Goal: Task Accomplishment & Management: Manage account settings

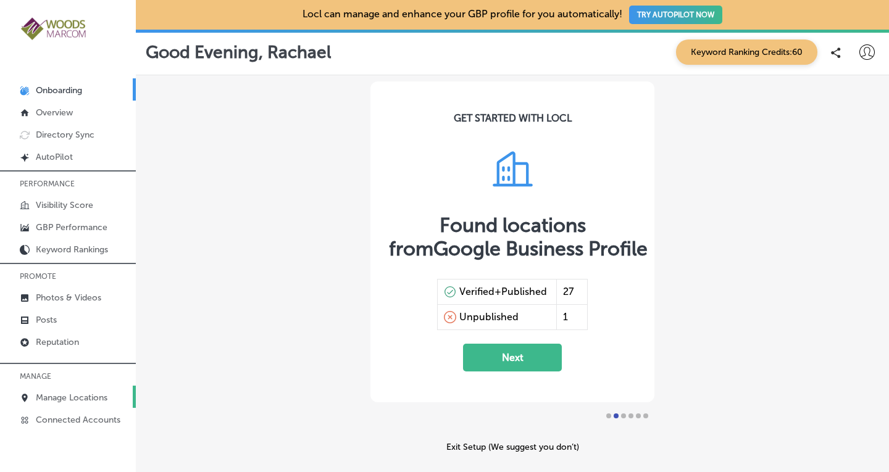
click at [52, 396] on p "Manage Locations" at bounding box center [72, 398] width 72 height 10
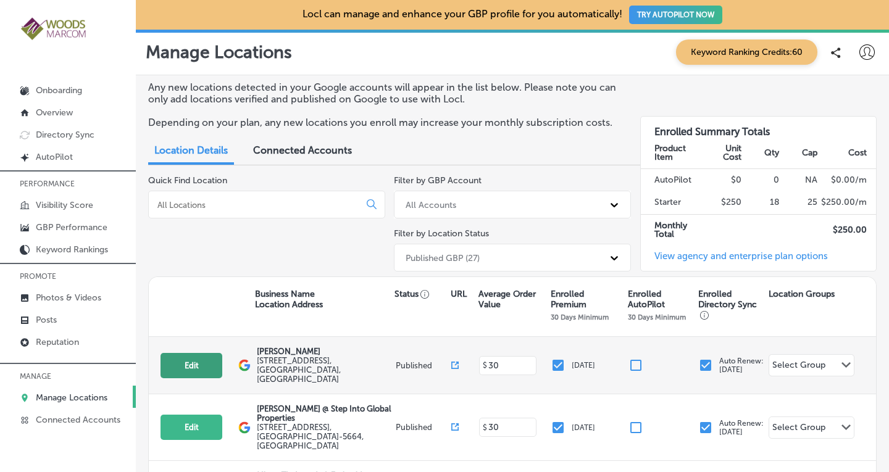
click at [194, 361] on button "Edit" at bounding box center [192, 365] width 62 height 25
select select "US"
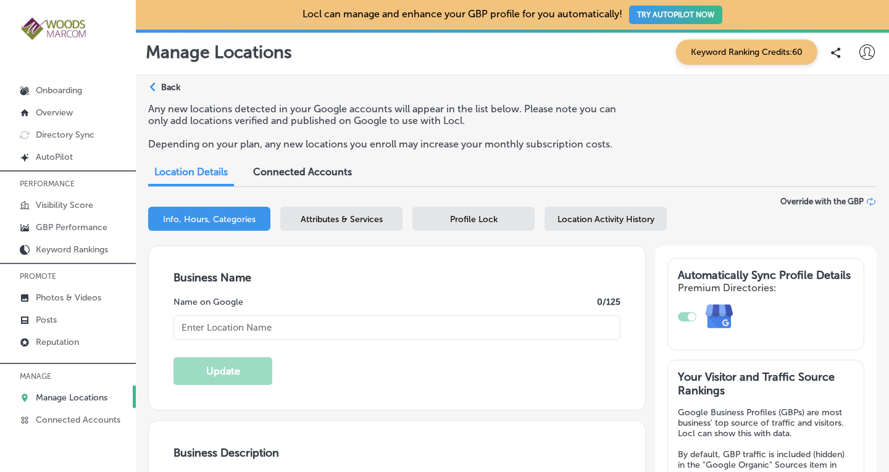
type input "[PERSON_NAME]"
type textarea "[PERSON_NAME] is a leading women's health clinic dedicated to empowering you th…"
type input "[STREET_ADDRESS]"
type input "Suite A"
type input "[GEOGRAPHIC_DATA][PERSON_NAME]"
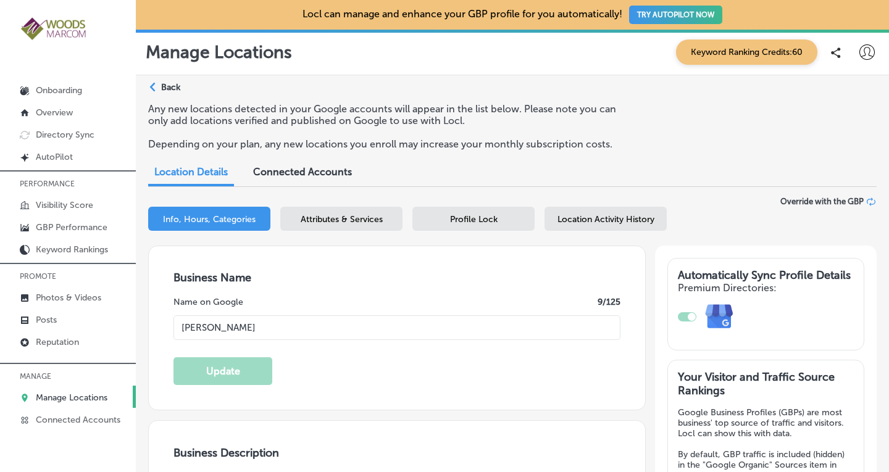
type input "98274"
type input "US"
checkbox input "true"
type input "[URL][DOMAIN_NAME]"
type textarea "[PERSON_NAME] is a leading women's health clinic dedicated to empowering you th…"
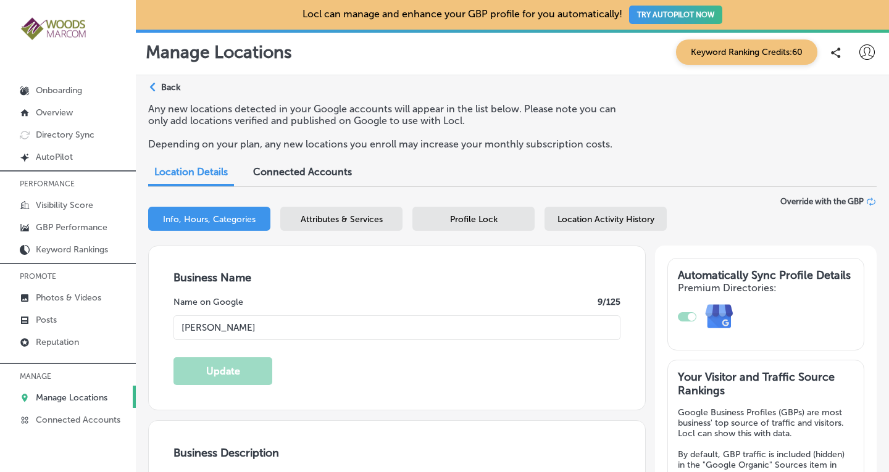
type input "[PHONE_NUMBER]"
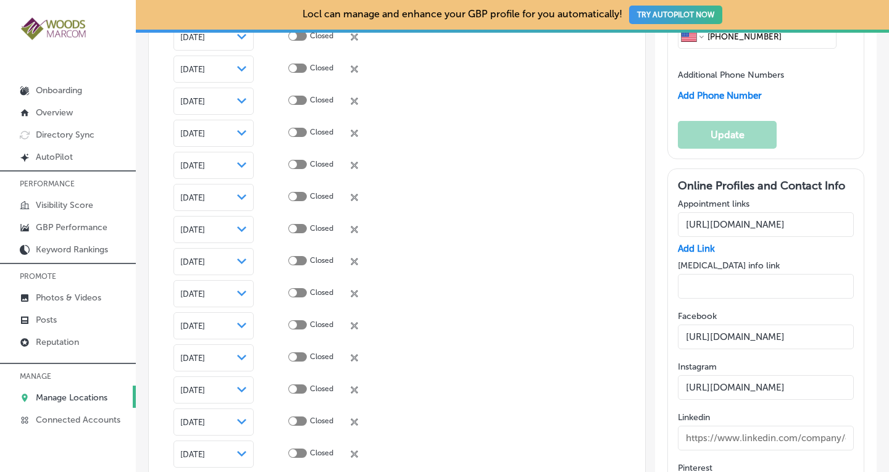
scroll to position [2374, 0]
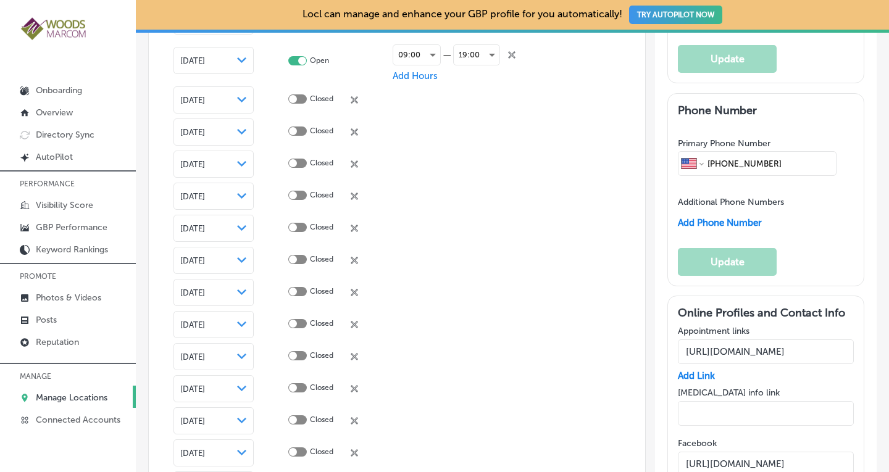
scroll to position [2247, 0]
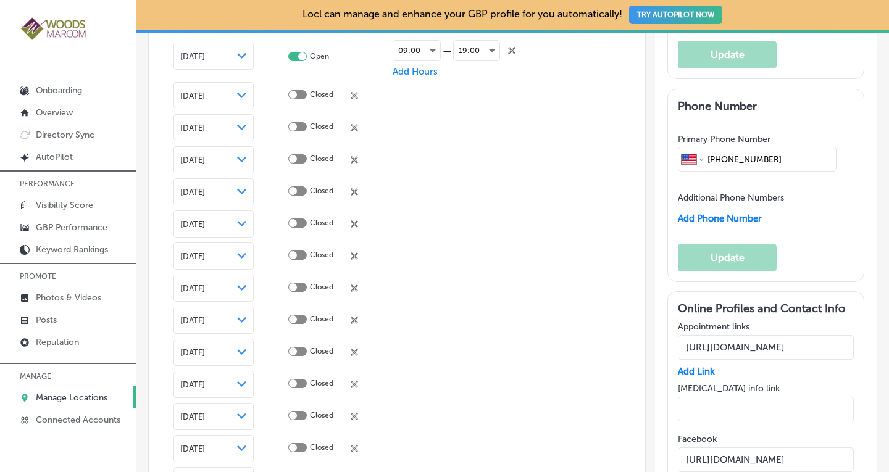
click at [297, 347] on div at bounding box center [297, 351] width 19 height 9
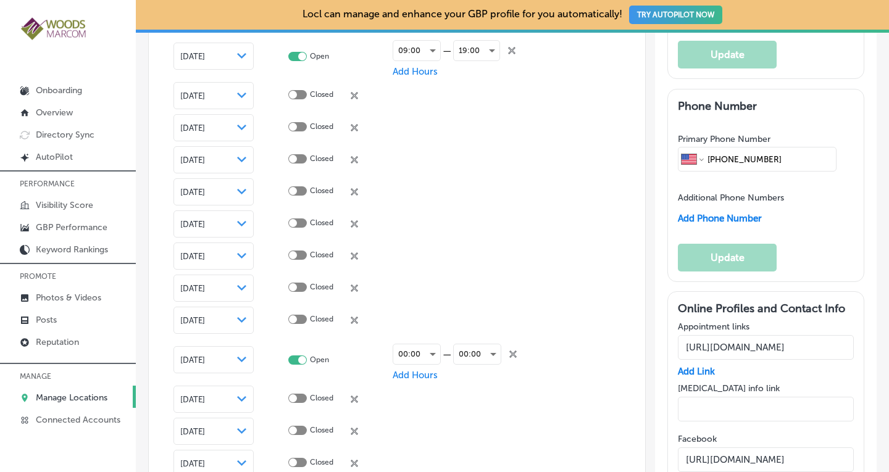
click at [512, 351] on icon at bounding box center [512, 354] width 7 height 7
checkbox input "false"
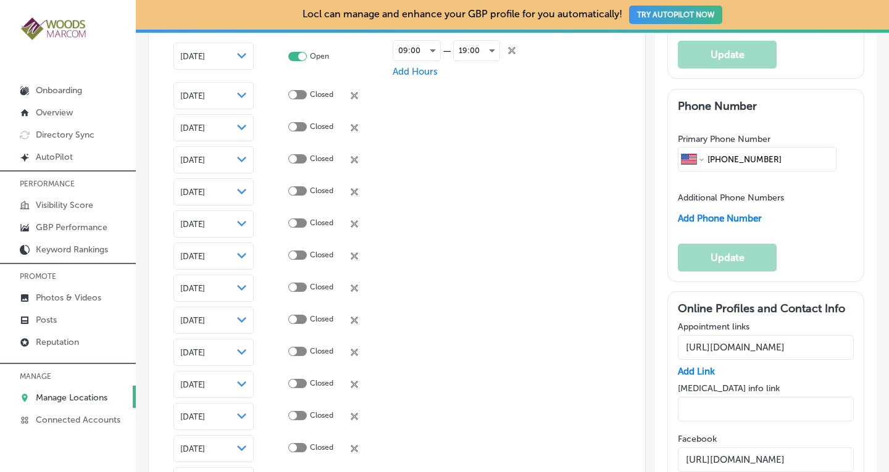
click at [356, 472] on icon at bounding box center [354, 480] width 7 height 7
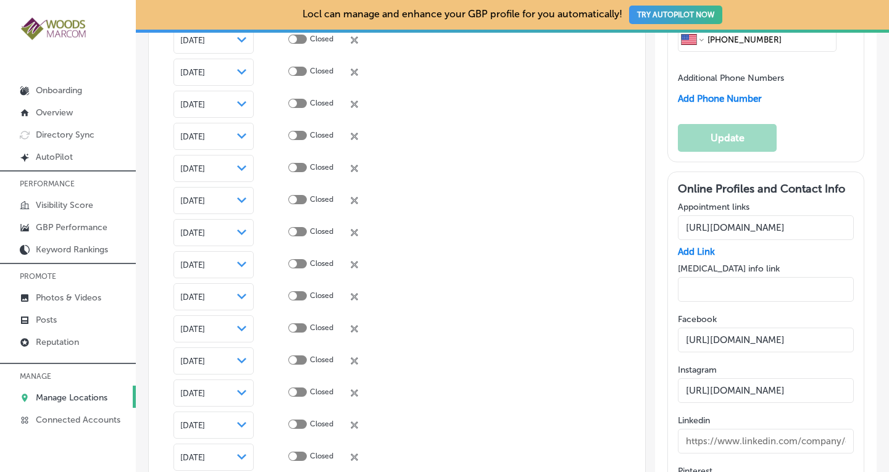
scroll to position [2371, 0]
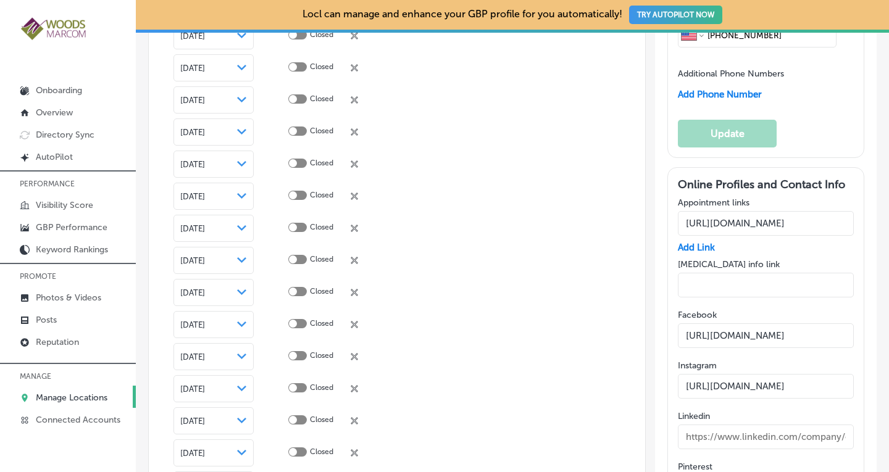
click at [353, 225] on icon at bounding box center [354, 228] width 7 height 7
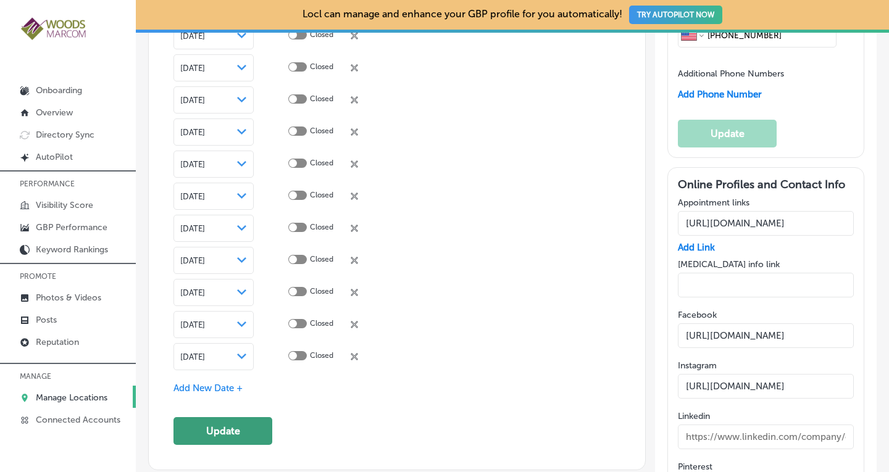
click at [211, 417] on button "Update" at bounding box center [223, 431] width 99 height 28
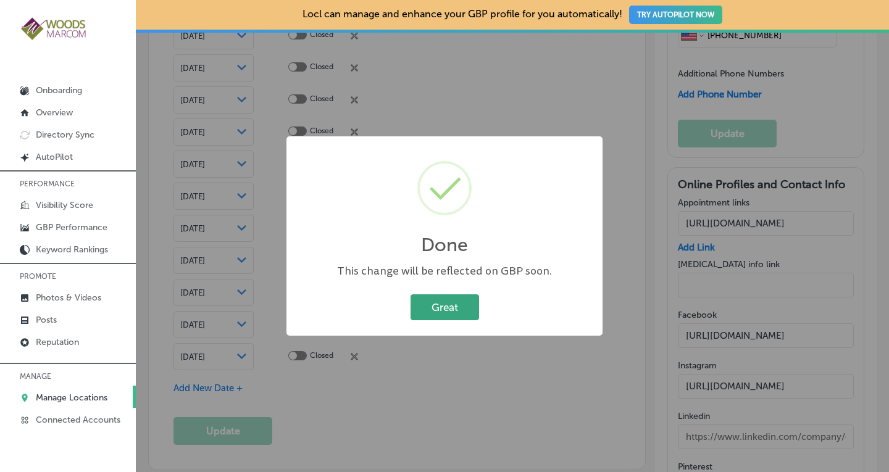
click at [455, 308] on button "Great" at bounding box center [445, 307] width 69 height 25
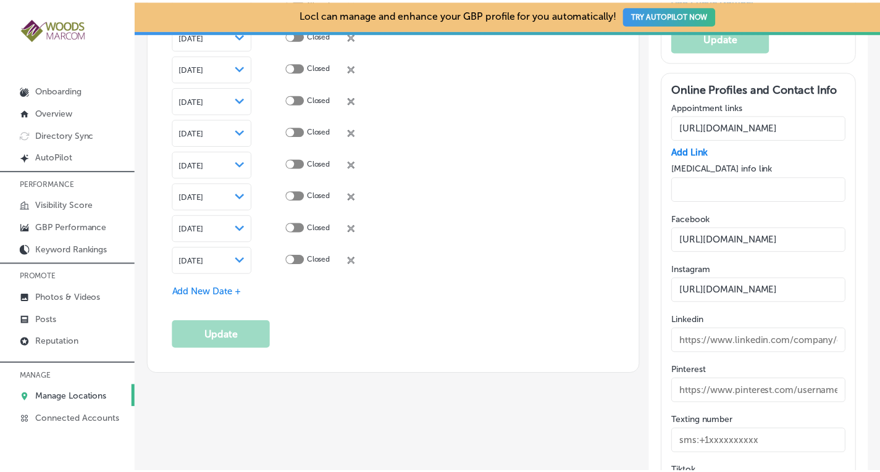
scroll to position [2469, 0]
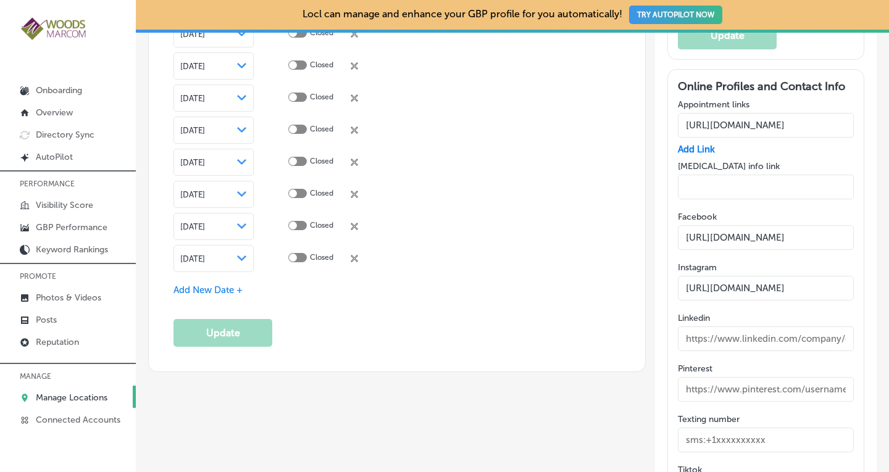
click at [216, 285] on span "Add New Date +" at bounding box center [208, 290] width 69 height 11
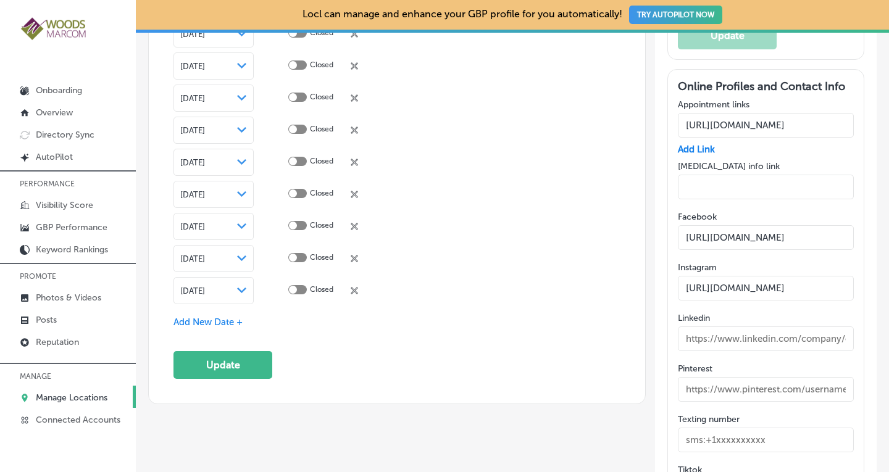
click at [241, 288] on icon "Path Created with Sketch." at bounding box center [241, 291] width 9 height 6
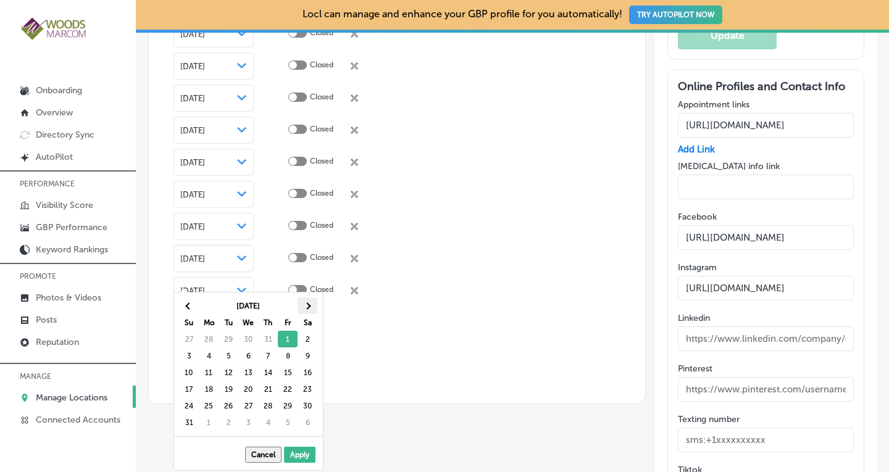
click at [310, 304] on th at bounding box center [308, 306] width 20 height 17
click at [309, 306] on span at bounding box center [307, 306] width 7 height 7
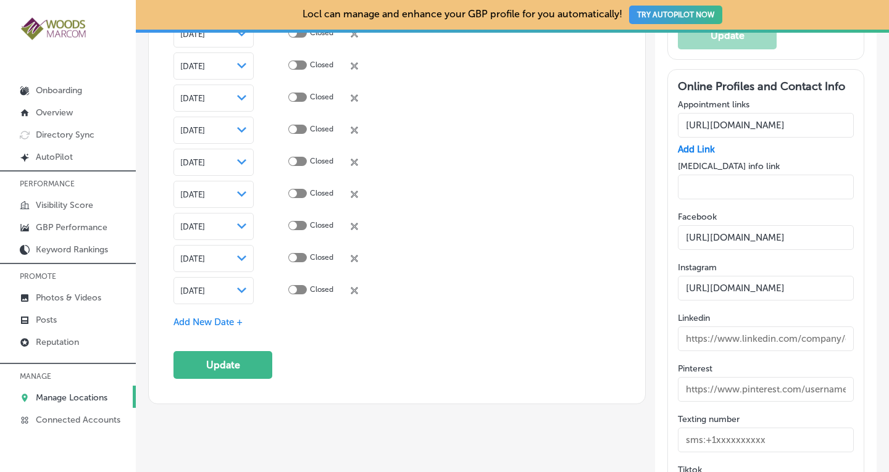
click at [224, 317] on span "Add New Date +" at bounding box center [208, 322] width 69 height 11
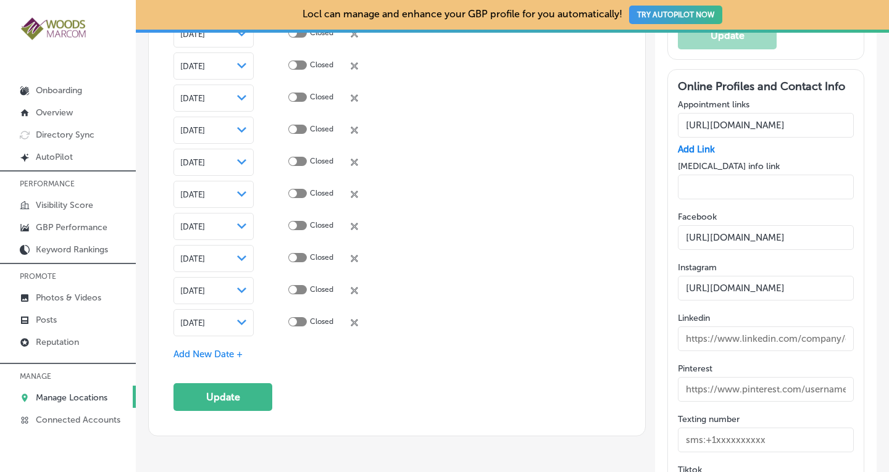
click at [243, 320] on icon "Path Created with Sketch." at bounding box center [241, 323] width 9 height 6
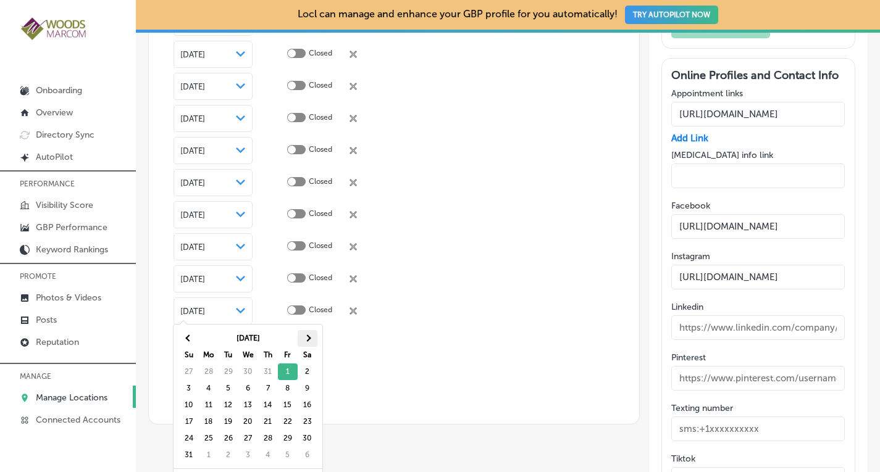
click at [311, 338] on th at bounding box center [308, 338] width 20 height 17
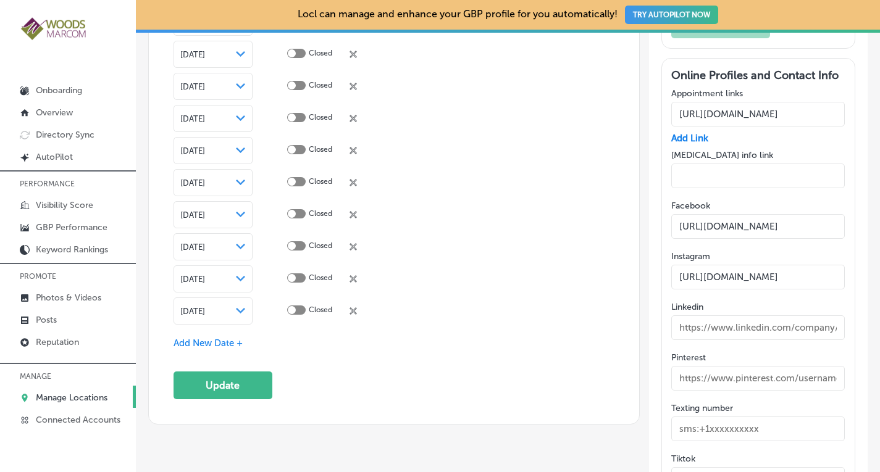
scroll to position [2469, 0]
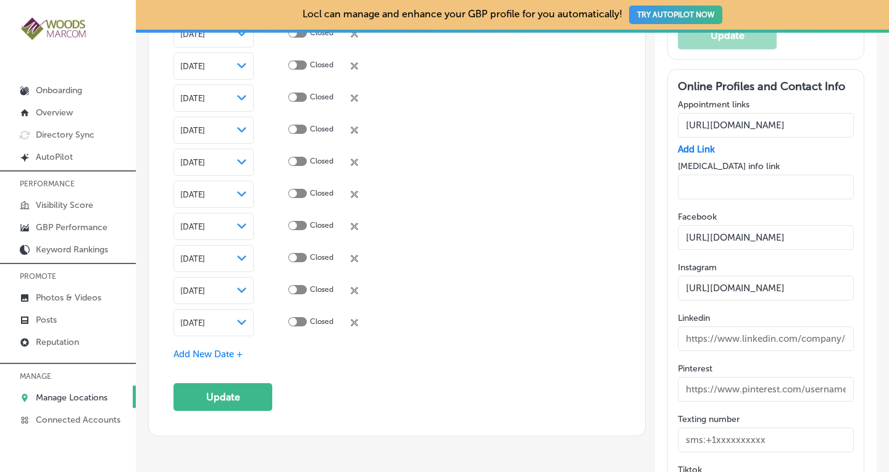
click at [196, 349] on span "Add New Date +" at bounding box center [208, 354] width 69 height 11
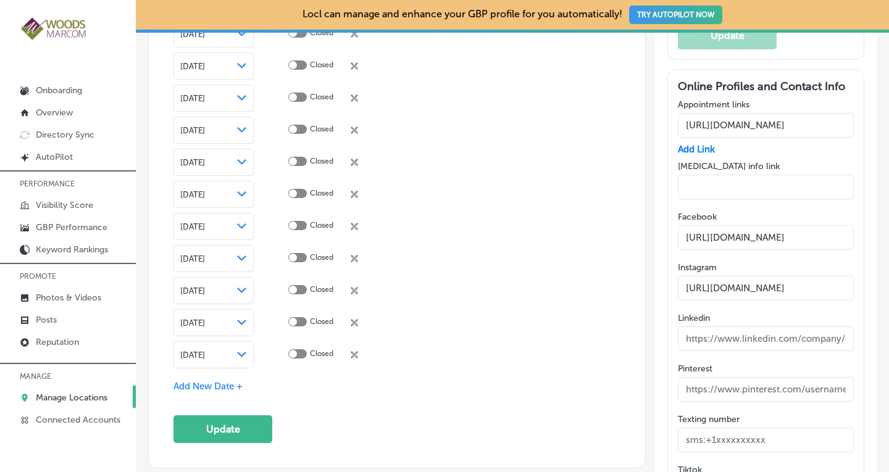
click at [240, 352] on icon "Path Created with Sketch." at bounding box center [241, 355] width 9 height 6
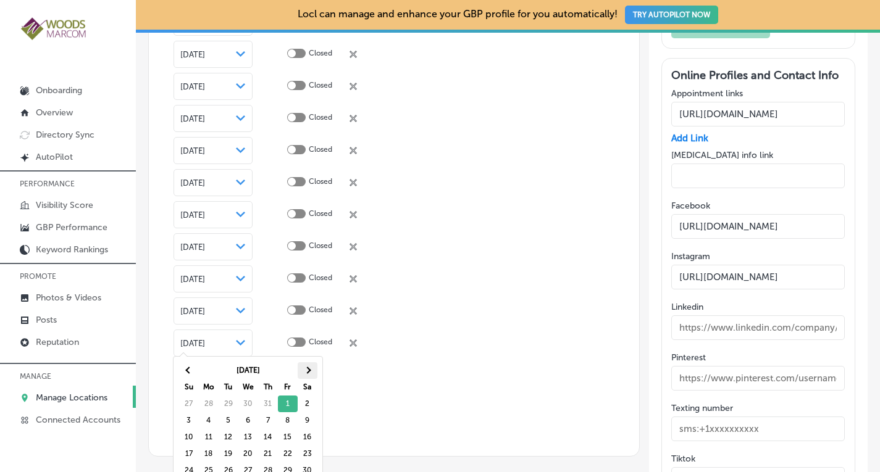
click at [308, 372] on span at bounding box center [307, 370] width 7 height 7
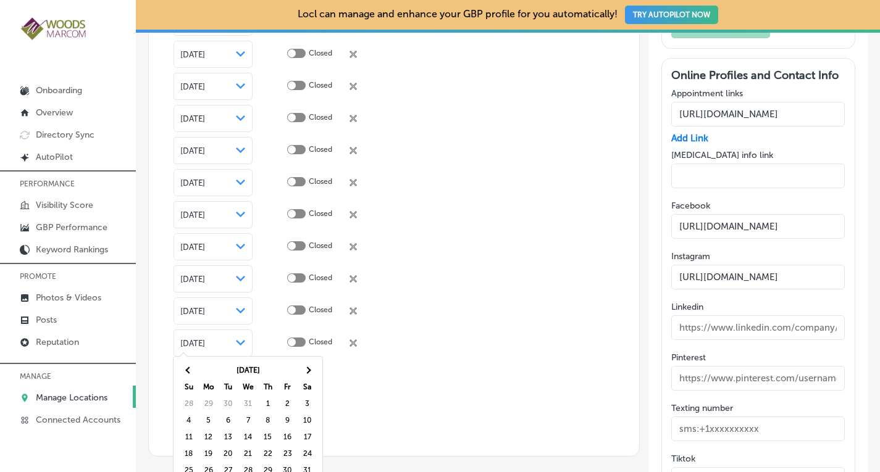
click at [308, 372] on span at bounding box center [307, 370] width 7 height 7
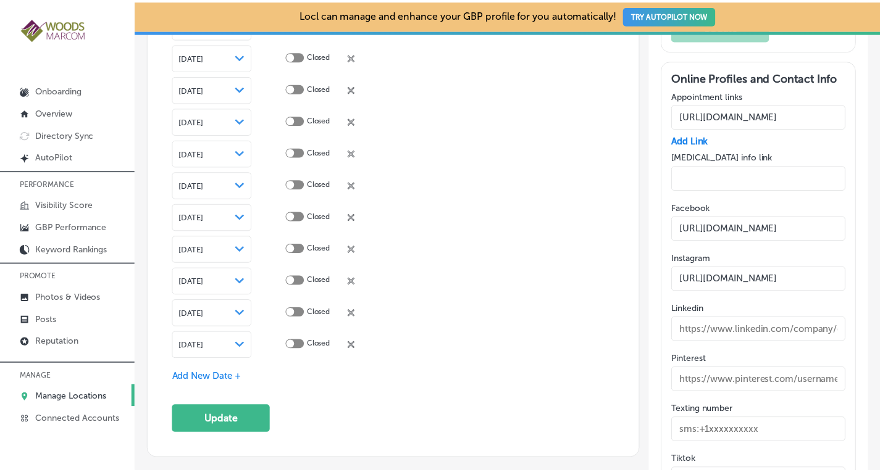
scroll to position [2469, 0]
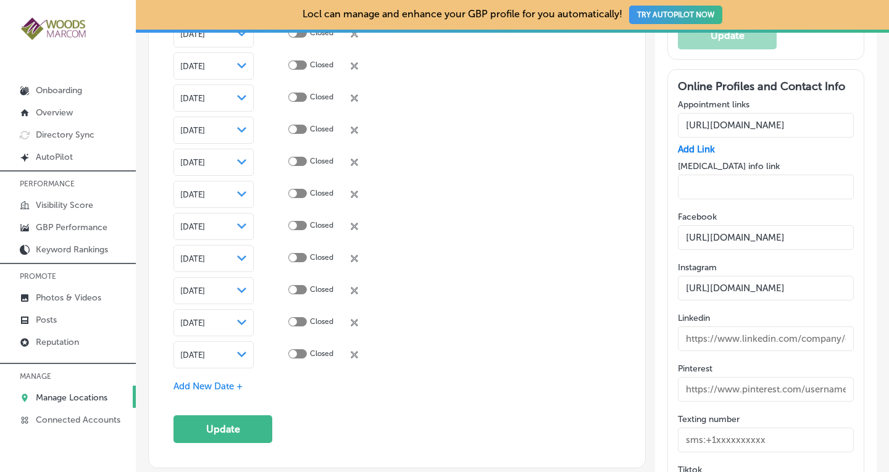
click at [206, 381] on span "Add New Date +" at bounding box center [208, 386] width 69 height 11
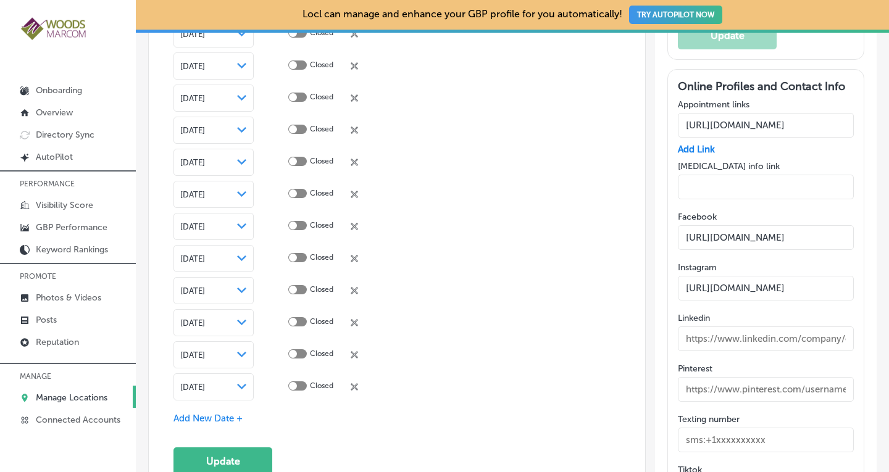
click at [240, 384] on icon "Path Created with Sketch." at bounding box center [241, 387] width 9 height 6
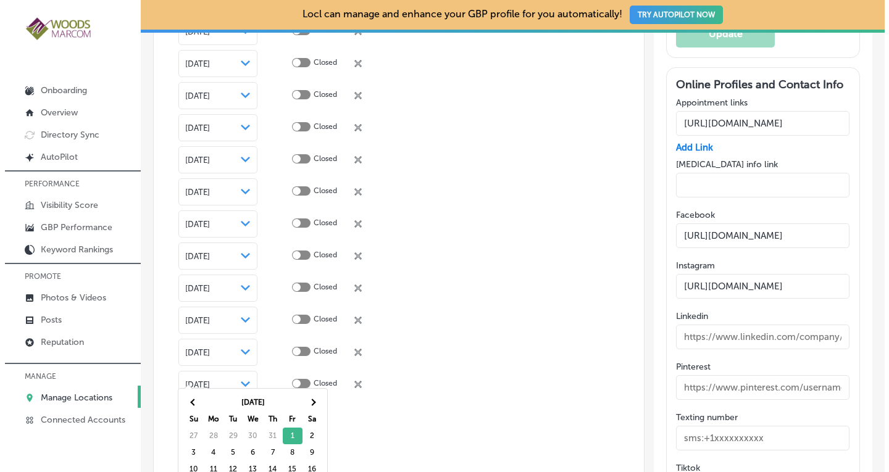
scroll to position [2479, 0]
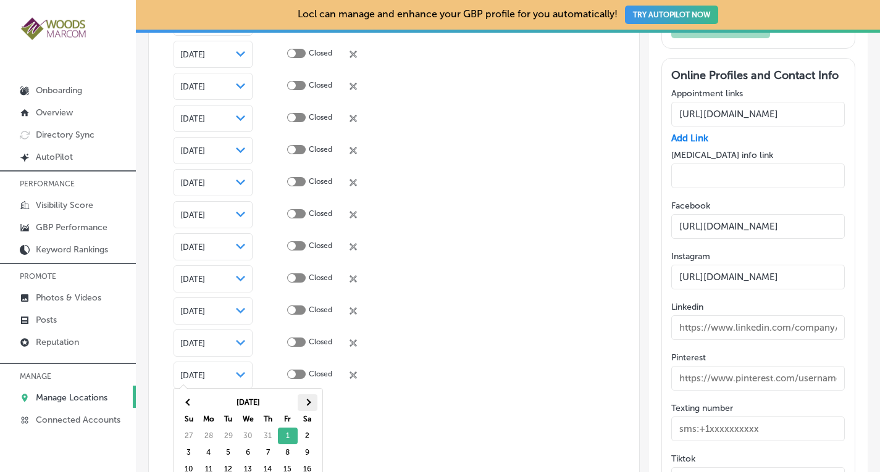
click at [311, 402] on th at bounding box center [308, 403] width 20 height 17
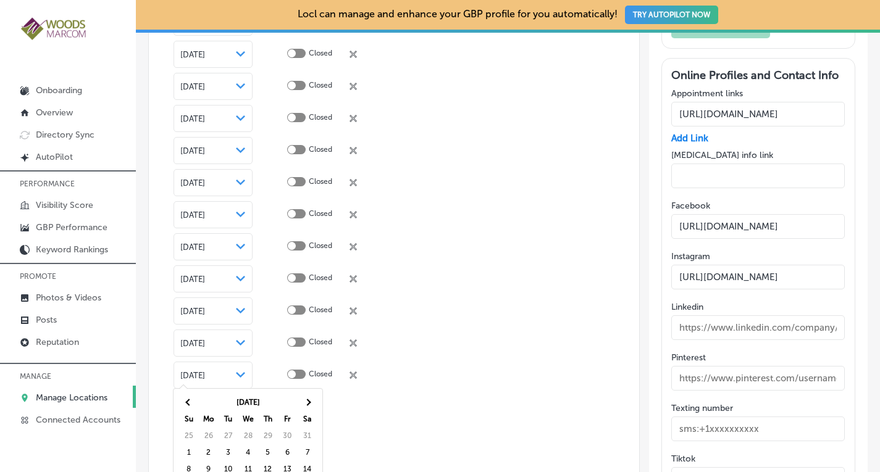
click at [311, 402] on th at bounding box center [308, 403] width 20 height 17
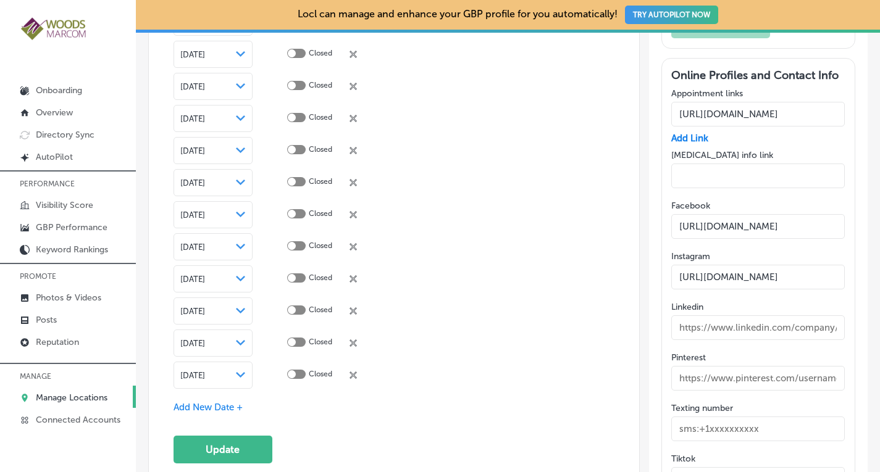
scroll to position [2469, 0]
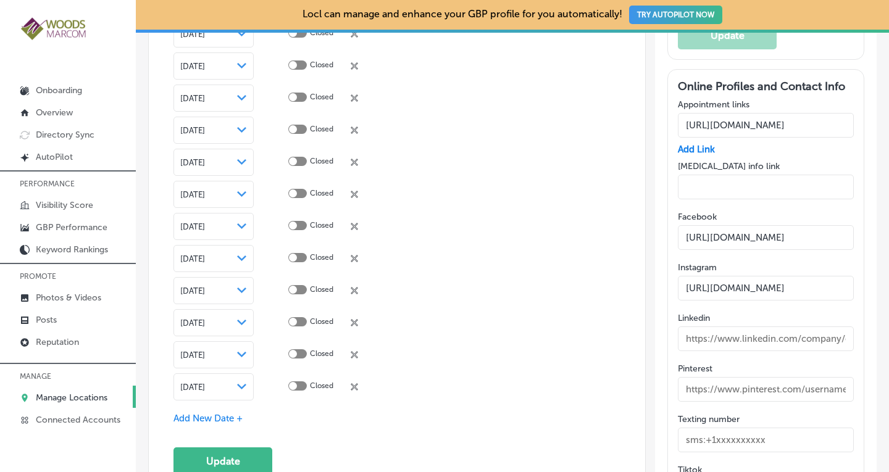
click at [225, 413] on span "Add New Date +" at bounding box center [208, 418] width 69 height 11
click at [205, 415] on span "[DATE]" at bounding box center [192, 419] width 25 height 9
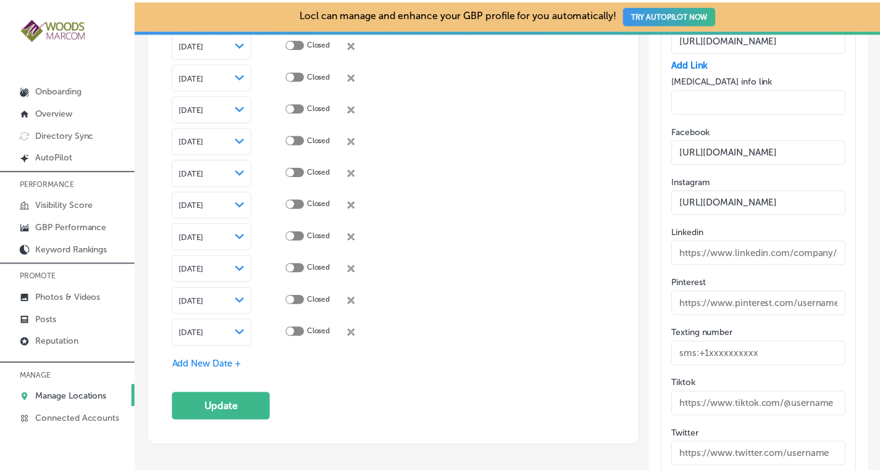
scroll to position [2652, 0]
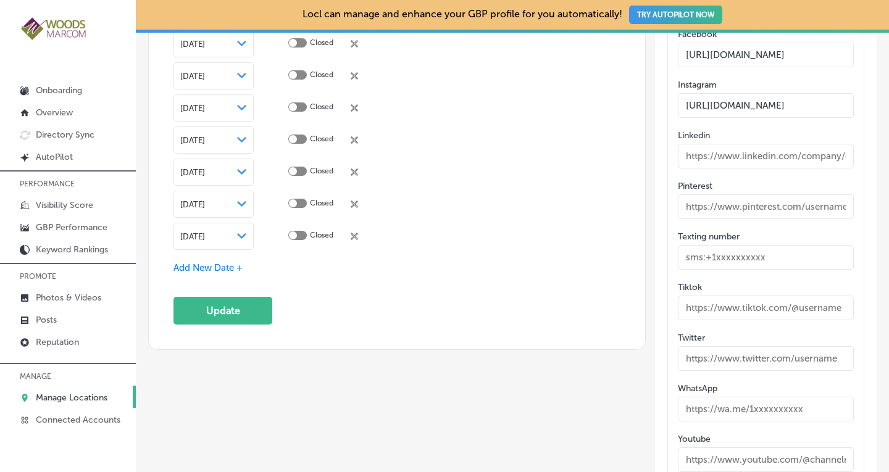
click at [235, 226] on div "[DATE] Path Created with Sketch." at bounding box center [214, 236] width 80 height 27
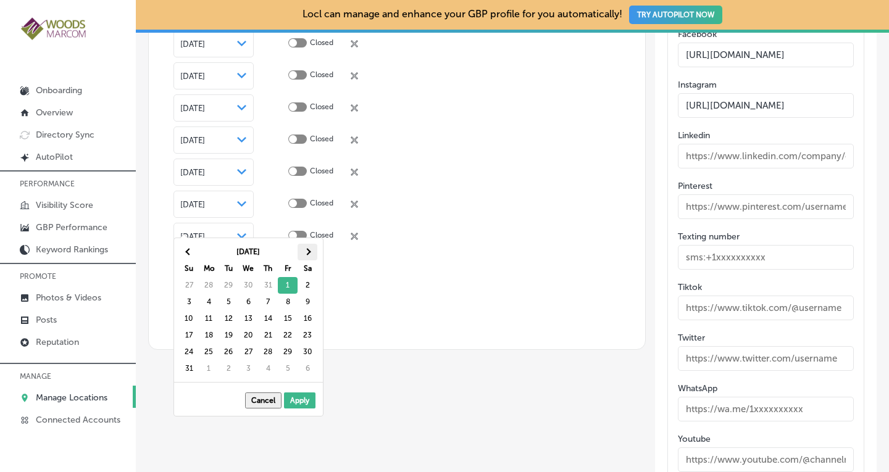
click at [310, 250] on th at bounding box center [308, 252] width 20 height 17
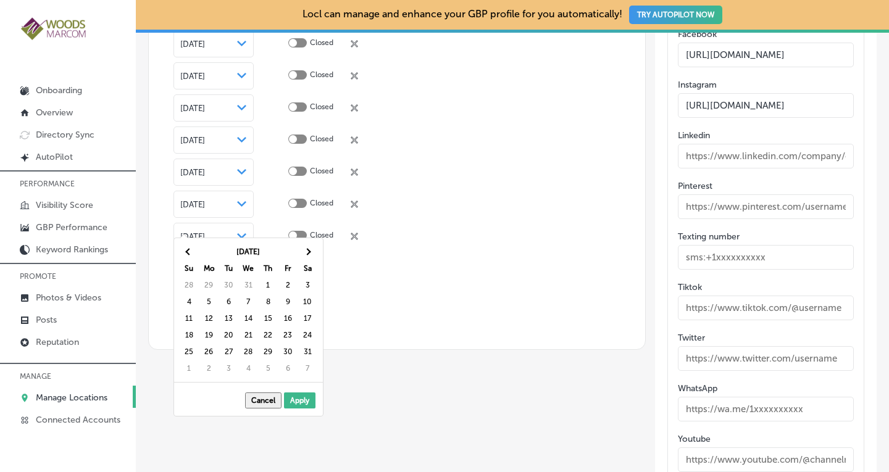
click at [310, 250] on th at bounding box center [308, 252] width 20 height 17
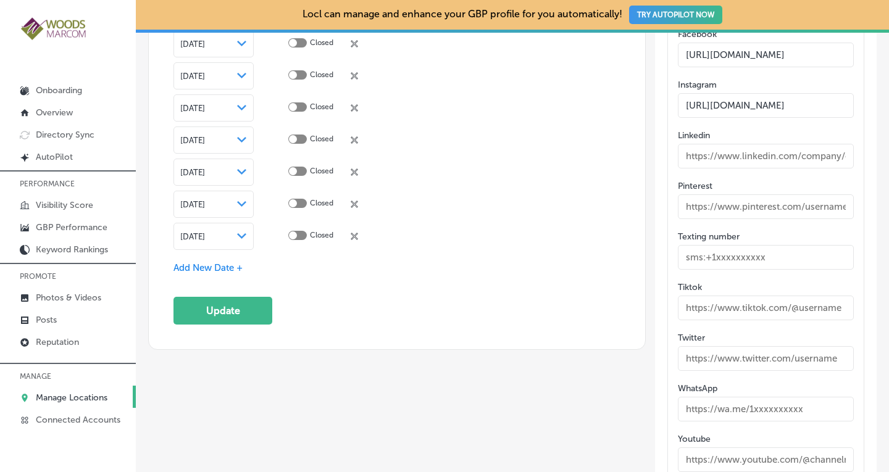
click at [199, 262] on span "Add New Date +" at bounding box center [208, 267] width 69 height 11
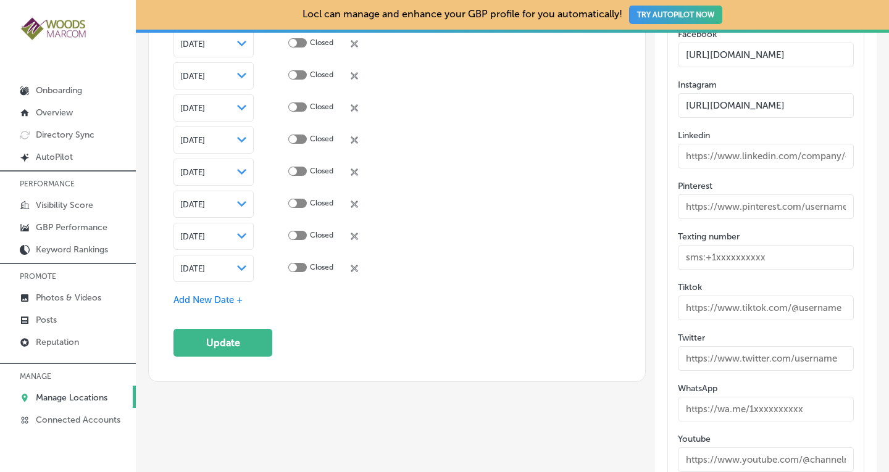
click at [205, 264] on span "[DATE]" at bounding box center [192, 268] width 25 height 9
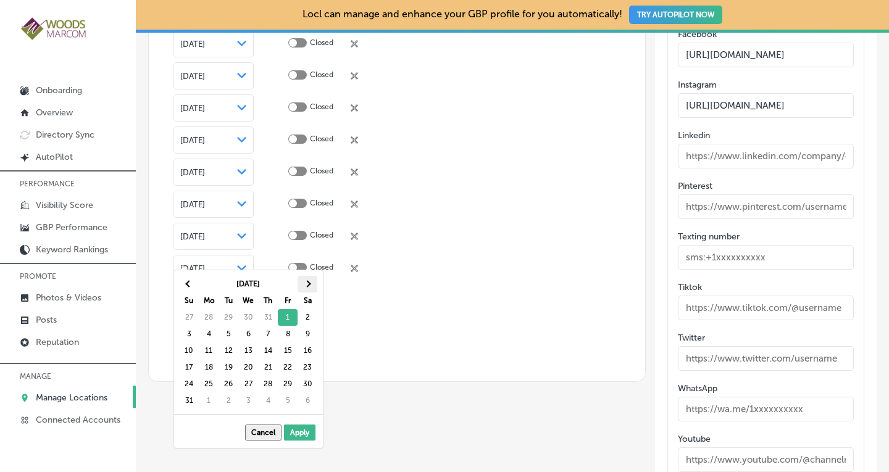
click at [304, 285] on th at bounding box center [308, 284] width 20 height 17
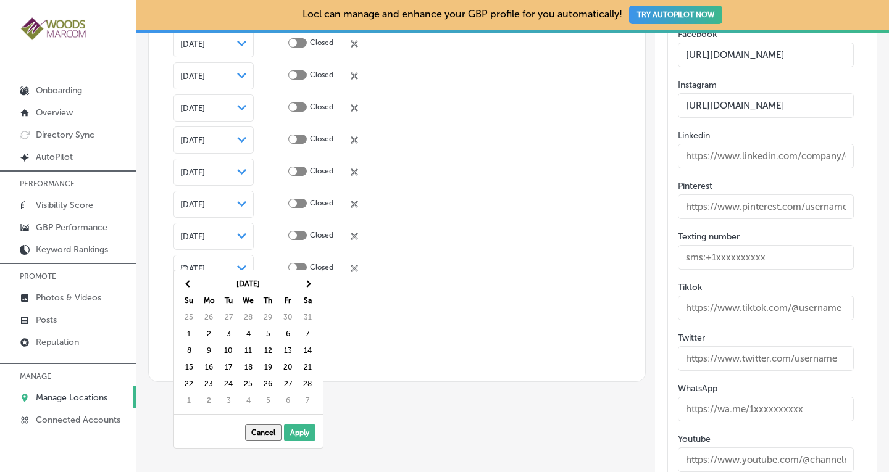
click at [304, 285] on th at bounding box center [308, 284] width 20 height 17
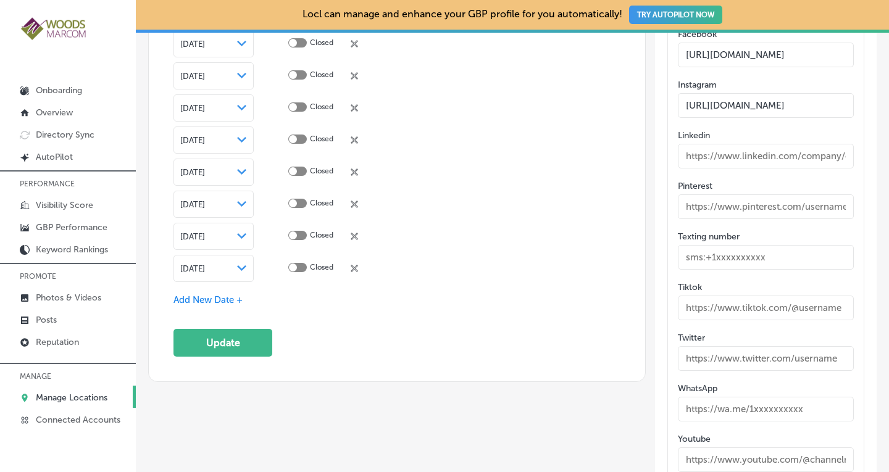
click at [219, 295] on span "Add New Date +" at bounding box center [208, 300] width 69 height 11
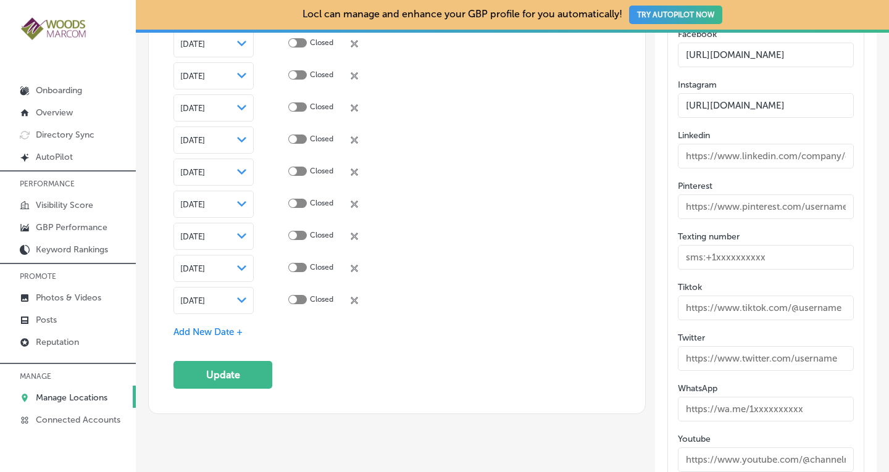
click at [243, 298] on icon "Path Created with Sketch." at bounding box center [241, 301] width 9 height 6
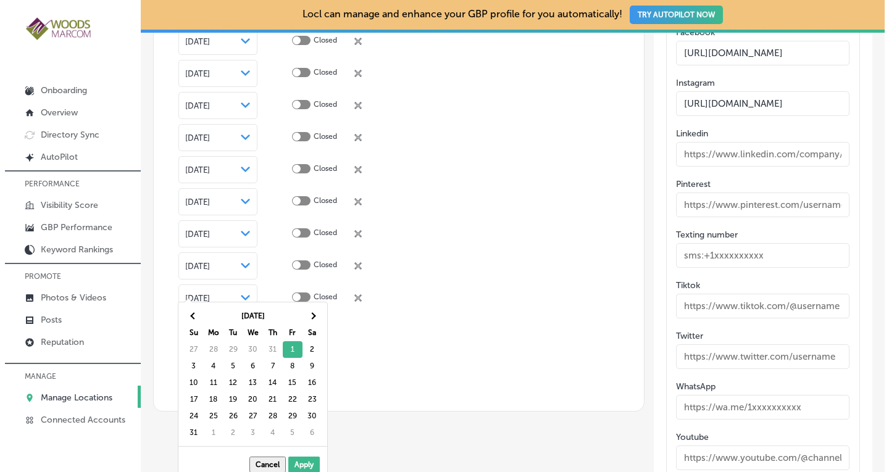
scroll to position [2661, 0]
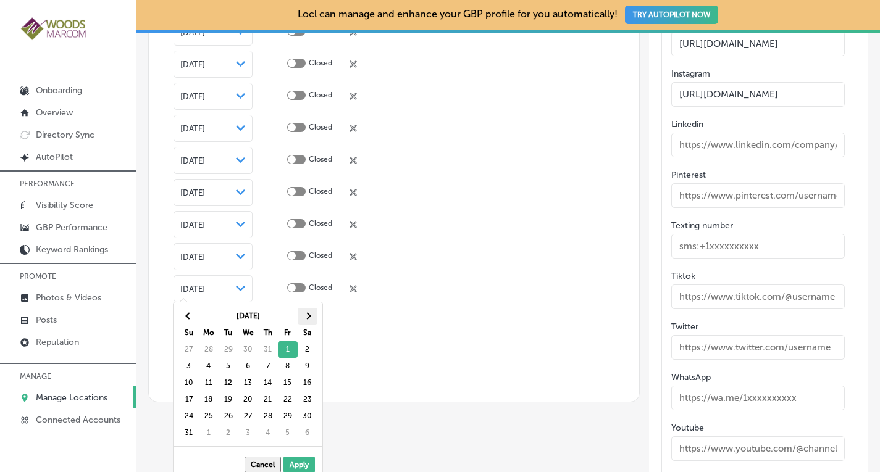
click at [306, 318] on span at bounding box center [307, 316] width 7 height 7
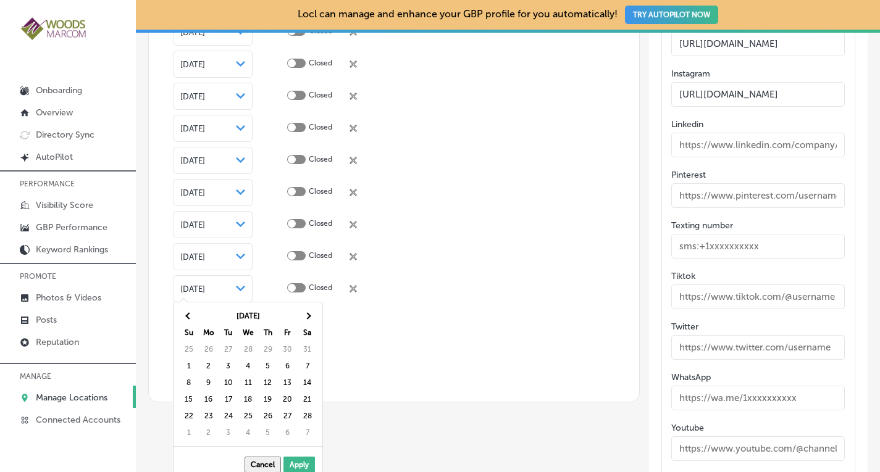
click at [306, 318] on span at bounding box center [307, 316] width 7 height 7
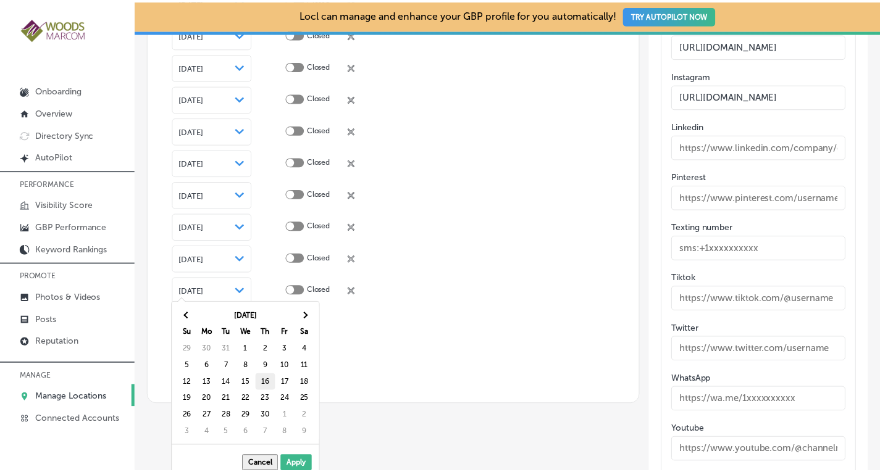
scroll to position [2652, 0]
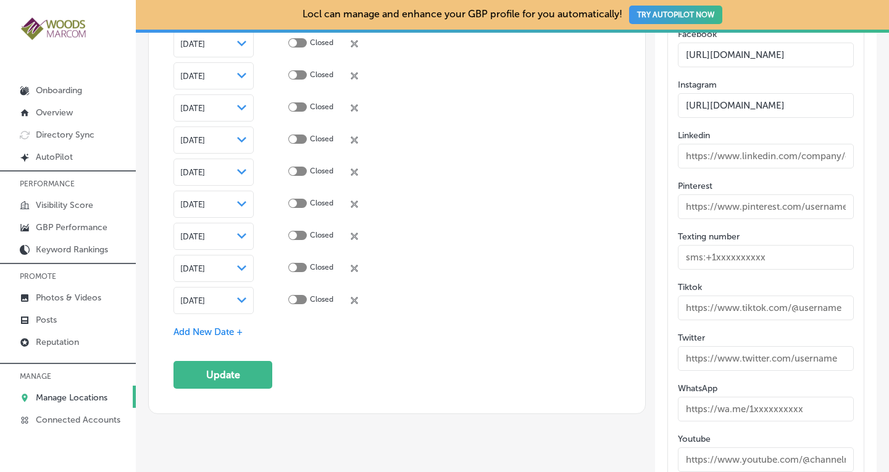
click at [231, 327] on span "Add New Date +" at bounding box center [208, 332] width 69 height 11
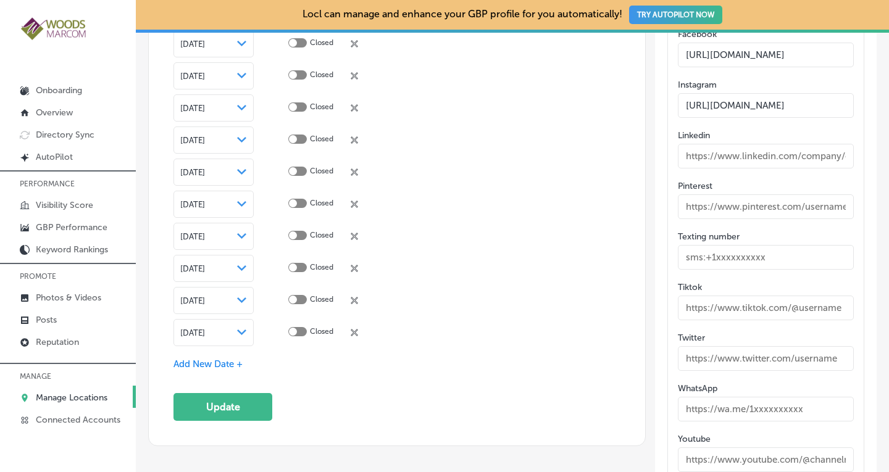
click at [242, 330] on icon "Path Created with Sketch." at bounding box center [241, 333] width 9 height 6
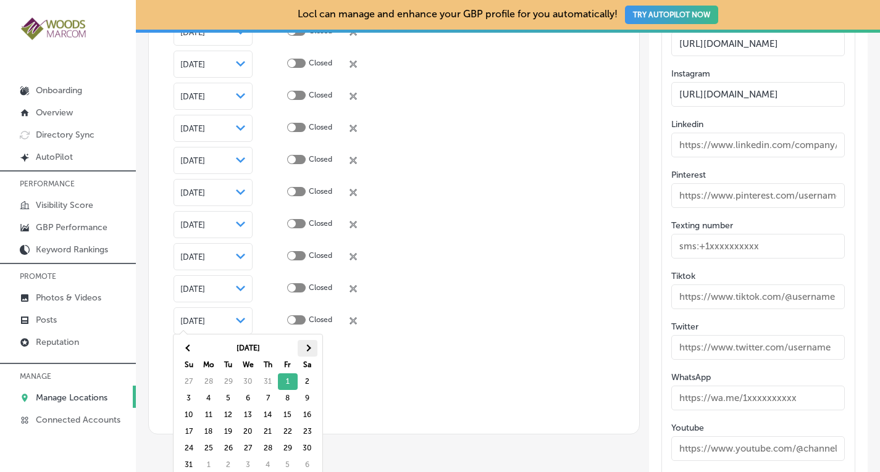
click at [306, 350] on span at bounding box center [307, 348] width 7 height 7
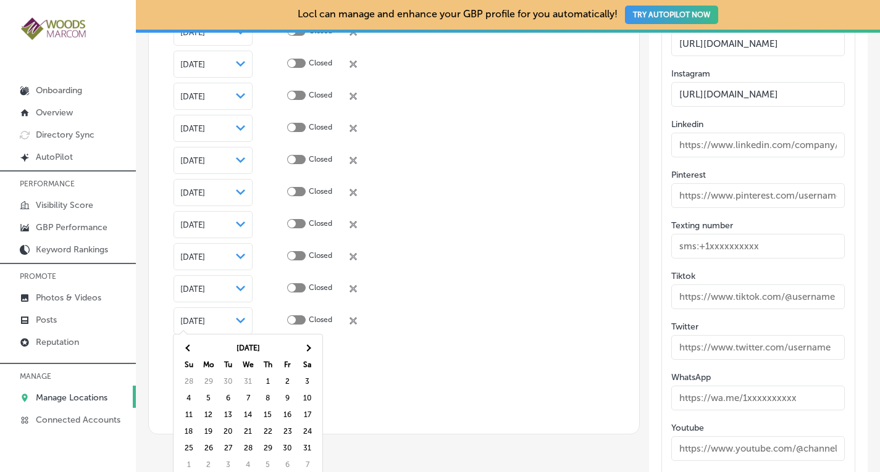
click at [306, 350] on span at bounding box center [307, 348] width 7 height 7
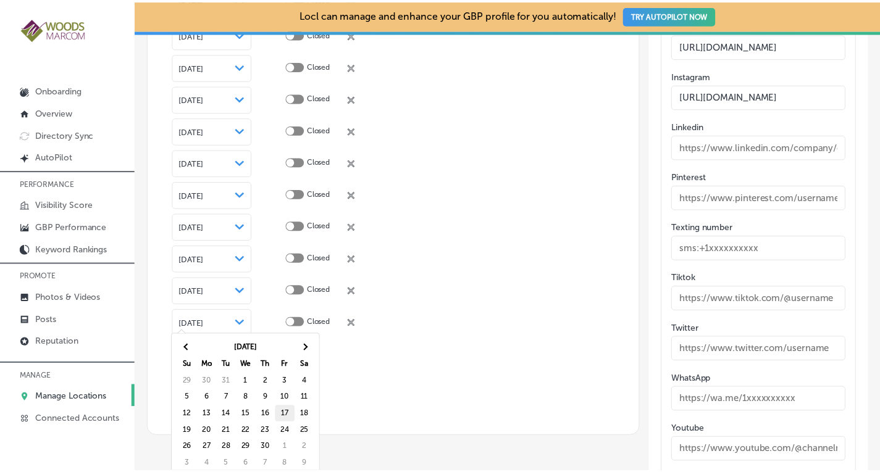
scroll to position [2652, 0]
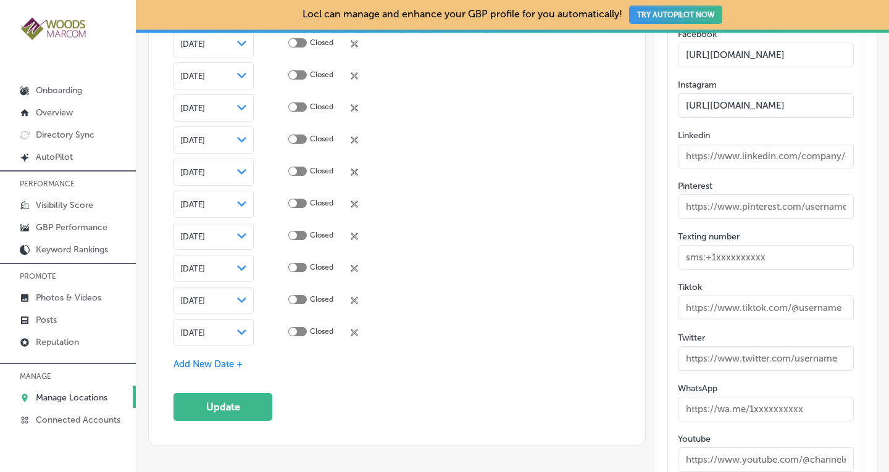
click at [223, 359] on span "Add New Date +" at bounding box center [208, 364] width 69 height 11
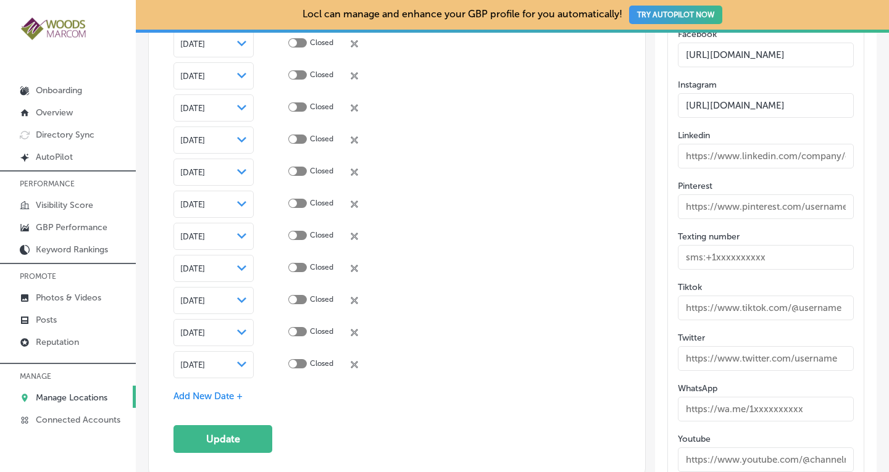
click at [237, 362] on icon "Path Created with Sketch." at bounding box center [241, 365] width 9 height 6
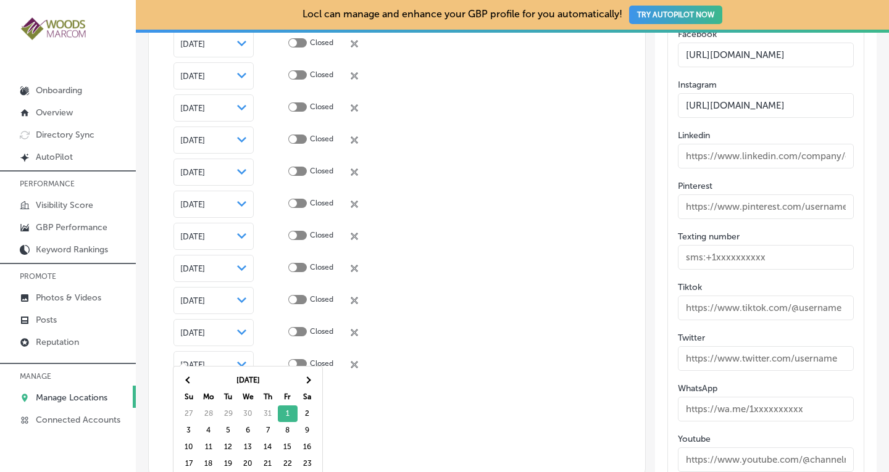
scroll to position [2661, 0]
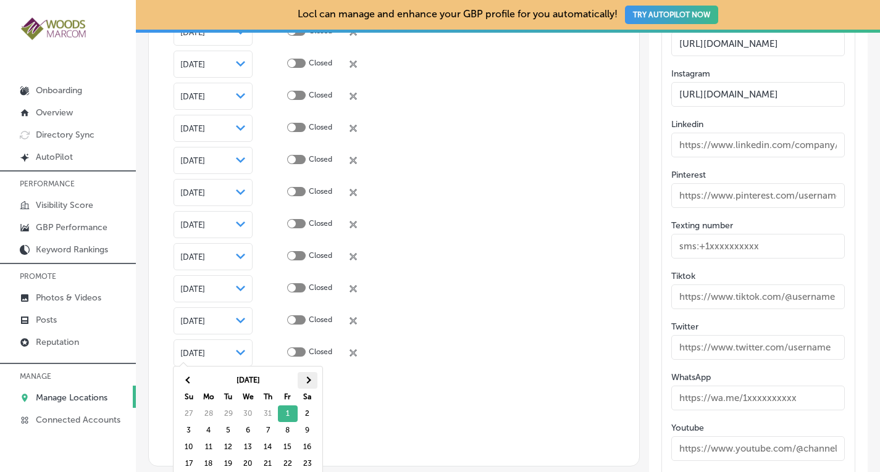
click at [304, 380] on span at bounding box center [307, 380] width 7 height 7
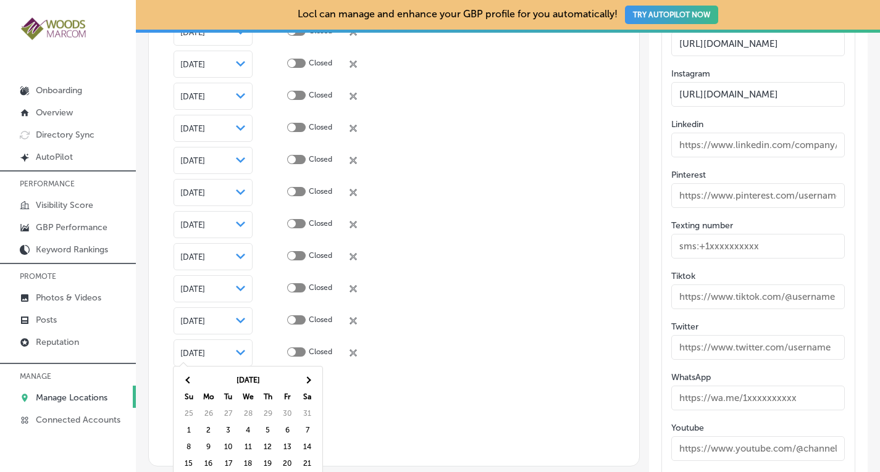
click at [304, 380] on span at bounding box center [307, 380] width 7 height 7
click at [192, 381] on th at bounding box center [189, 380] width 20 height 17
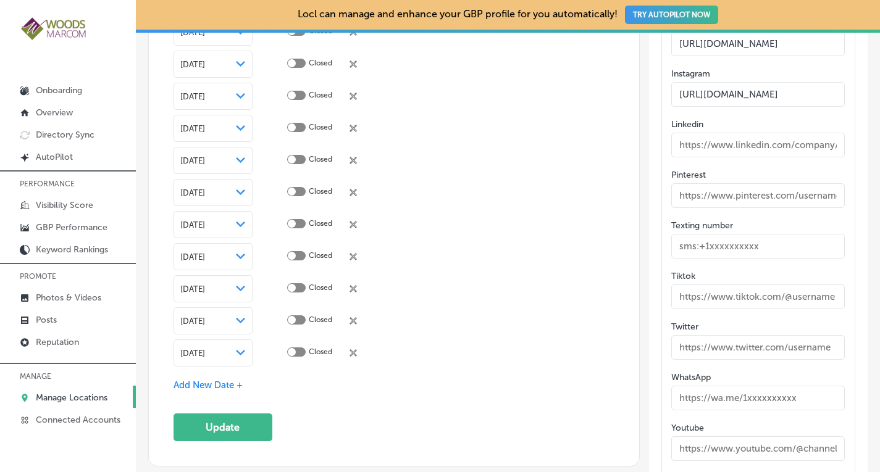
scroll to position [2652, 0]
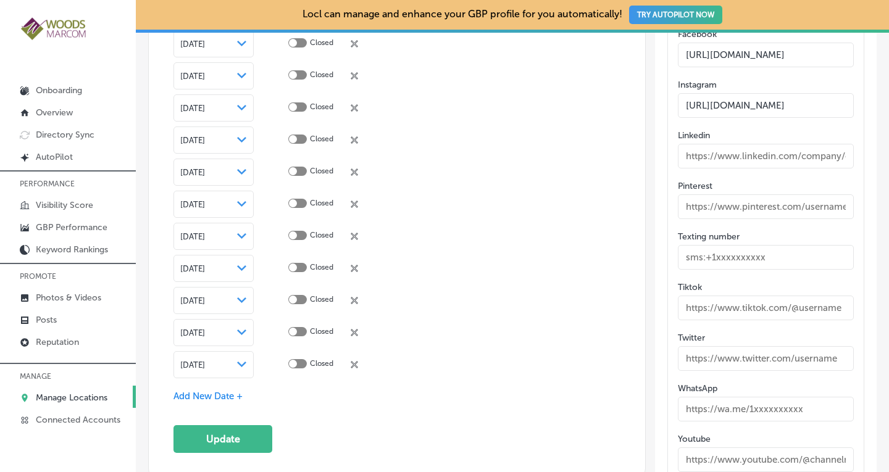
click at [219, 391] on span "Add New Date +" at bounding box center [208, 396] width 69 height 11
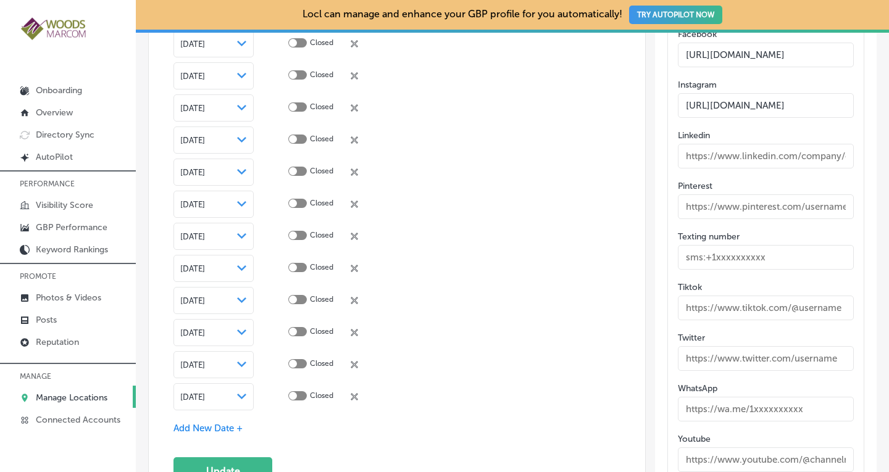
click at [240, 394] on polygon at bounding box center [241, 397] width 9 height 6
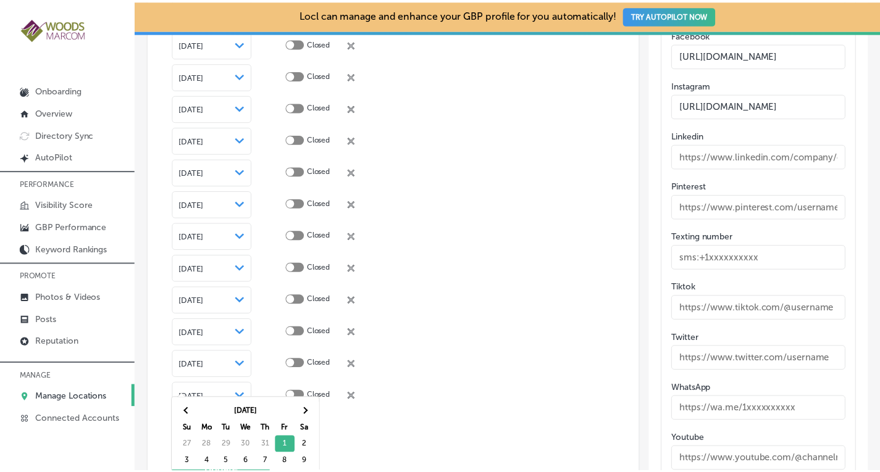
scroll to position [2661, 0]
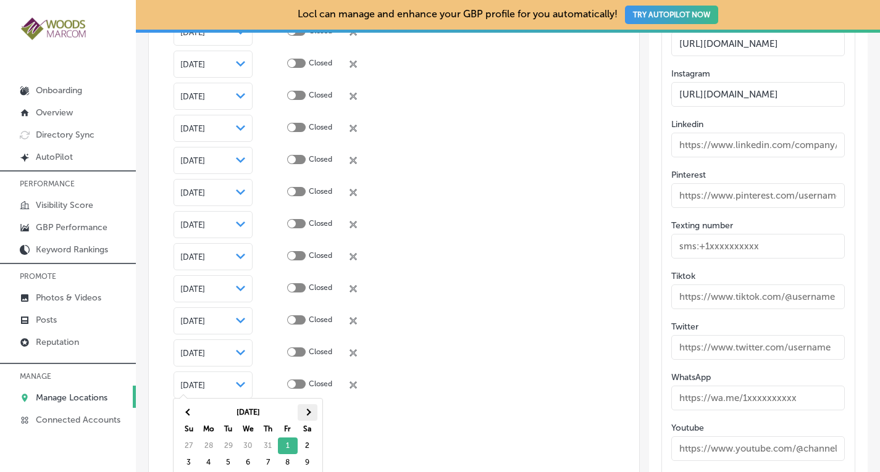
click at [309, 414] on span at bounding box center [307, 412] width 7 height 7
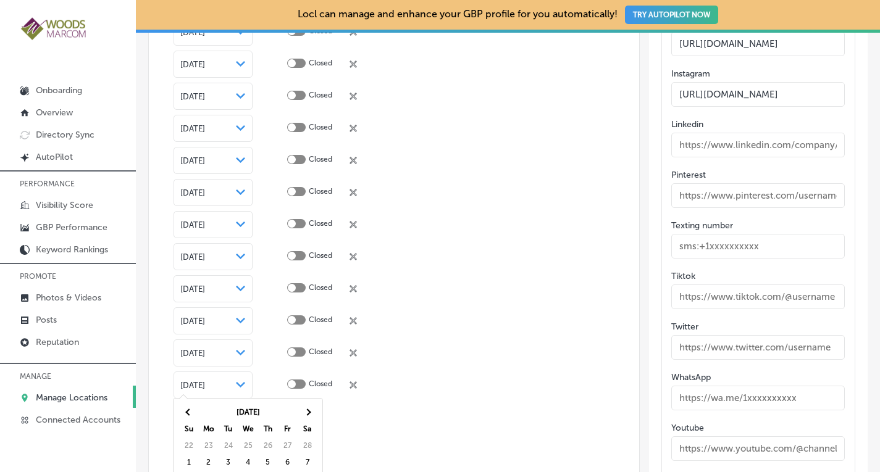
click at [309, 414] on span at bounding box center [307, 412] width 7 height 7
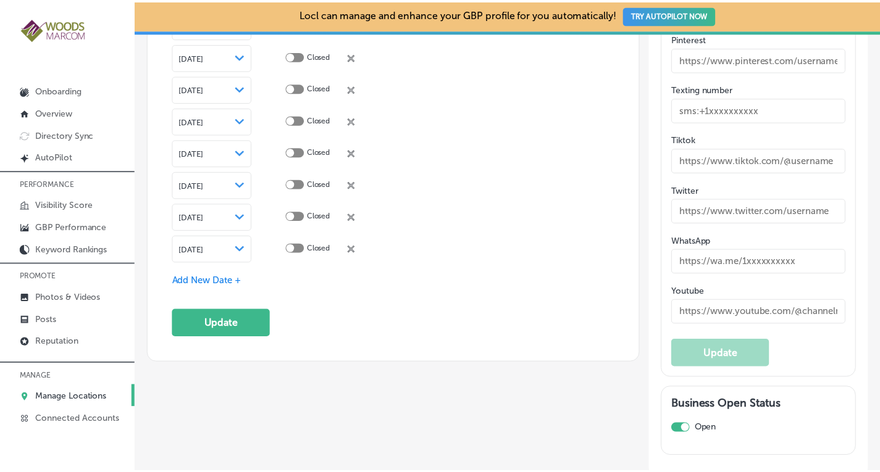
scroll to position [2813, 0]
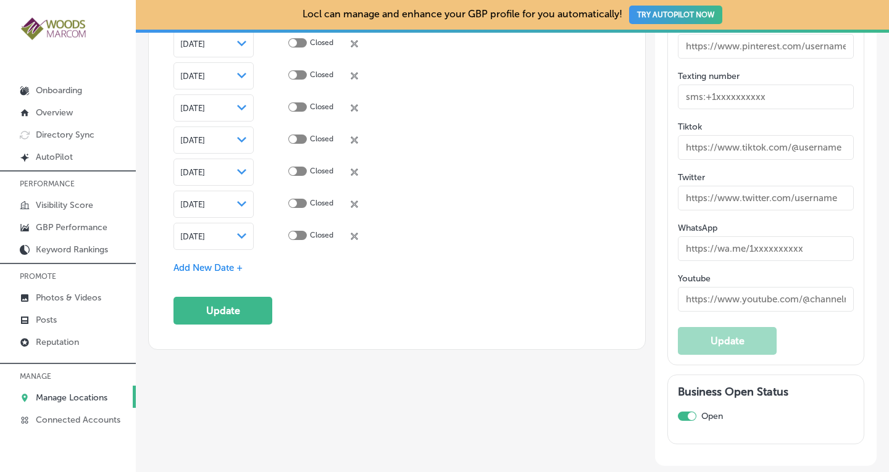
click at [228, 232] on div "[DATE] Path Created with Sketch." at bounding box center [213, 237] width 67 height 10
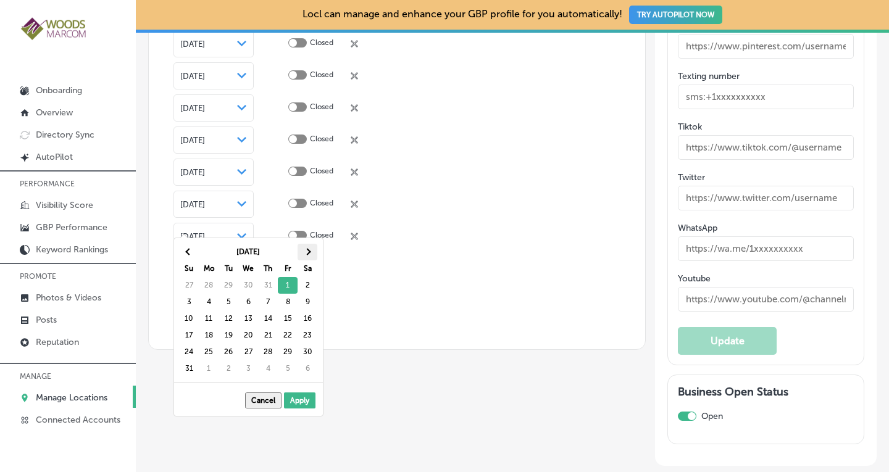
click at [308, 252] on span at bounding box center [307, 252] width 7 height 7
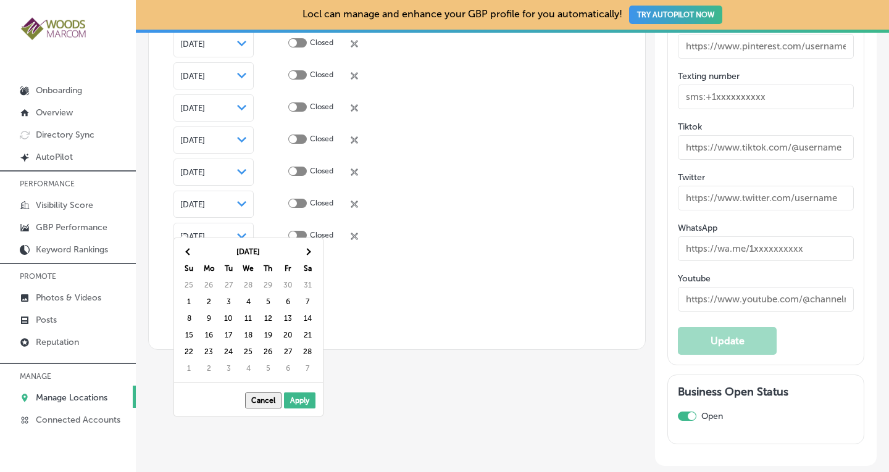
click at [308, 252] on span at bounding box center [307, 252] width 7 height 7
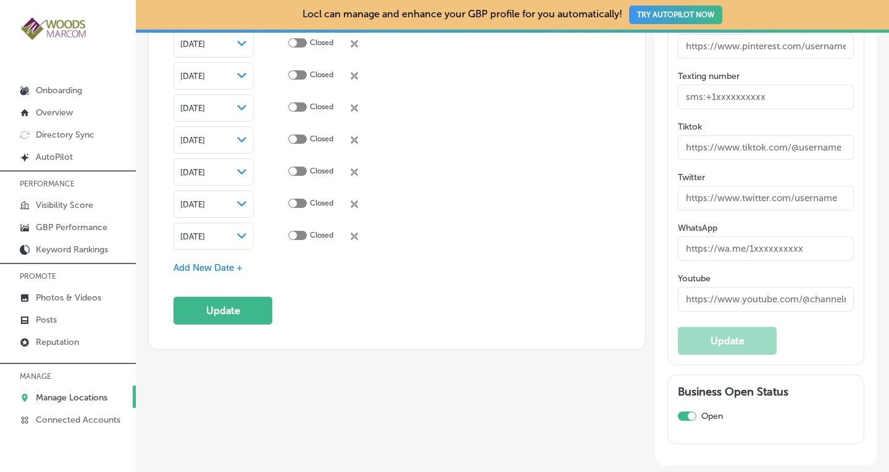
click at [232, 262] on span "Add New Date +" at bounding box center [208, 267] width 69 height 11
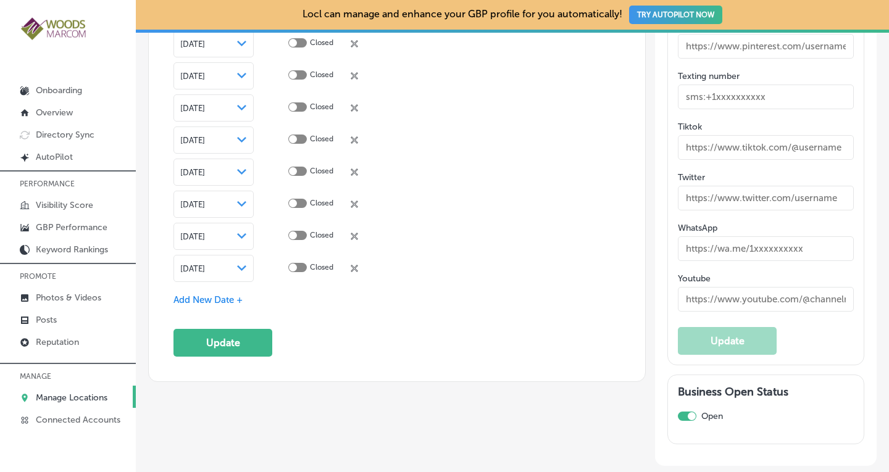
click at [232, 264] on div "[DATE] Path Created with Sketch." at bounding box center [213, 269] width 67 height 10
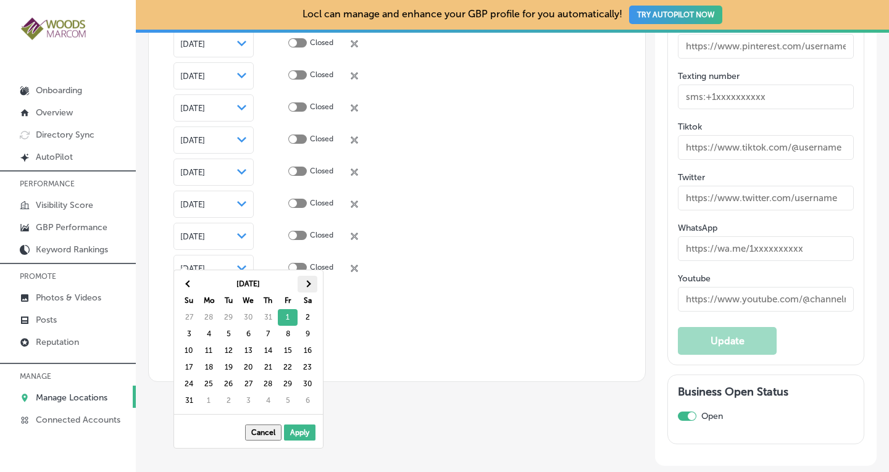
click at [303, 280] on th at bounding box center [308, 284] width 20 height 17
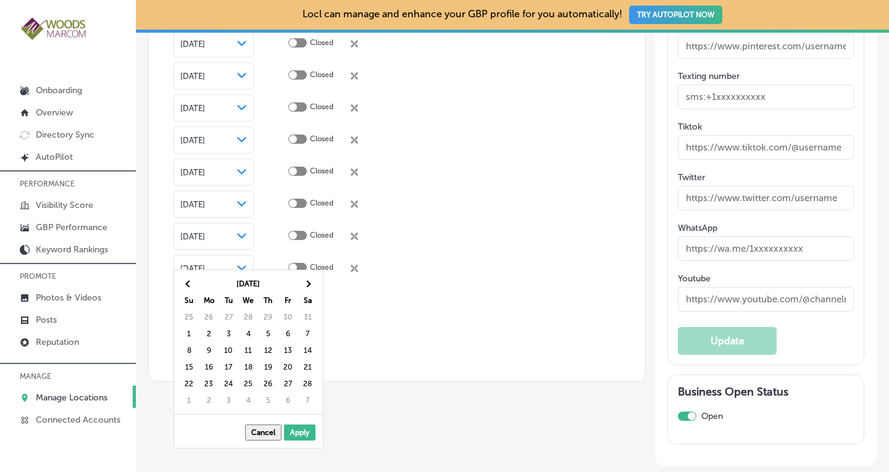
click at [303, 280] on th at bounding box center [308, 284] width 20 height 17
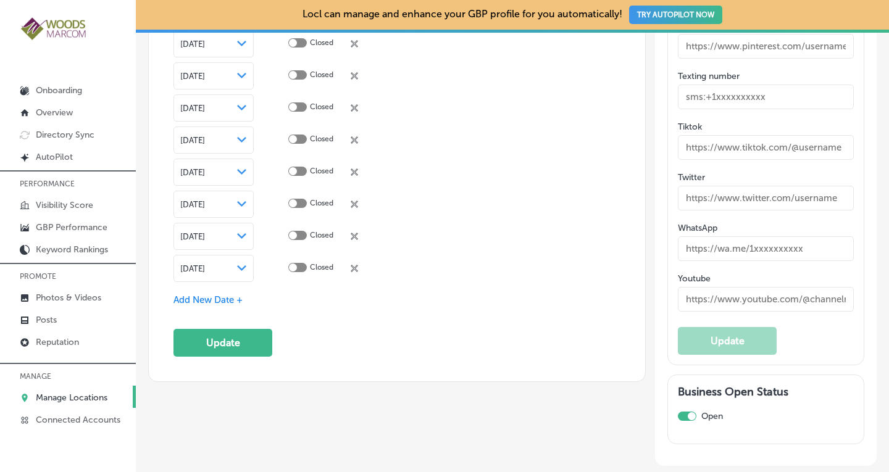
click at [224, 295] on span "Add New Date +" at bounding box center [208, 300] width 69 height 11
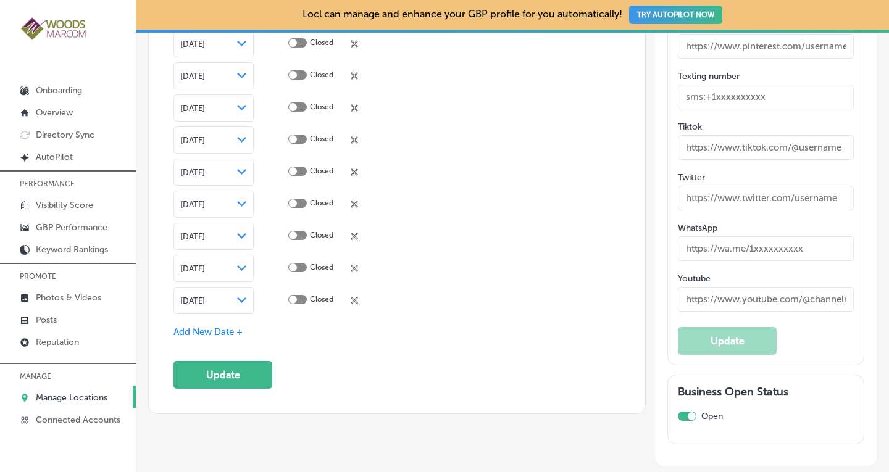
click at [205, 296] on span "[DATE]" at bounding box center [192, 300] width 25 height 9
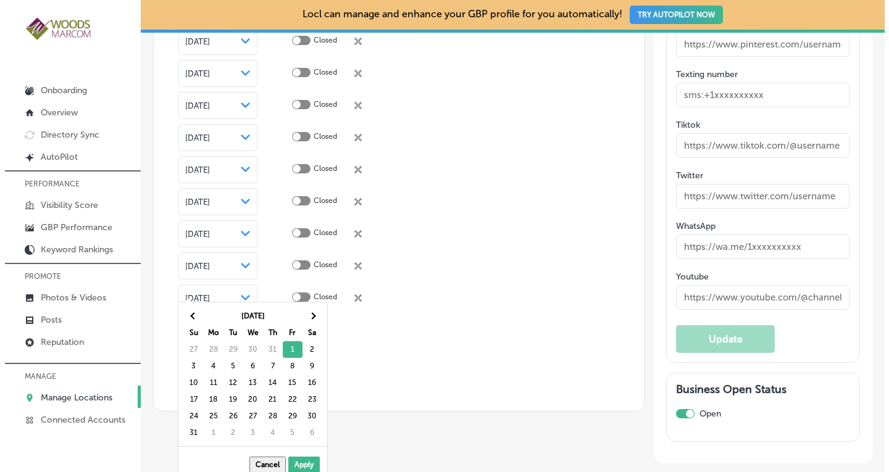
scroll to position [2822, 0]
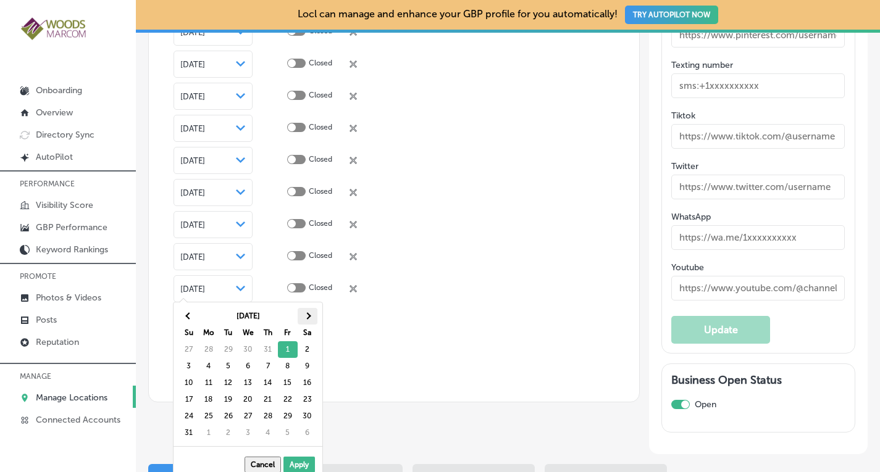
click at [304, 317] on th at bounding box center [308, 316] width 20 height 17
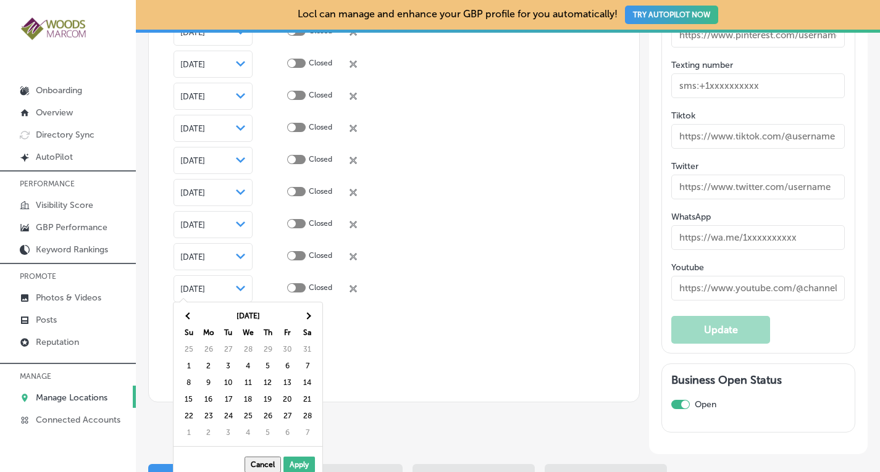
click at [304, 317] on th at bounding box center [308, 316] width 20 height 17
click at [304, 318] on th at bounding box center [308, 316] width 20 height 17
click at [304, 319] on th at bounding box center [308, 316] width 20 height 17
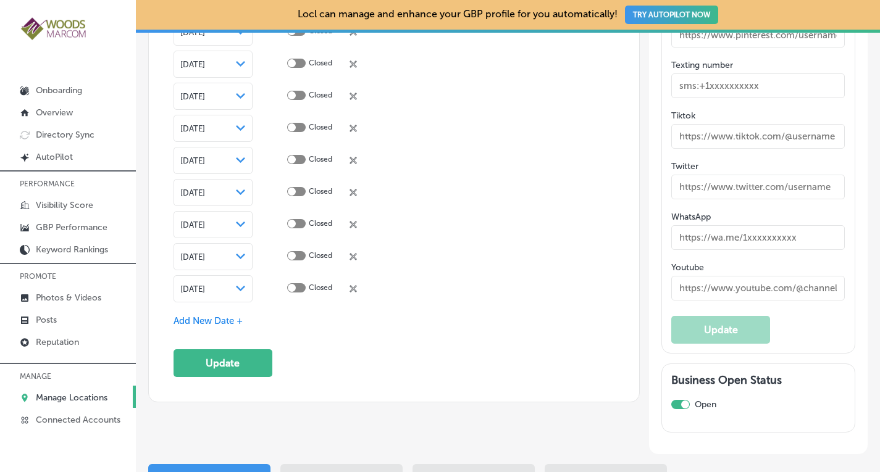
scroll to position [2813, 0]
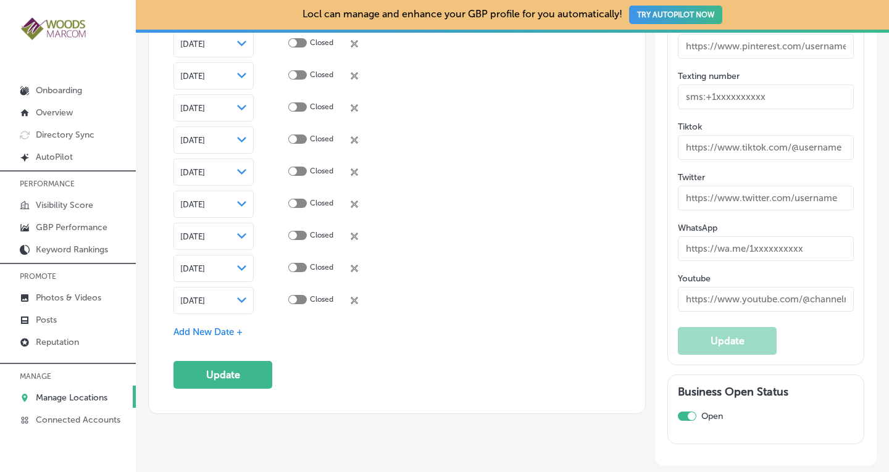
click at [221, 327] on span "Add New Date +" at bounding box center [208, 332] width 69 height 11
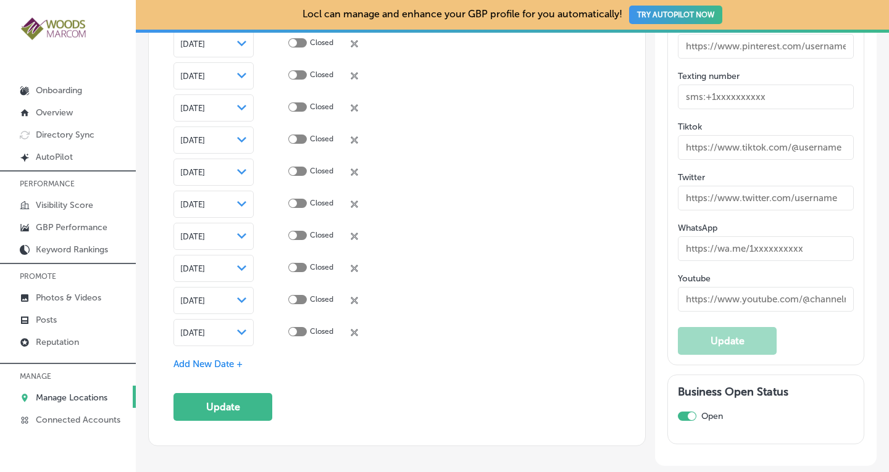
click at [236, 328] on div "[DATE] Path Created with Sketch." at bounding box center [213, 333] width 67 height 10
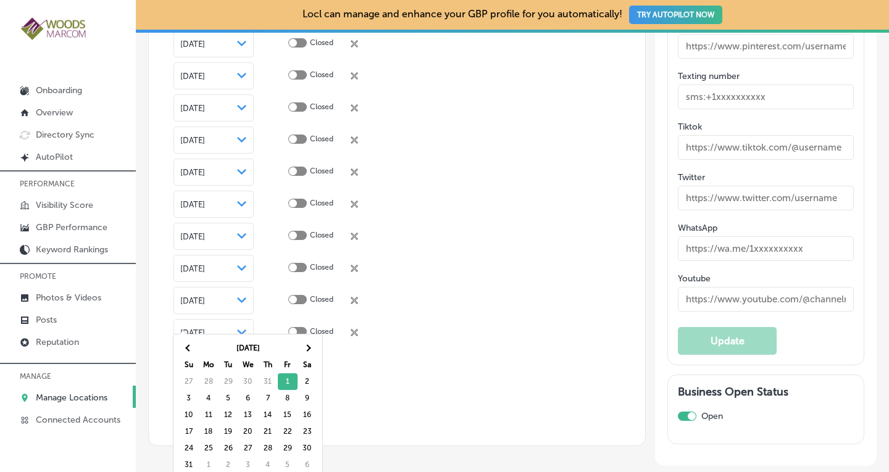
scroll to position [2822, 0]
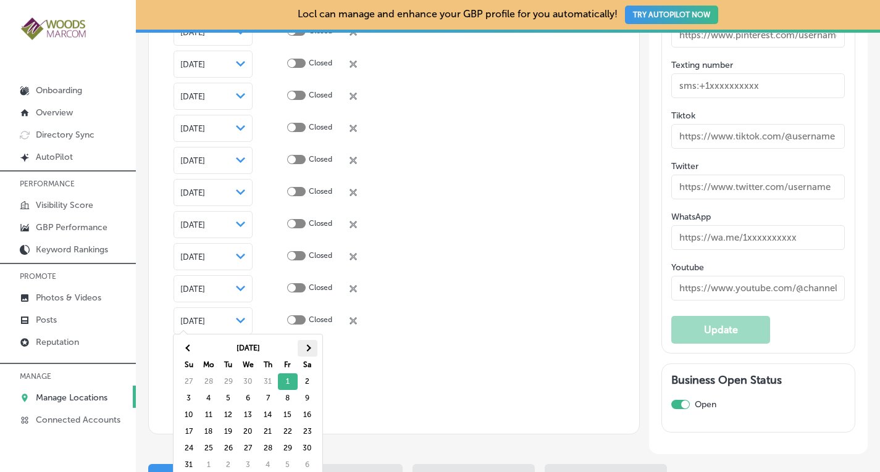
click at [312, 353] on th at bounding box center [308, 348] width 20 height 17
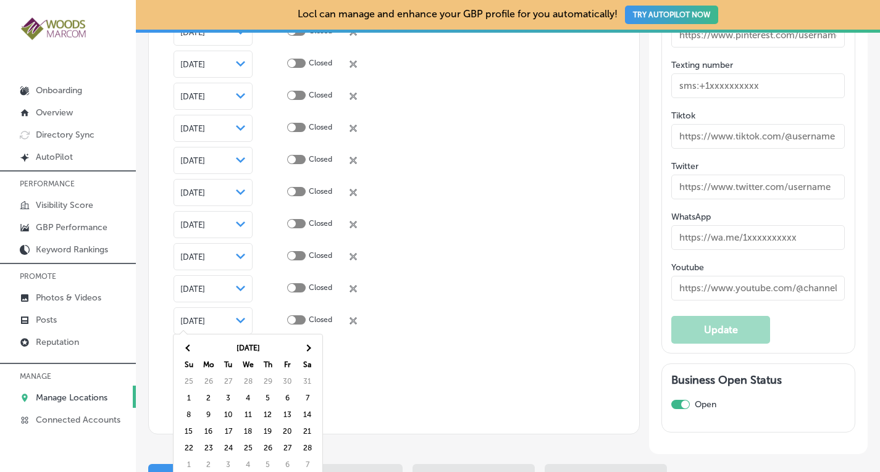
click at [312, 353] on th at bounding box center [308, 348] width 20 height 17
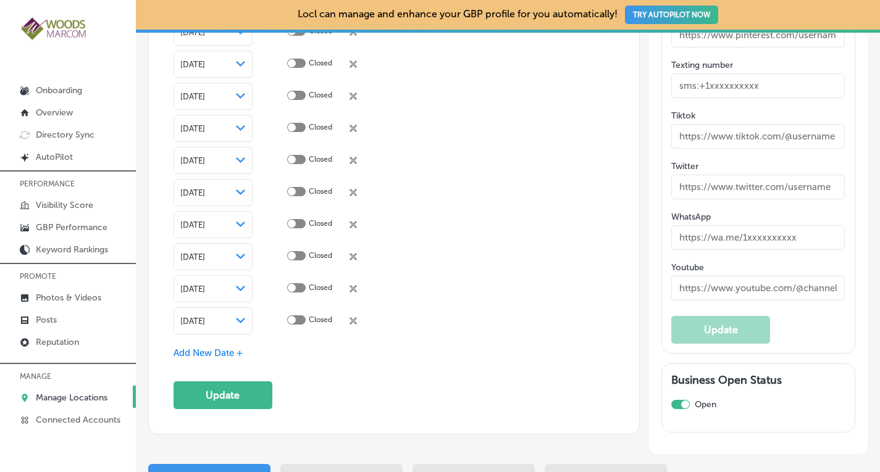
scroll to position [2813, 0]
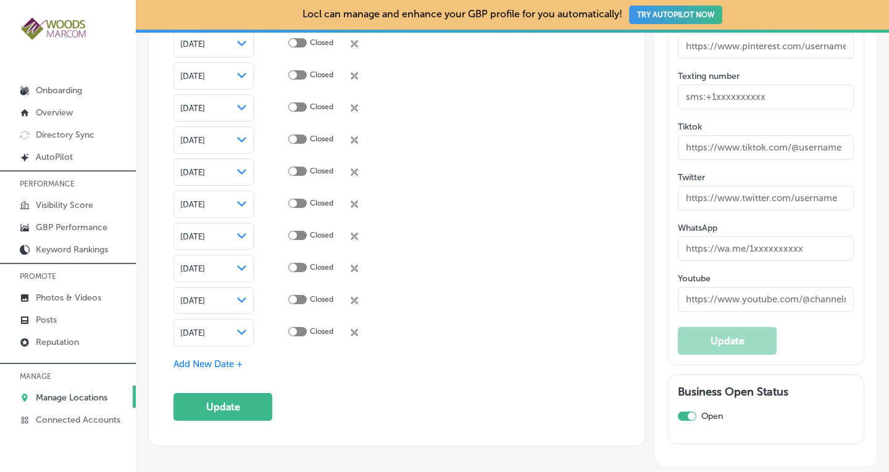
click at [230, 359] on span "Add New Date +" at bounding box center [208, 364] width 69 height 11
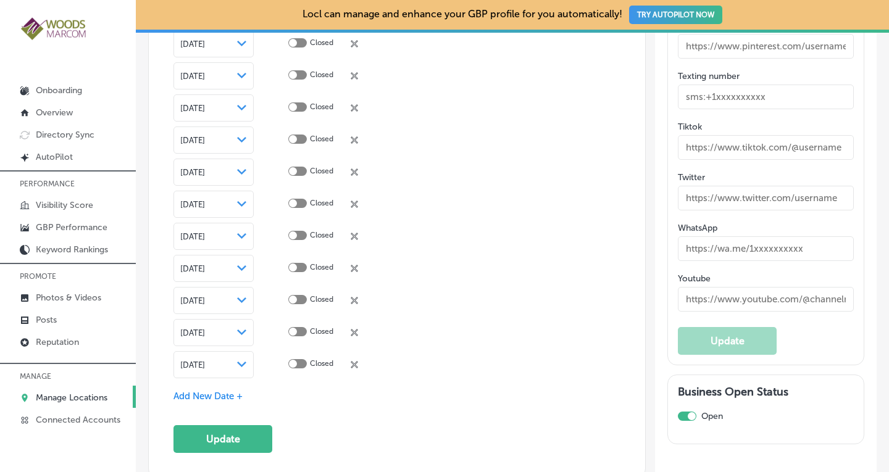
click at [238, 362] on icon "Path Created with Sketch." at bounding box center [241, 365] width 9 height 6
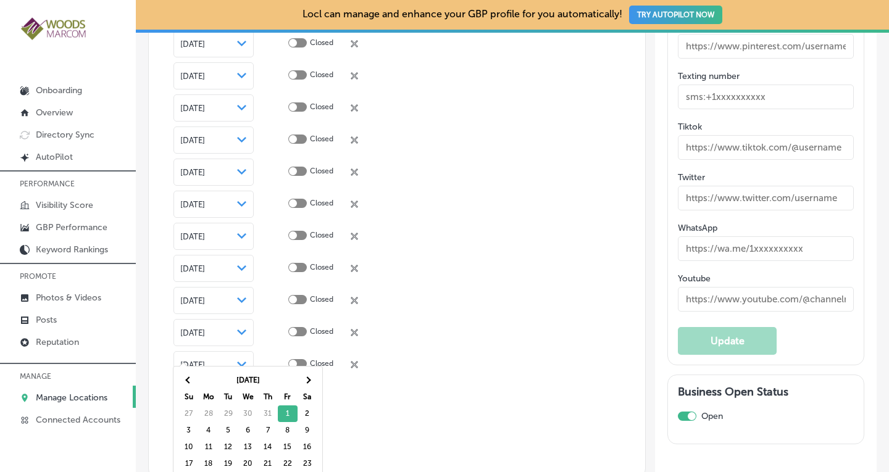
scroll to position [2822, 0]
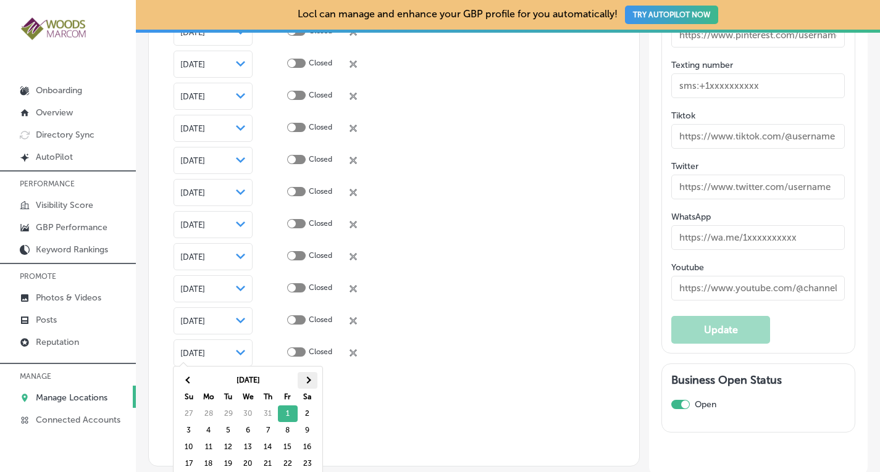
click at [309, 380] on span at bounding box center [307, 380] width 7 height 7
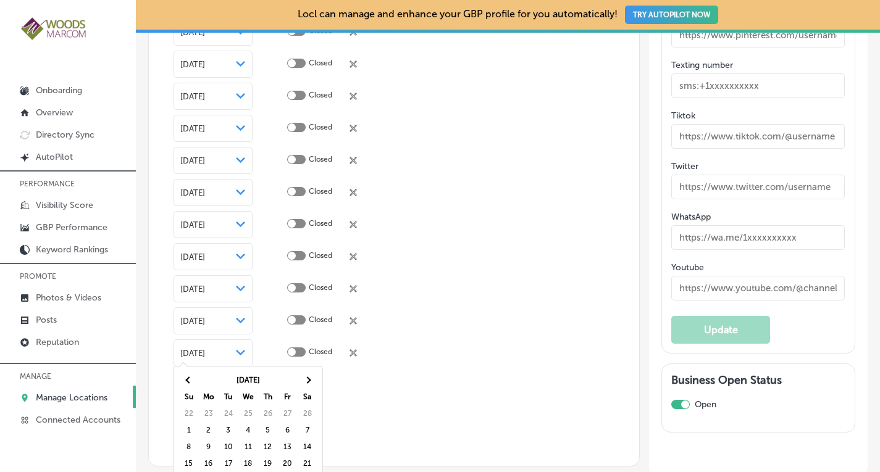
click at [309, 380] on span at bounding box center [307, 380] width 7 height 7
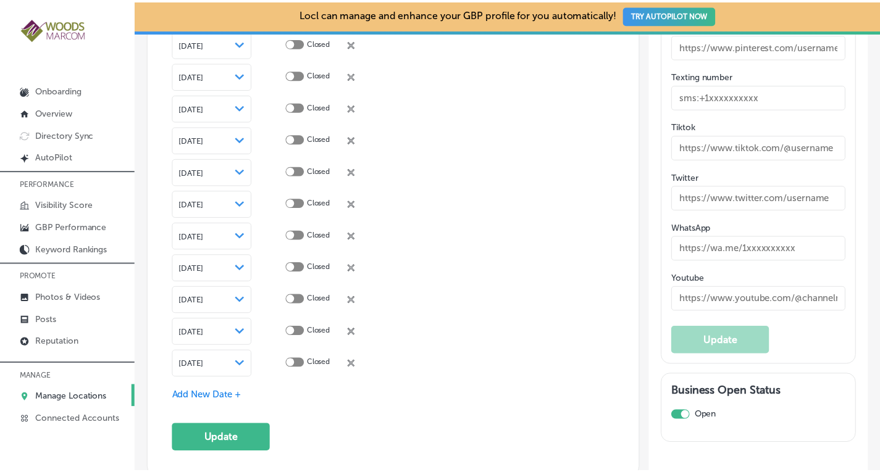
scroll to position [2941, 0]
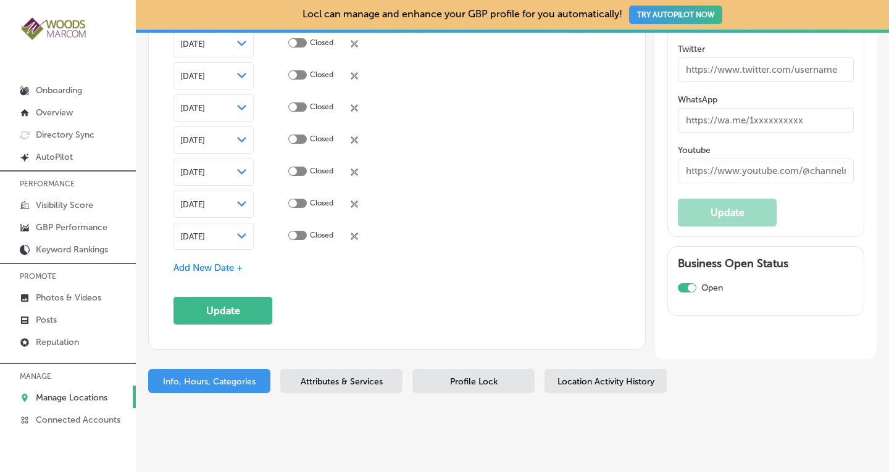
click at [193, 262] on span "Add New Date +" at bounding box center [208, 267] width 69 height 11
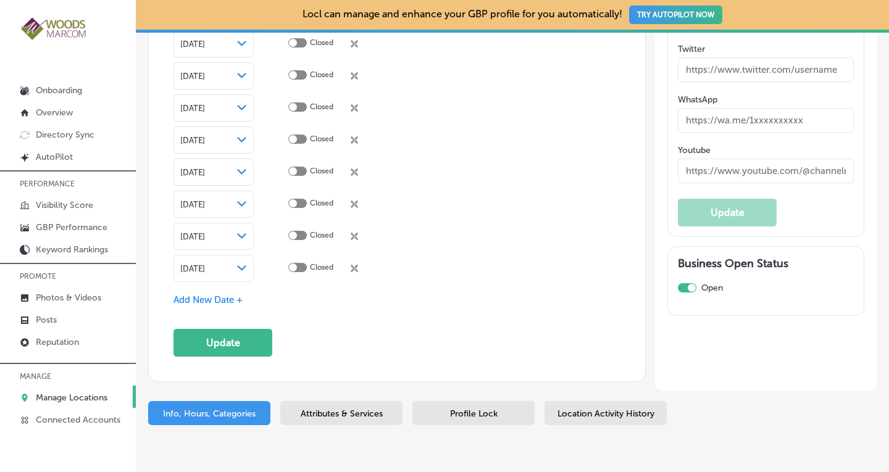
click at [205, 264] on span "[DATE]" at bounding box center [192, 268] width 25 height 9
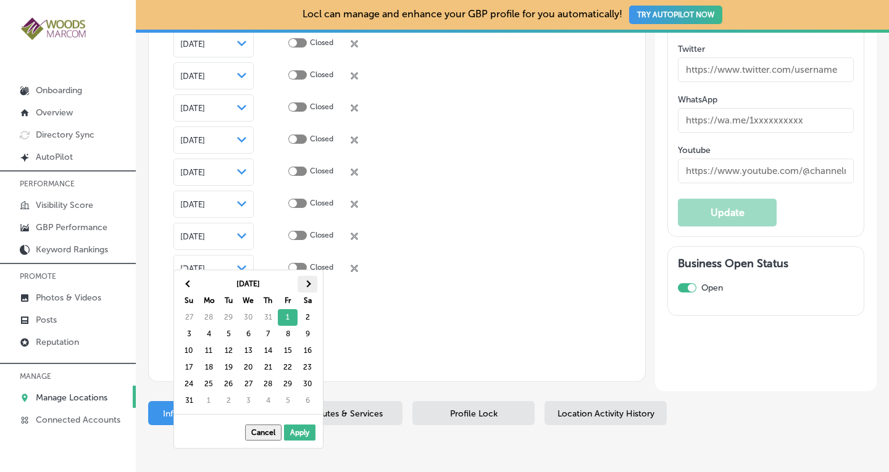
click at [314, 285] on th at bounding box center [308, 284] width 20 height 17
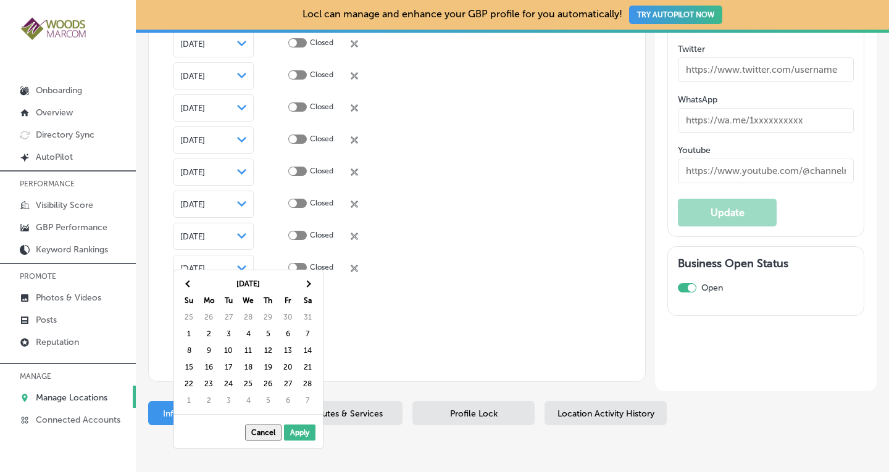
click at [314, 285] on th at bounding box center [308, 284] width 20 height 17
click at [314, 288] on th at bounding box center [308, 284] width 20 height 17
click at [309, 283] on span at bounding box center [307, 284] width 7 height 7
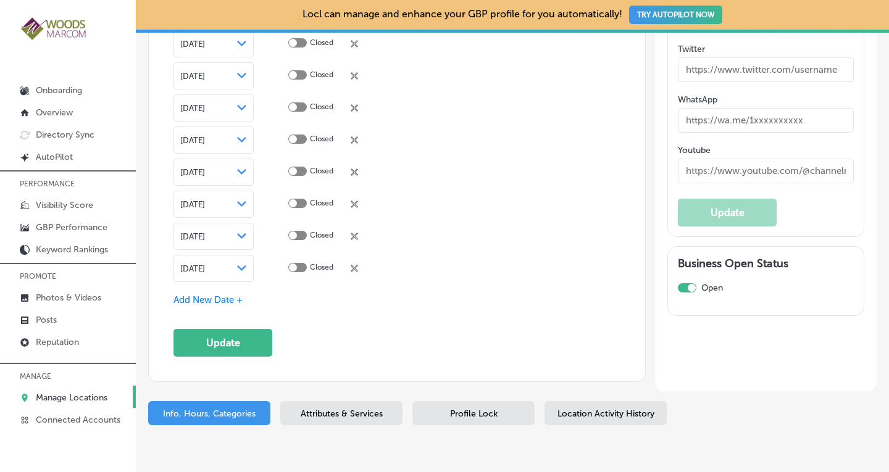
click at [227, 295] on span "Add New Date +" at bounding box center [208, 300] width 69 height 11
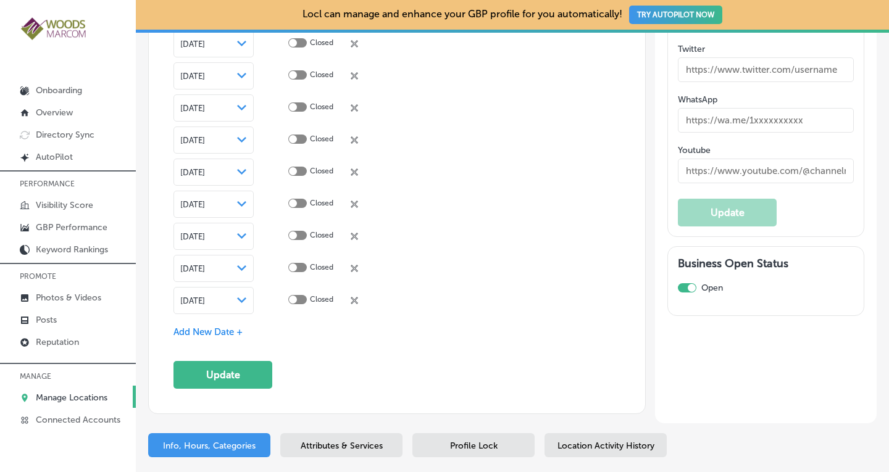
click at [237, 298] on icon "Path Created with Sketch." at bounding box center [241, 301] width 9 height 6
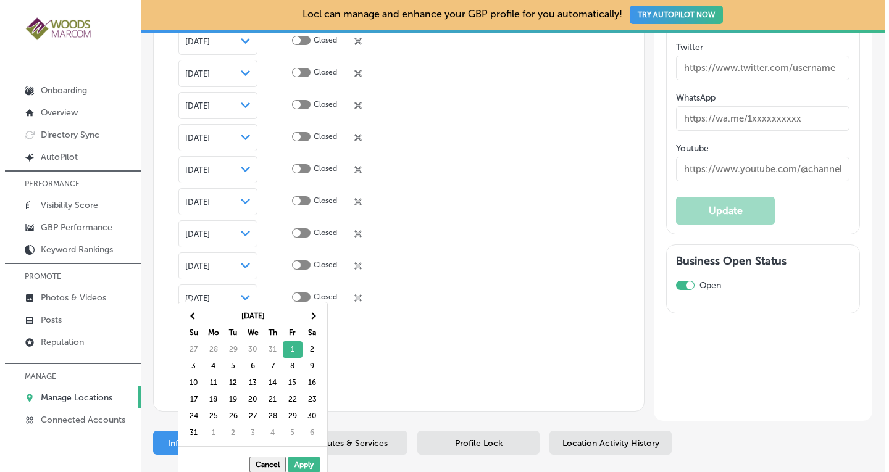
scroll to position [2950, 0]
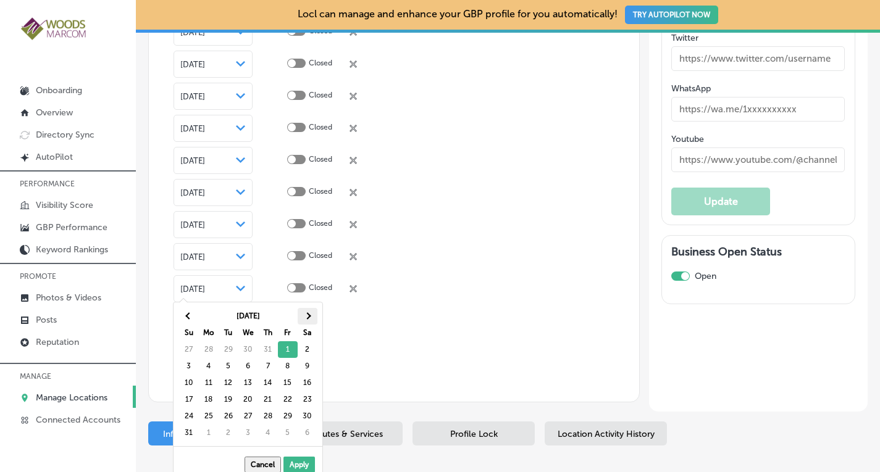
click at [309, 323] on th at bounding box center [308, 316] width 20 height 17
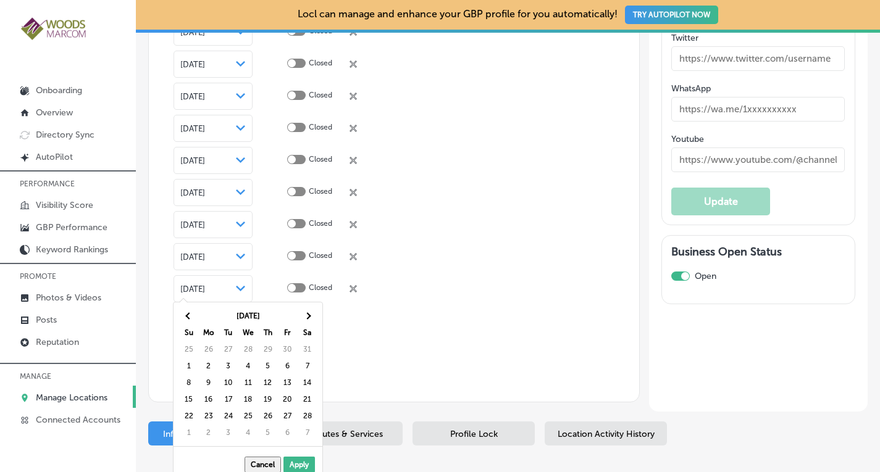
click at [309, 323] on th at bounding box center [308, 316] width 20 height 17
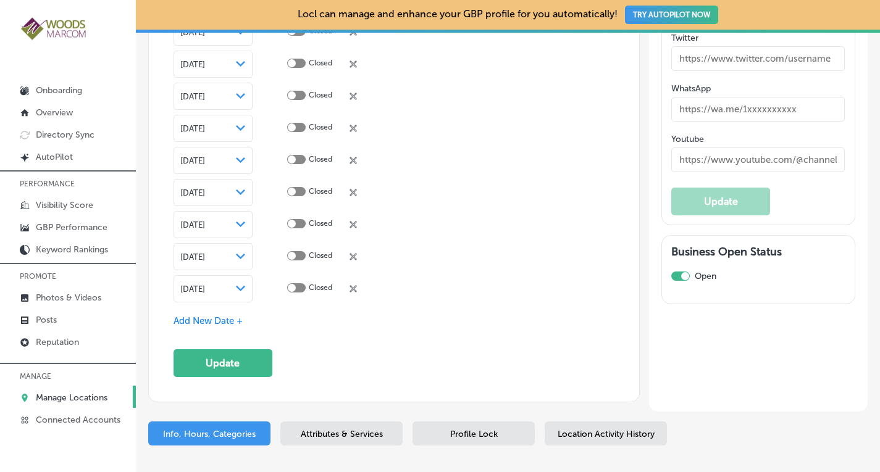
scroll to position [2941, 0]
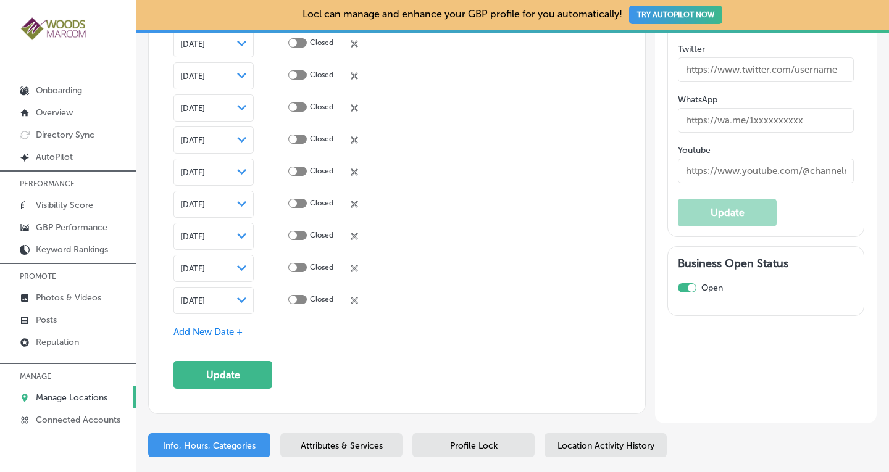
click at [209, 327] on span "Add New Date +" at bounding box center [208, 332] width 69 height 11
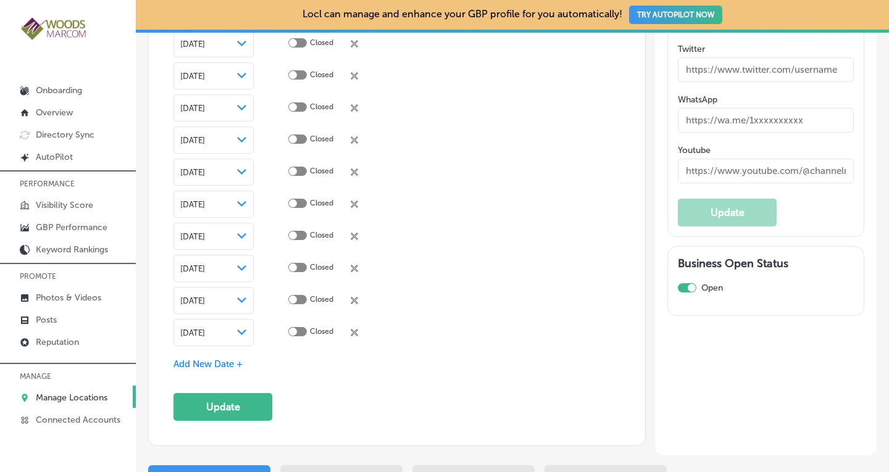
click at [246, 330] on icon "Path Created with Sketch." at bounding box center [241, 333] width 9 height 6
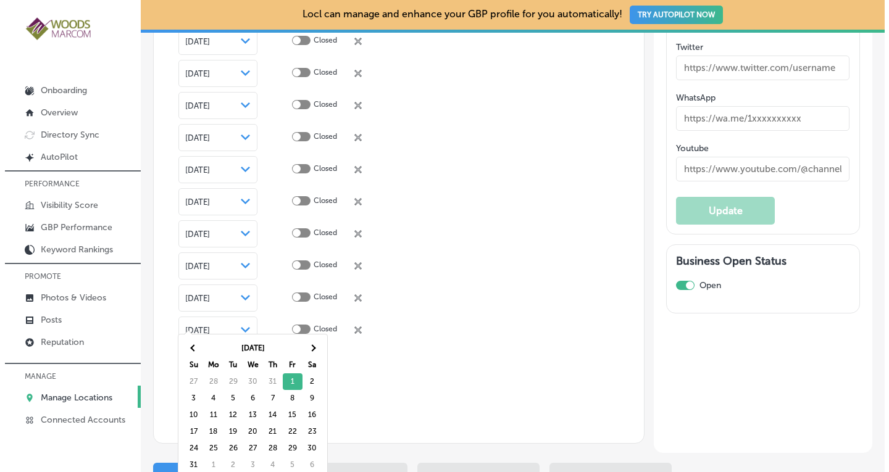
scroll to position [2950, 0]
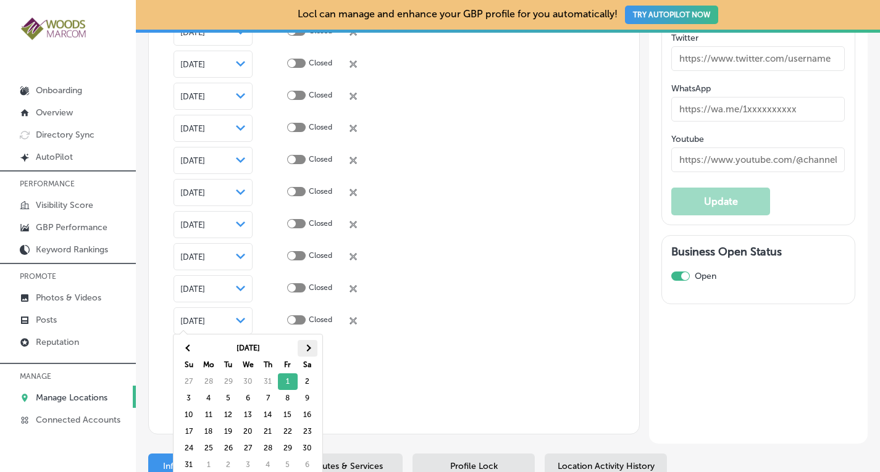
click at [308, 346] on span at bounding box center [307, 348] width 7 height 7
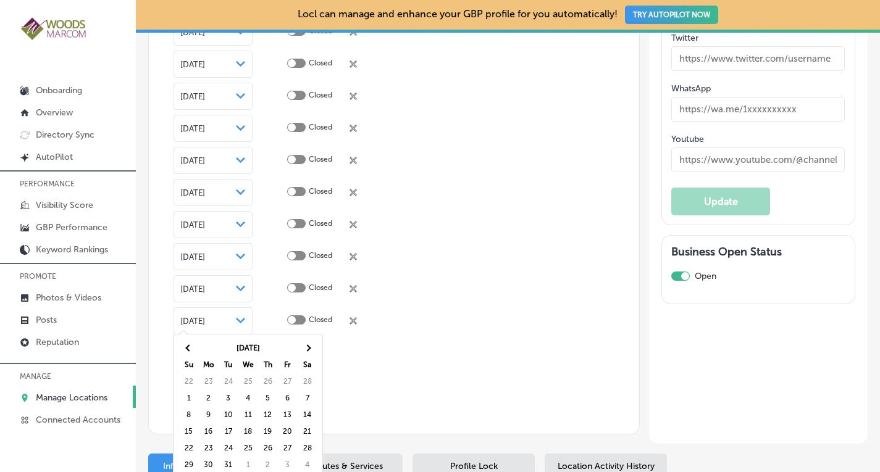
click at [308, 346] on span at bounding box center [307, 348] width 7 height 7
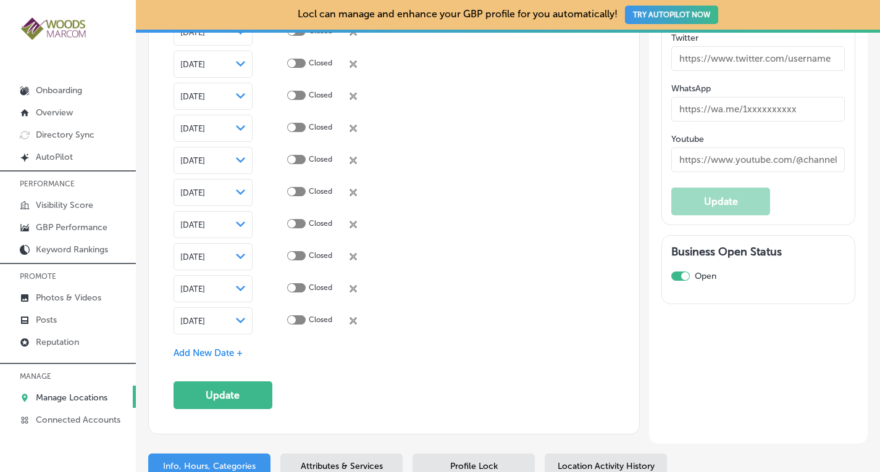
scroll to position [2941, 0]
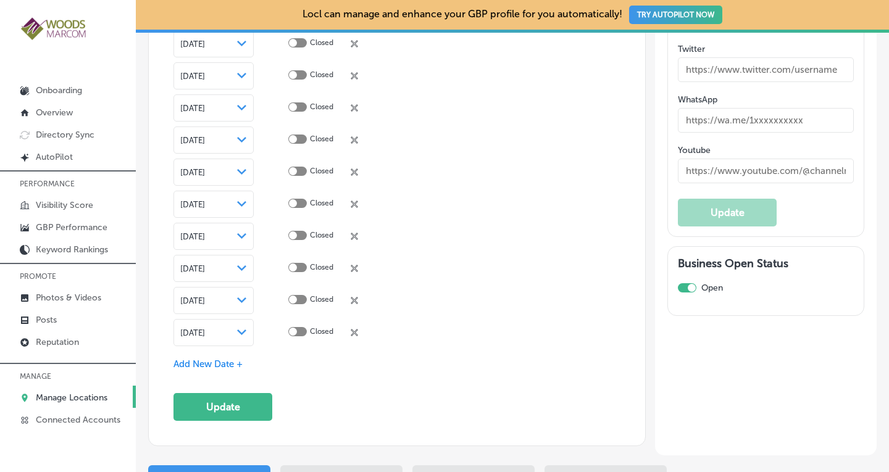
click at [230, 359] on span "Add New Date +" at bounding box center [208, 364] width 69 height 11
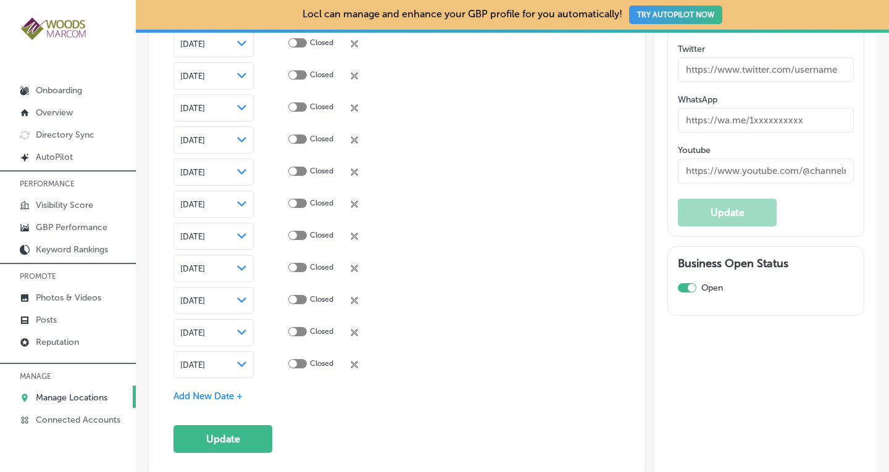
click at [243, 362] on polygon at bounding box center [241, 365] width 9 height 6
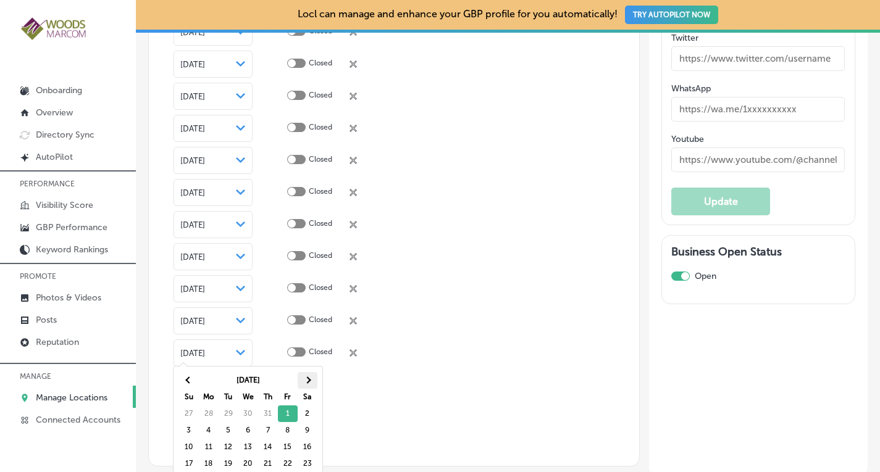
click at [308, 379] on span at bounding box center [307, 380] width 7 height 7
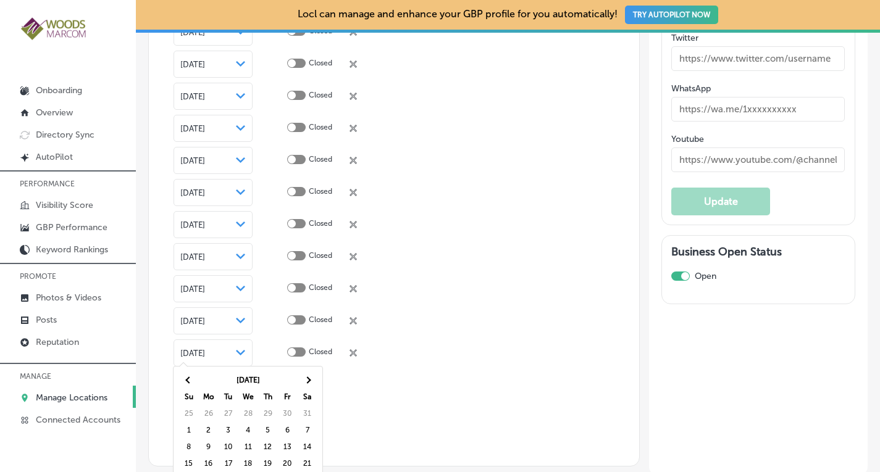
click at [308, 379] on span at bounding box center [307, 380] width 7 height 7
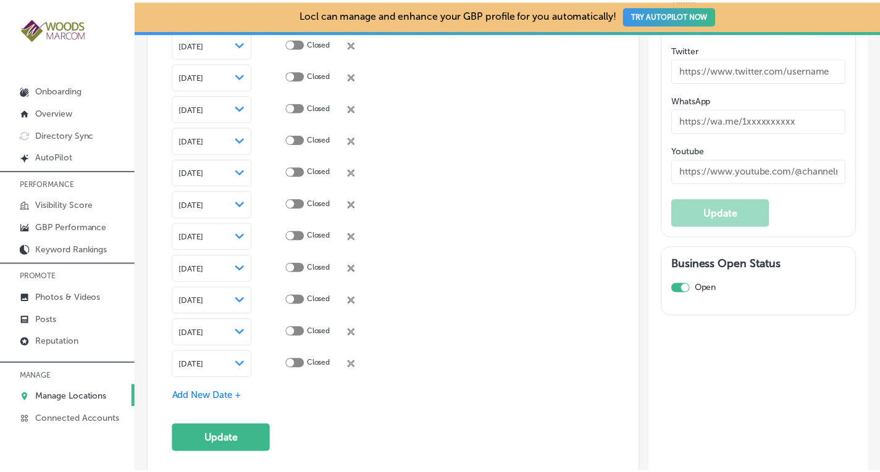
scroll to position [3070, 0]
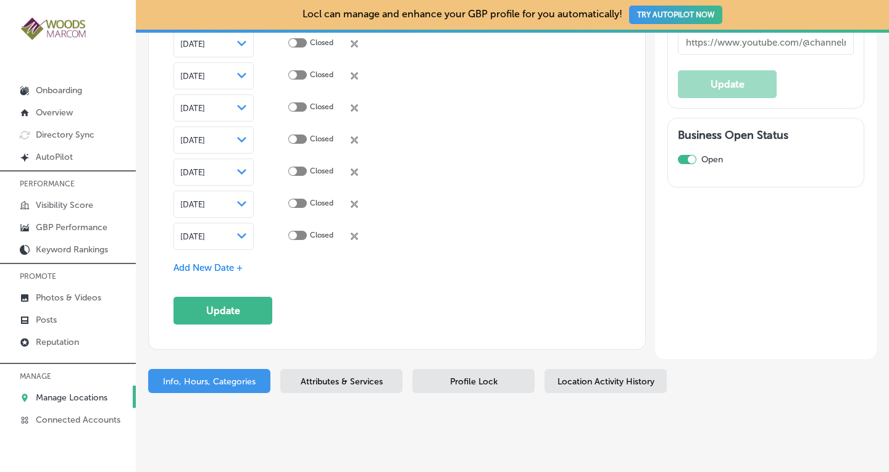
click at [238, 233] on icon "Path Created with Sketch." at bounding box center [241, 236] width 9 height 6
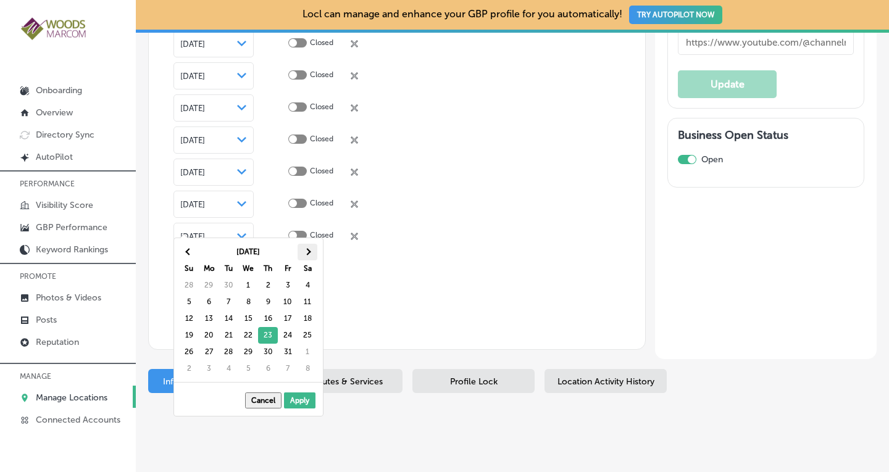
click at [311, 255] on th at bounding box center [308, 252] width 20 height 17
click at [183, 250] on th at bounding box center [189, 252] width 20 height 17
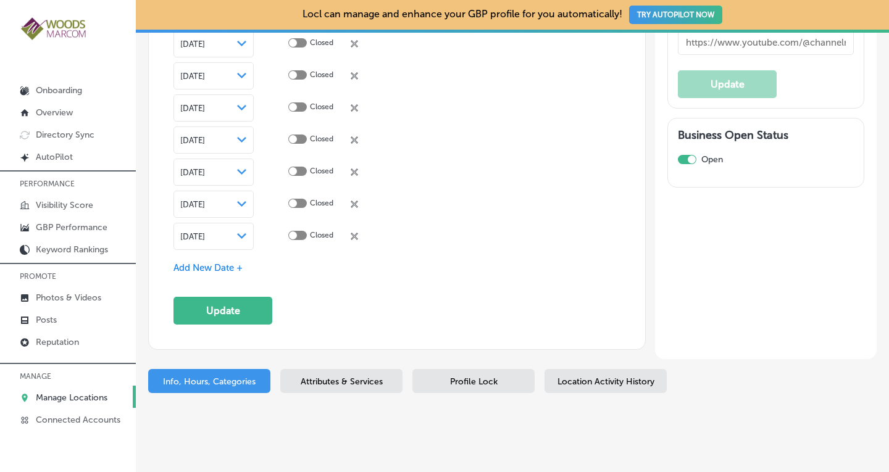
click at [228, 262] on span "Add New Date +" at bounding box center [208, 267] width 69 height 11
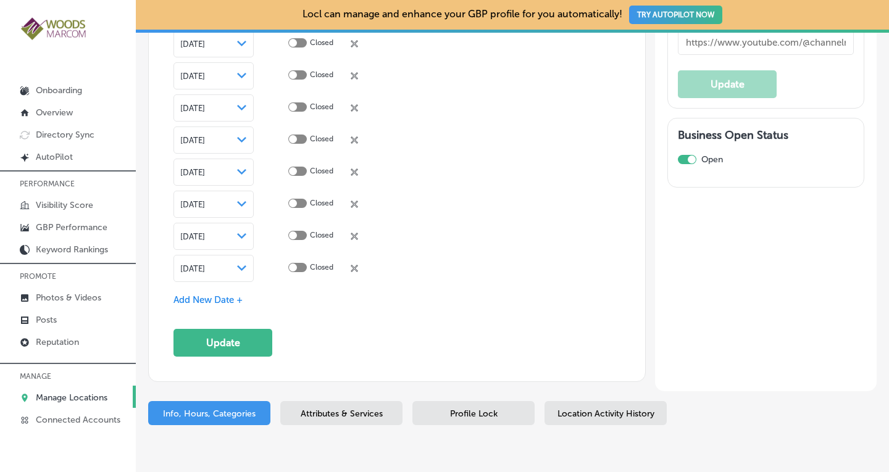
click at [232, 264] on div "[DATE] Path Created with Sketch." at bounding box center [213, 269] width 67 height 10
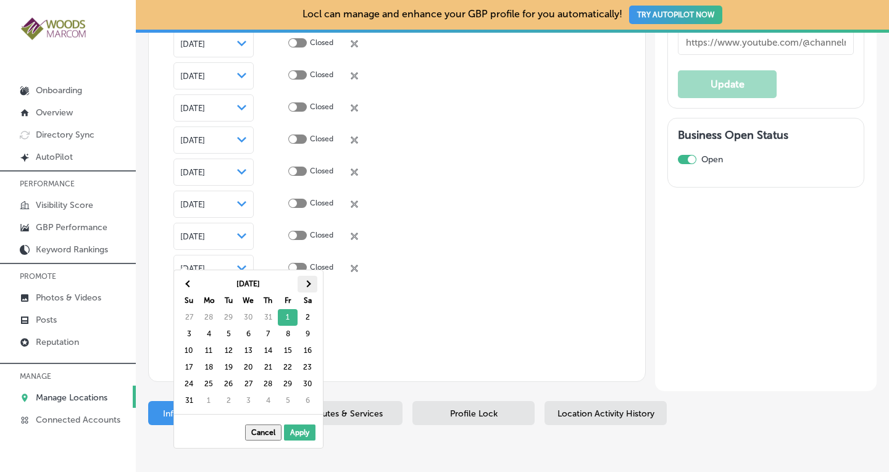
click at [312, 283] on th at bounding box center [308, 284] width 20 height 17
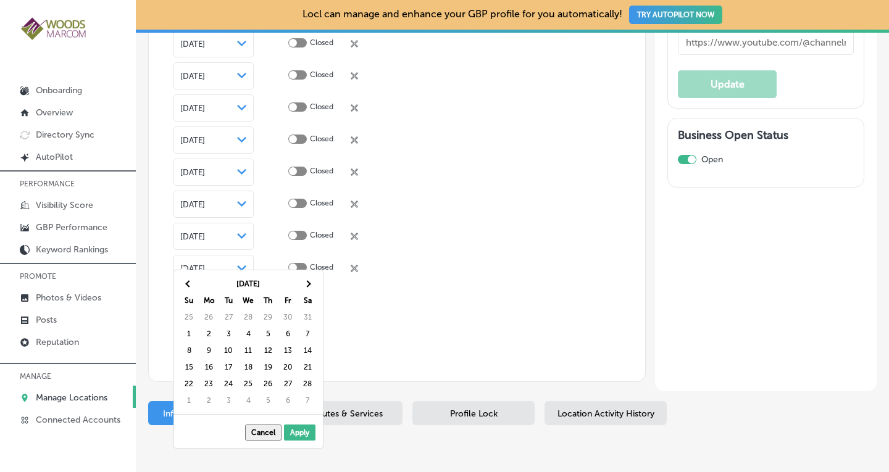
click at [312, 283] on th at bounding box center [308, 284] width 20 height 17
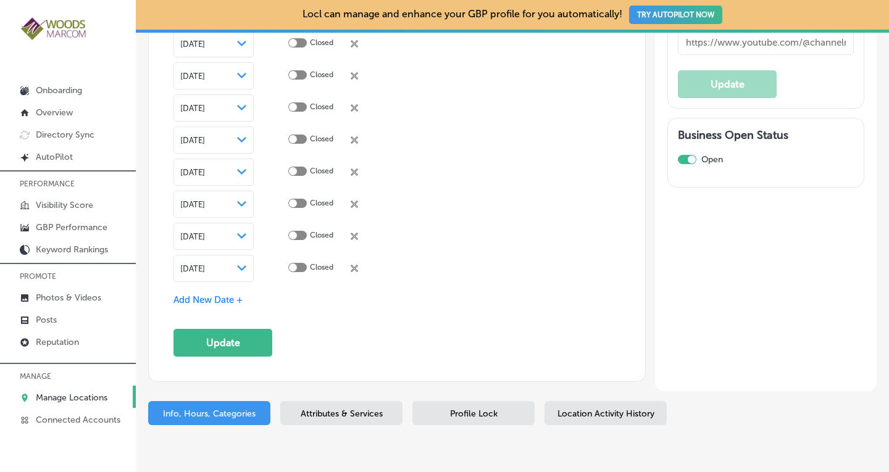
click at [227, 294] on div "Add New Date +" at bounding box center [397, 300] width 447 height 13
click at [206, 295] on span "Add New Date +" at bounding box center [208, 300] width 69 height 11
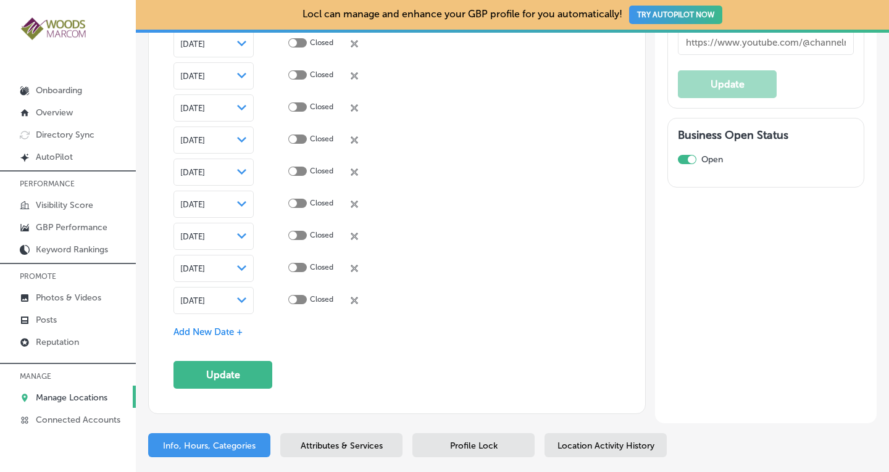
click at [228, 296] on div "[DATE] Path Created with Sketch." at bounding box center [213, 301] width 67 height 10
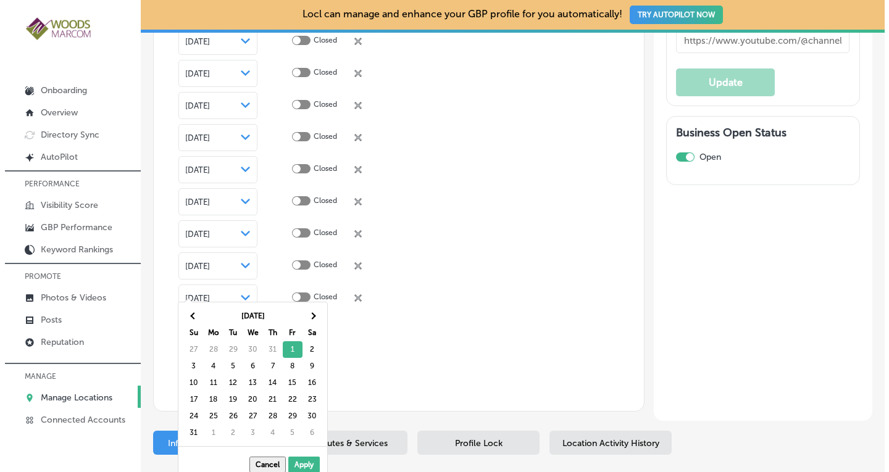
scroll to position [3079, 0]
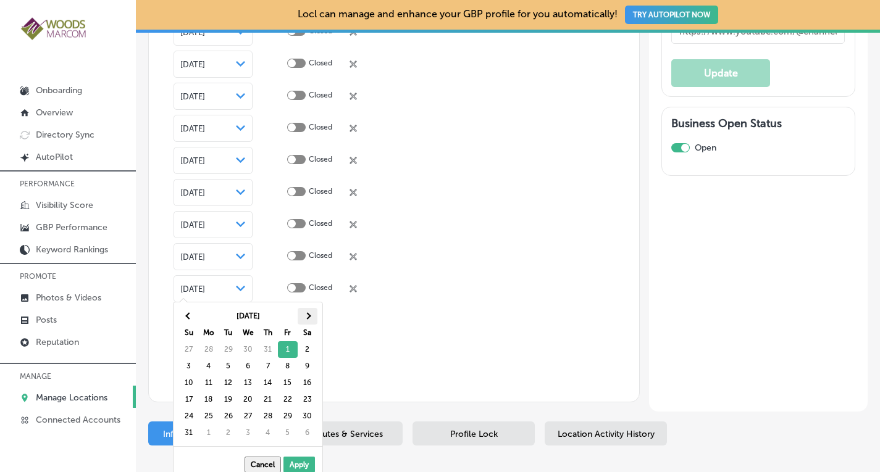
click at [308, 317] on span at bounding box center [307, 316] width 7 height 7
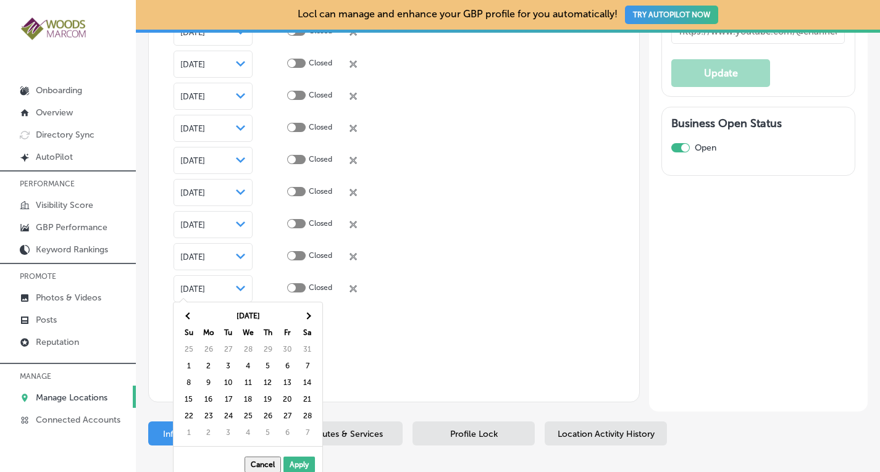
click at [308, 317] on span at bounding box center [307, 316] width 7 height 7
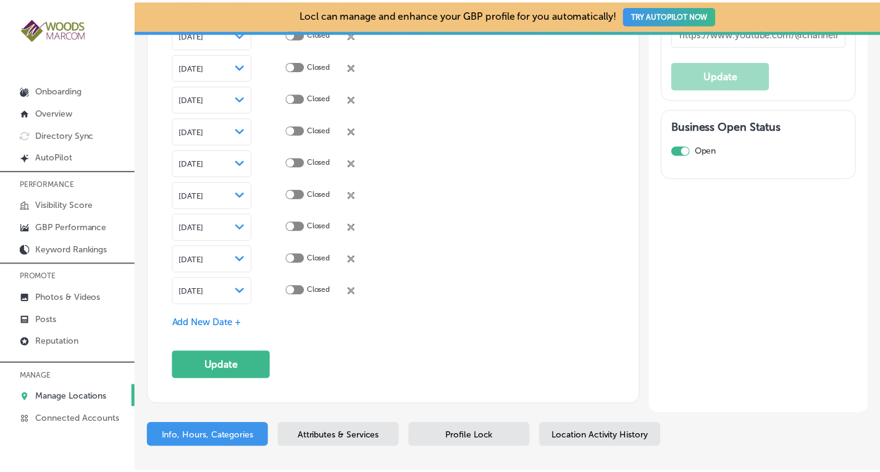
scroll to position [3070, 0]
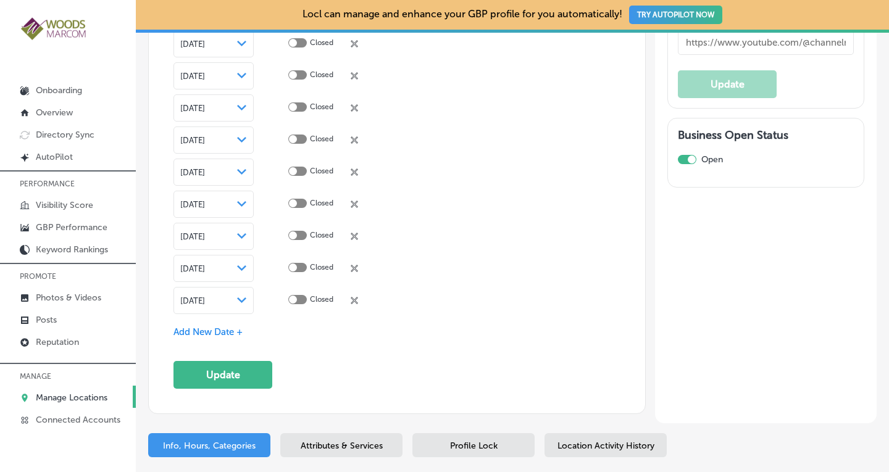
click at [219, 327] on span "Add New Date +" at bounding box center [208, 332] width 69 height 11
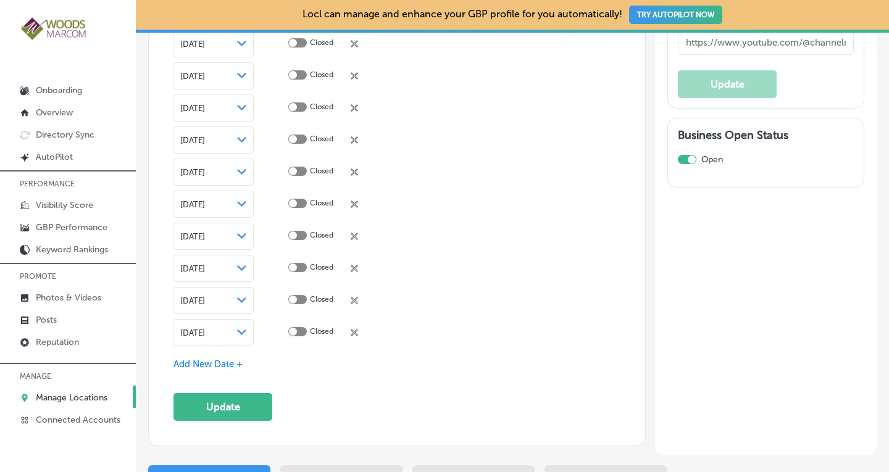
click at [218, 319] on div "[DATE] Path Created with Sketch." at bounding box center [214, 332] width 80 height 27
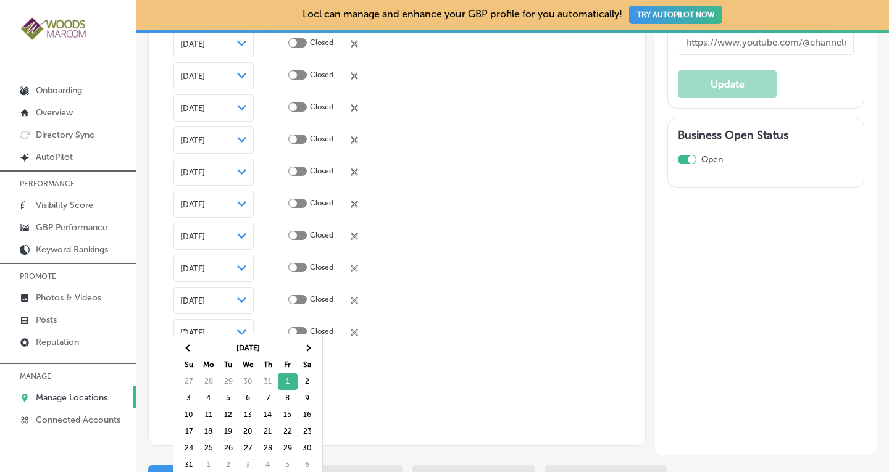
scroll to position [3079, 0]
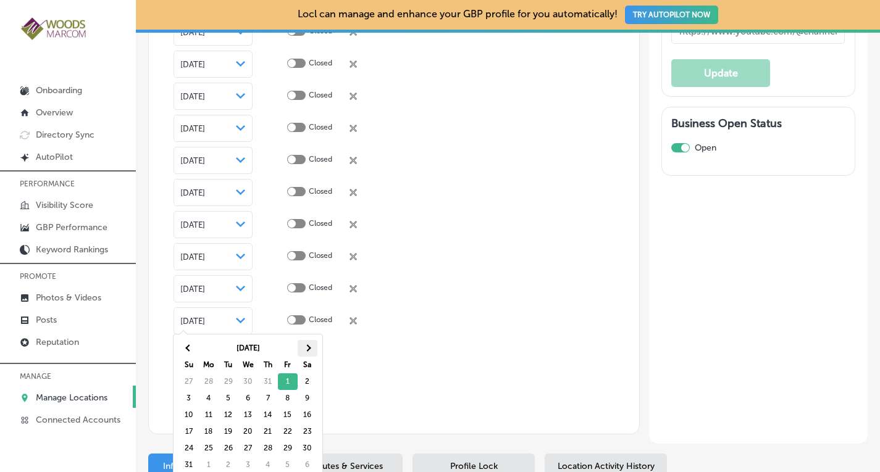
click at [306, 343] on th at bounding box center [308, 348] width 20 height 17
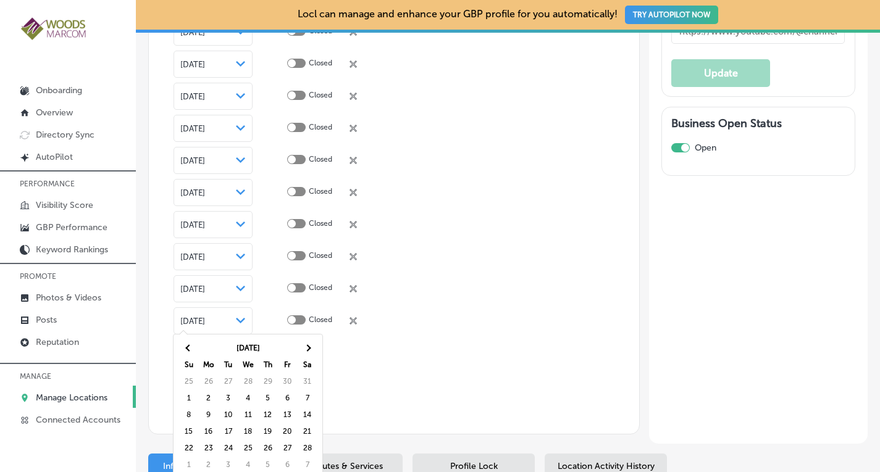
click at [306, 343] on th at bounding box center [308, 348] width 20 height 17
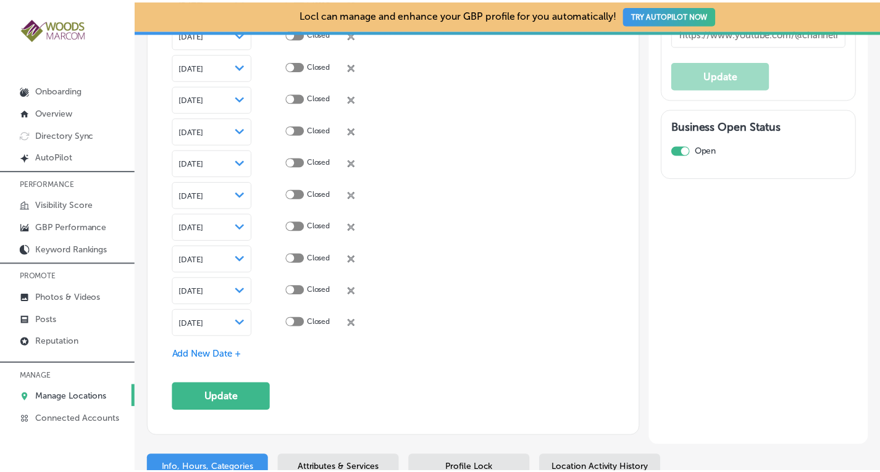
scroll to position [3070, 0]
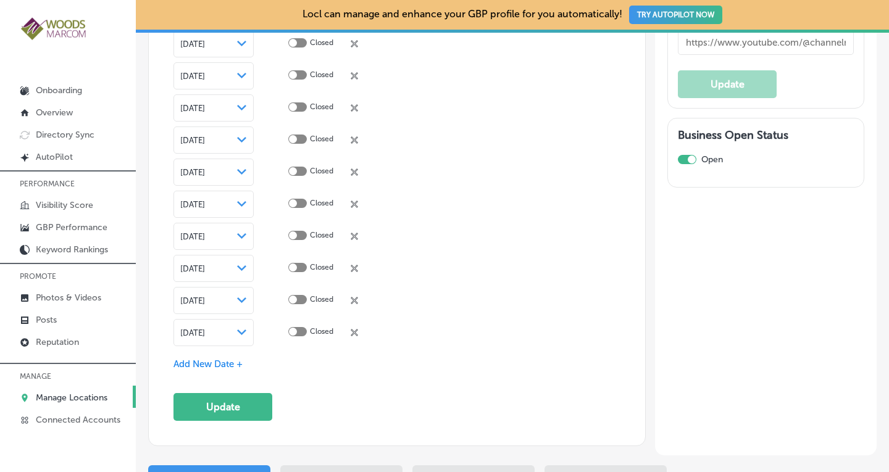
click at [223, 359] on span "Add New Date +" at bounding box center [208, 364] width 69 height 11
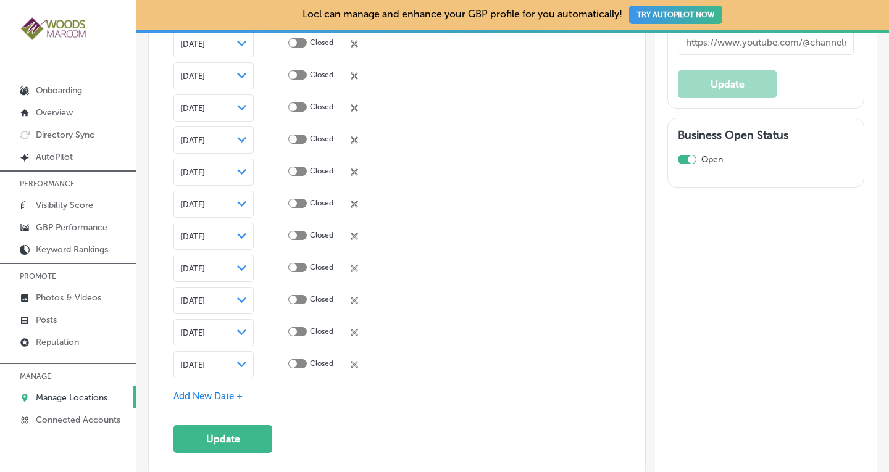
click at [205, 361] on span "[DATE]" at bounding box center [192, 365] width 25 height 9
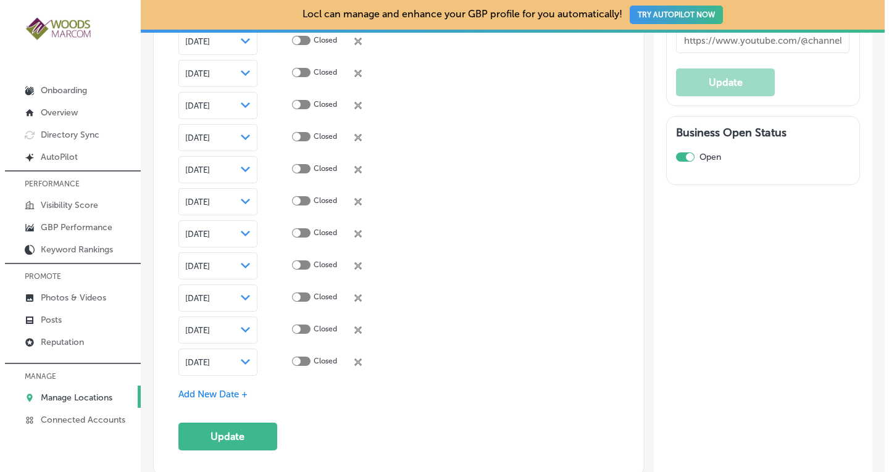
scroll to position [3079, 0]
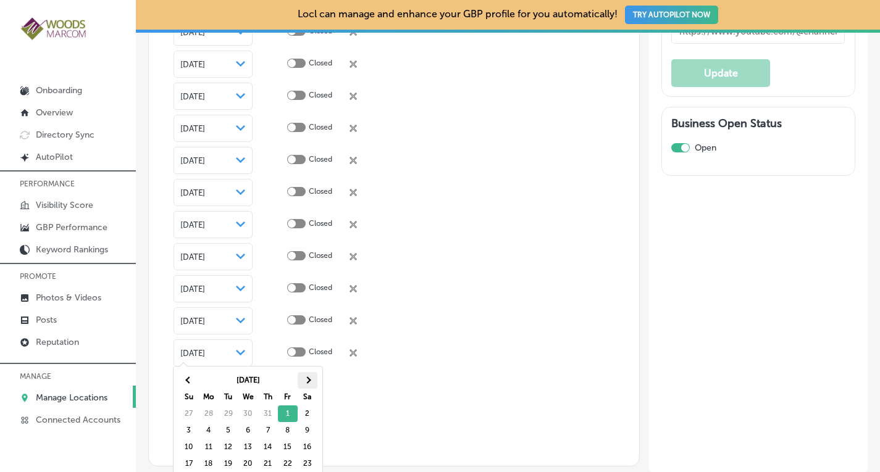
click at [306, 376] on th at bounding box center [308, 380] width 20 height 17
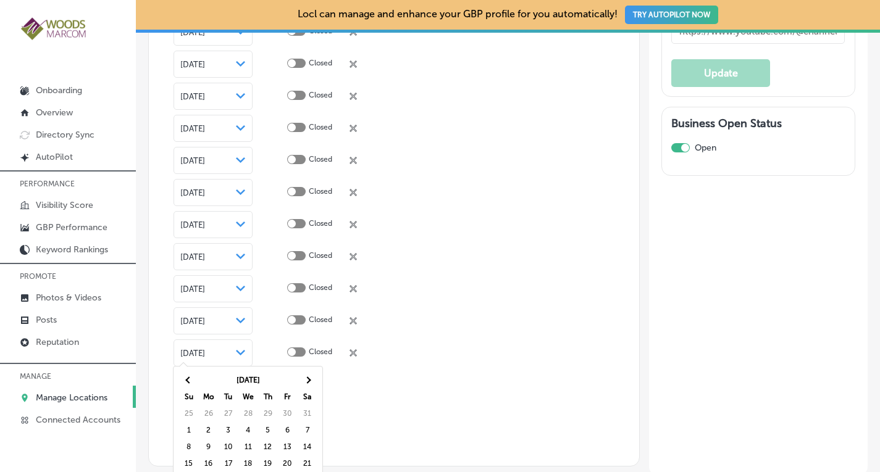
click at [306, 376] on th at bounding box center [308, 380] width 20 height 17
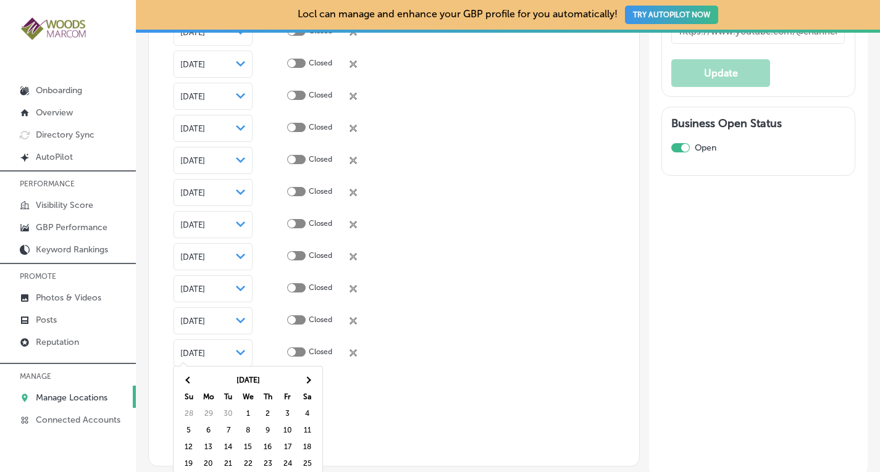
click at [306, 376] on th at bounding box center [308, 380] width 20 height 17
click at [187, 379] on span at bounding box center [188, 380] width 7 height 7
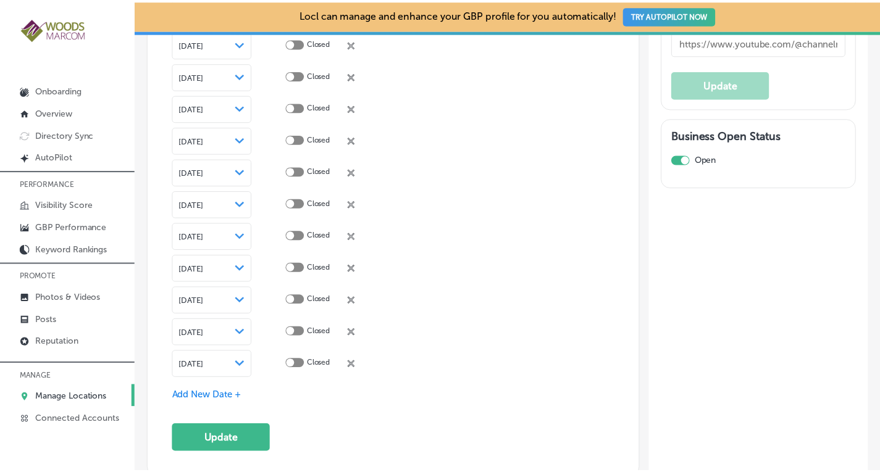
scroll to position [3198, 0]
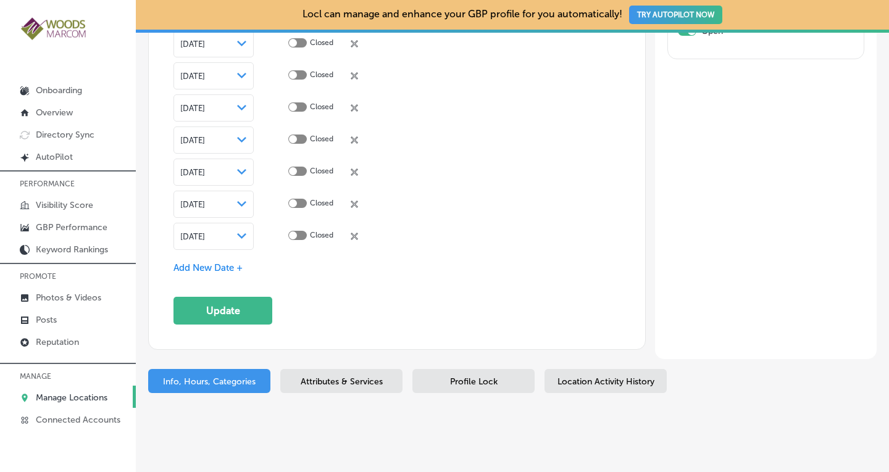
click at [233, 232] on div "[DATE] Path Created with Sketch." at bounding box center [213, 237] width 67 height 10
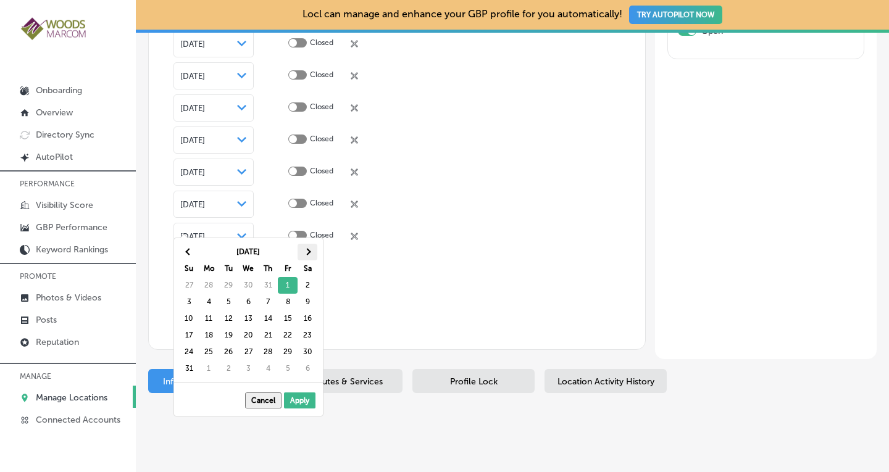
click at [307, 252] on span at bounding box center [307, 252] width 7 height 7
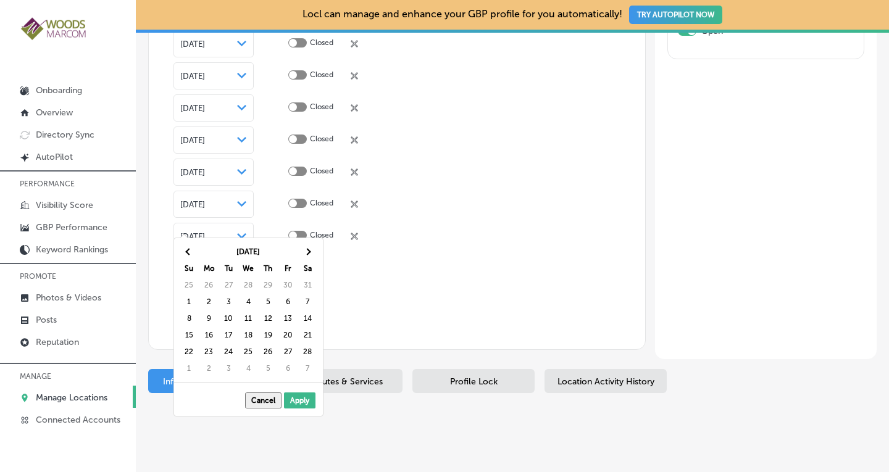
click at [307, 252] on span at bounding box center [307, 252] width 7 height 7
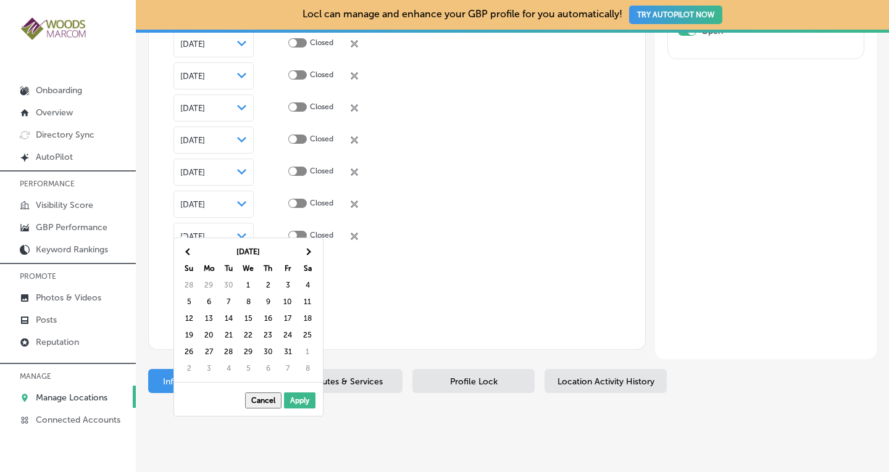
click at [307, 252] on span at bounding box center [307, 252] width 7 height 7
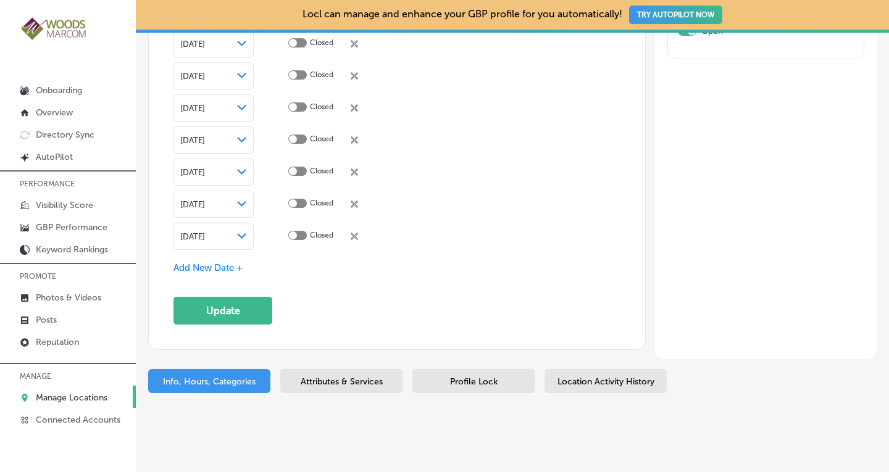
click at [220, 262] on span "Add New Date +" at bounding box center [208, 267] width 69 height 11
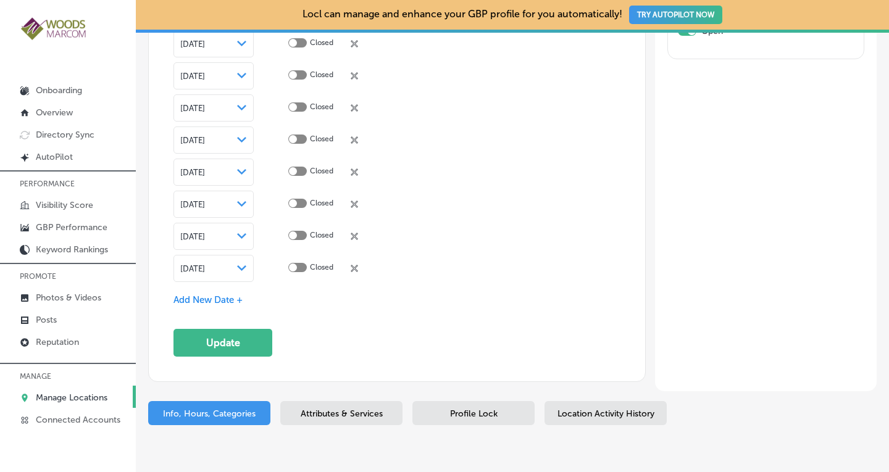
click at [233, 264] on div "[DATE] Path Created with Sketch." at bounding box center [213, 269] width 67 height 10
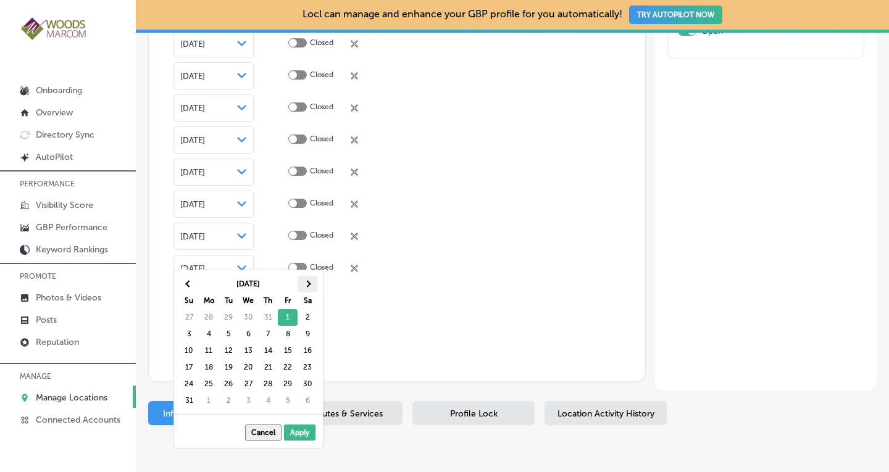
click at [303, 284] on th at bounding box center [308, 284] width 20 height 17
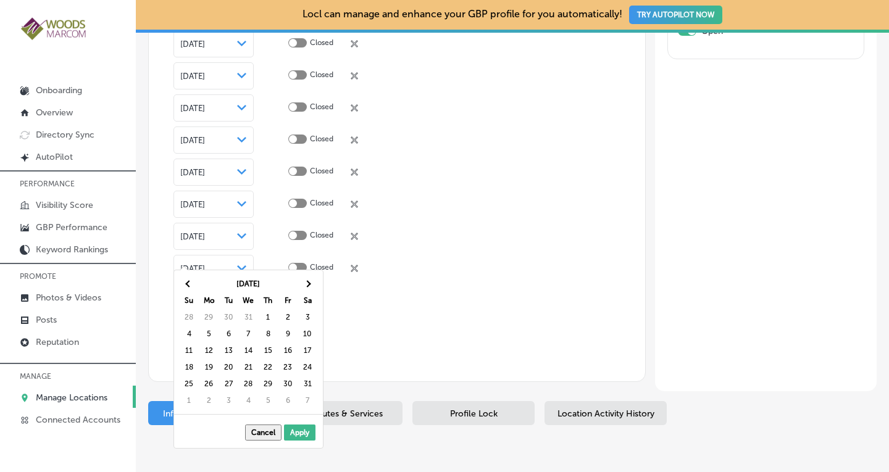
click at [303, 284] on th at bounding box center [308, 284] width 20 height 17
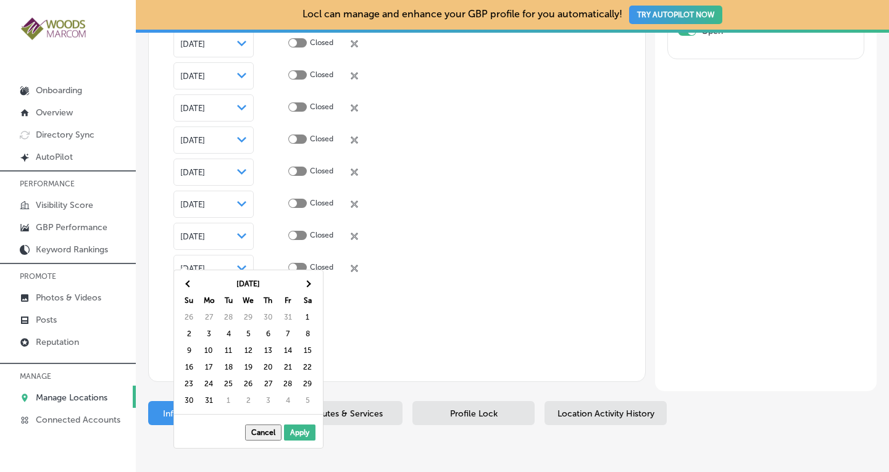
click at [303, 284] on th at bounding box center [308, 284] width 20 height 17
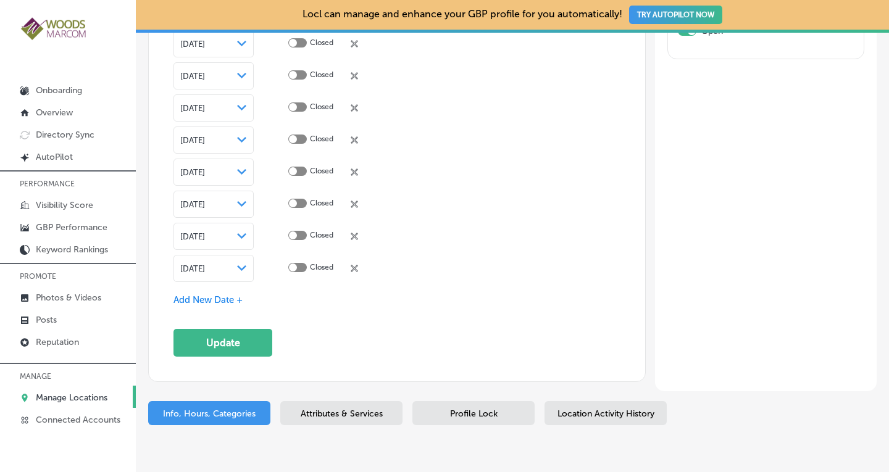
click at [220, 295] on span "Add New Date +" at bounding box center [208, 300] width 69 height 11
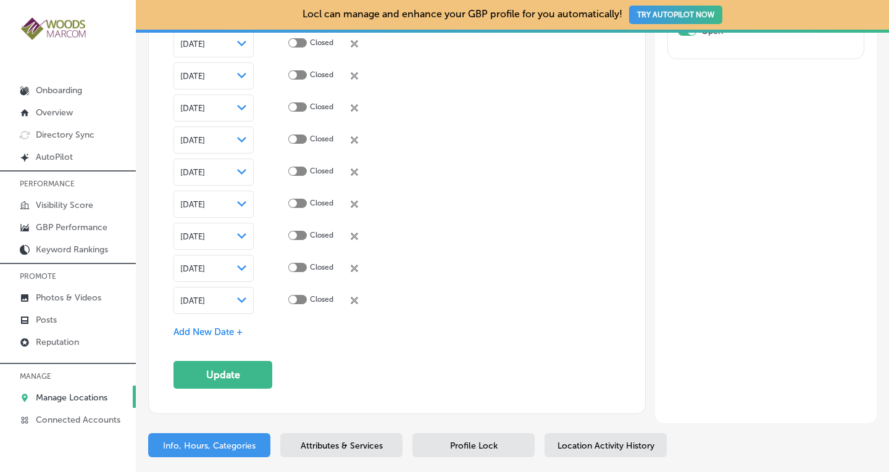
click at [241, 298] on icon "Path Created with Sketch." at bounding box center [241, 301] width 9 height 6
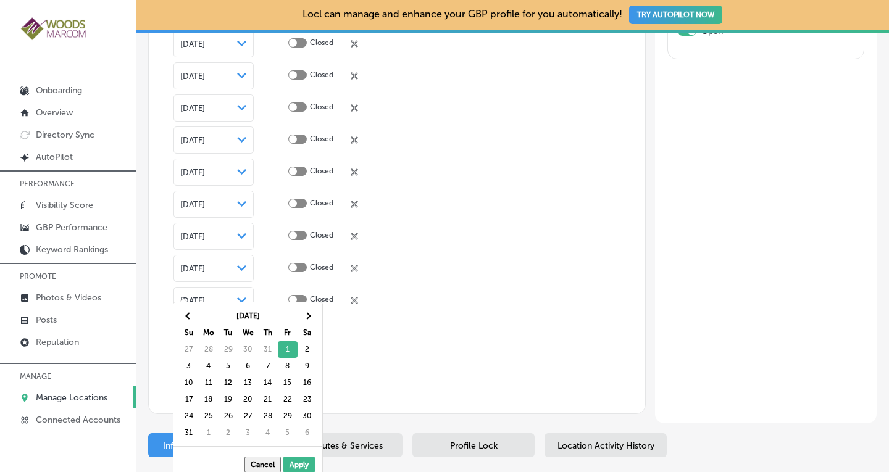
scroll to position [3207, 0]
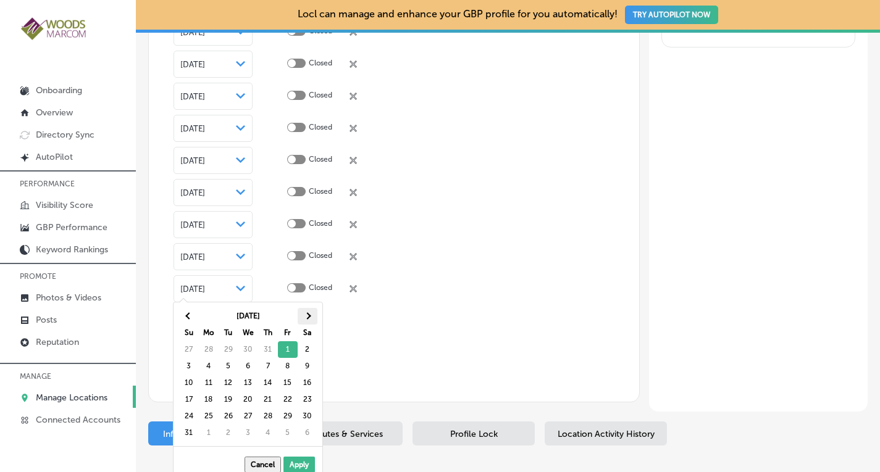
click at [304, 314] on th at bounding box center [308, 316] width 20 height 17
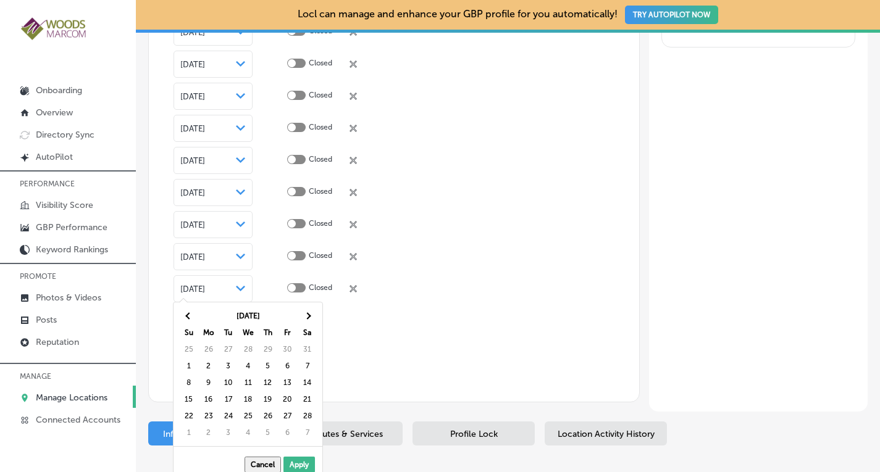
click at [304, 314] on th at bounding box center [308, 316] width 20 height 17
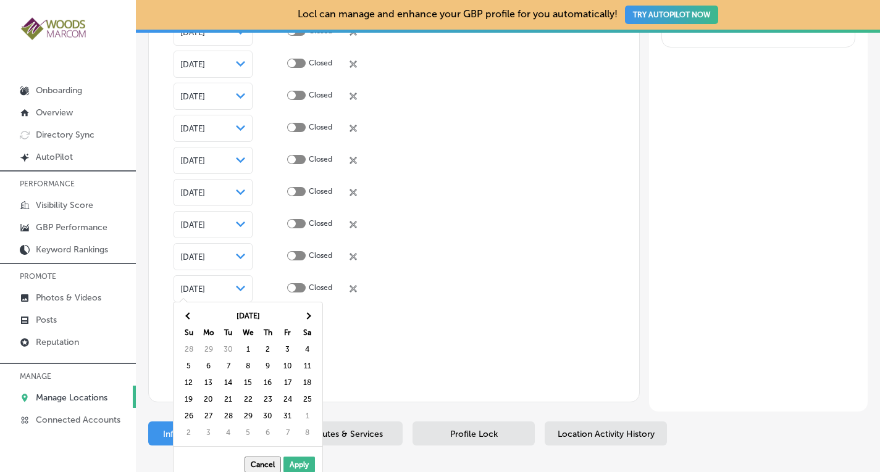
click at [304, 314] on th at bounding box center [308, 316] width 20 height 17
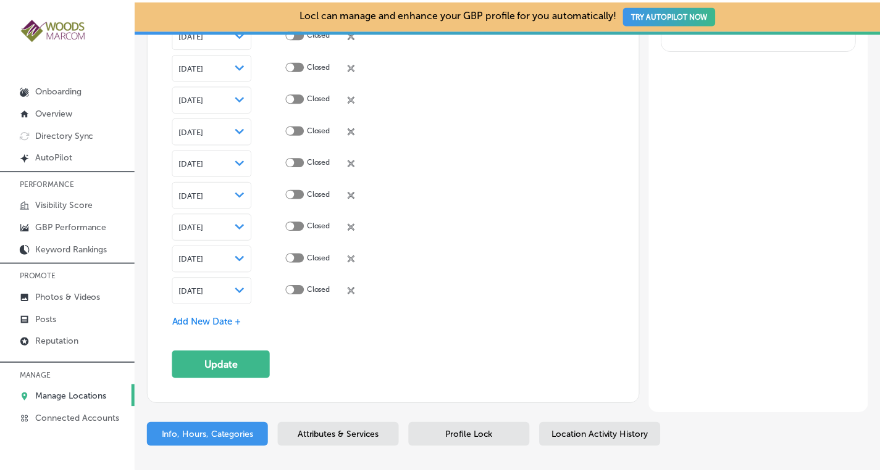
scroll to position [3198, 0]
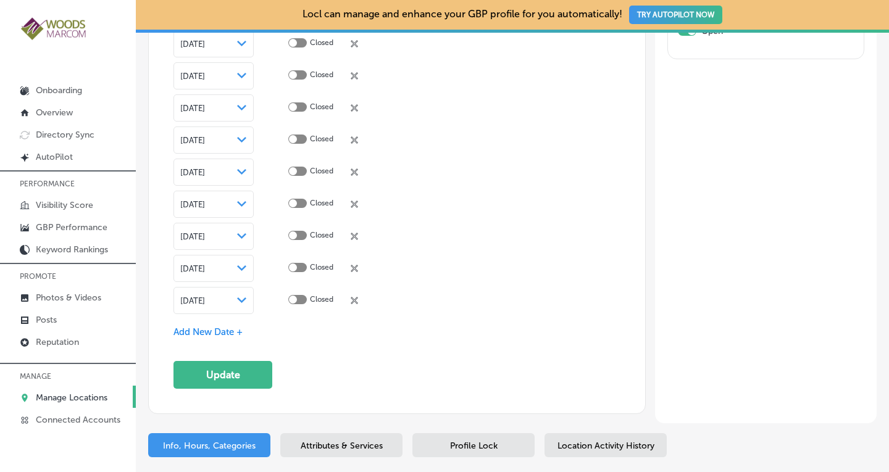
click at [209, 327] on span "Add New Date +" at bounding box center [208, 332] width 69 height 11
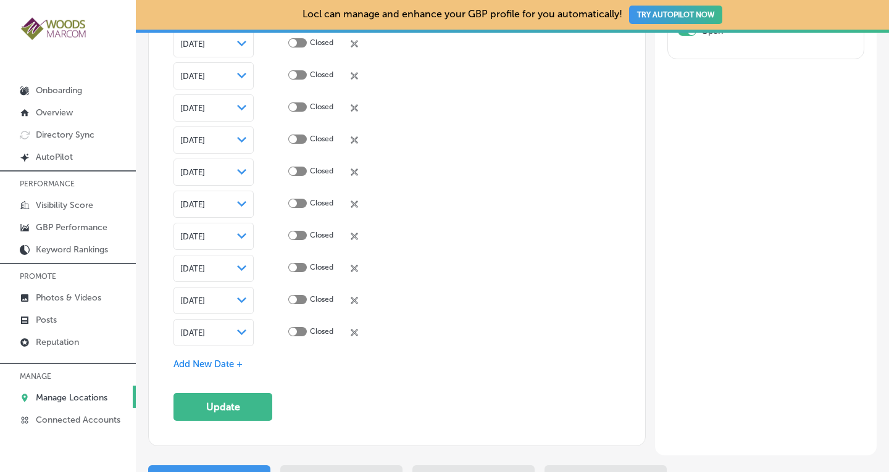
click at [205, 329] on span "[DATE]" at bounding box center [192, 333] width 25 height 9
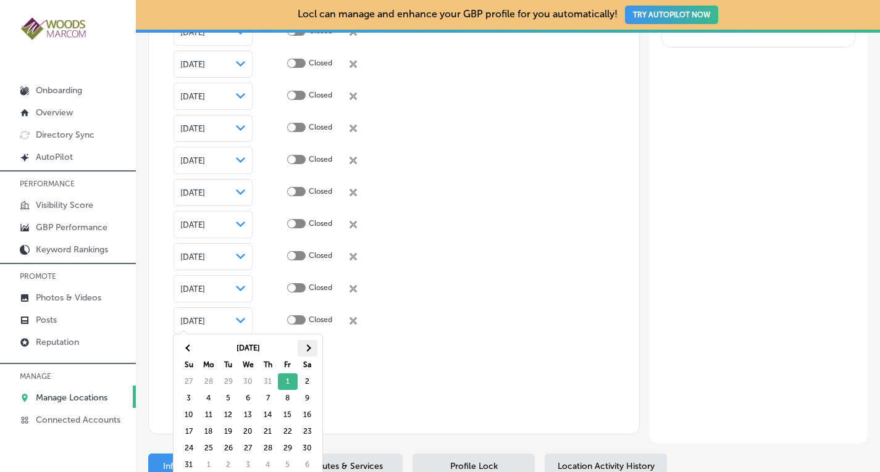
click at [306, 349] on span at bounding box center [307, 348] width 7 height 7
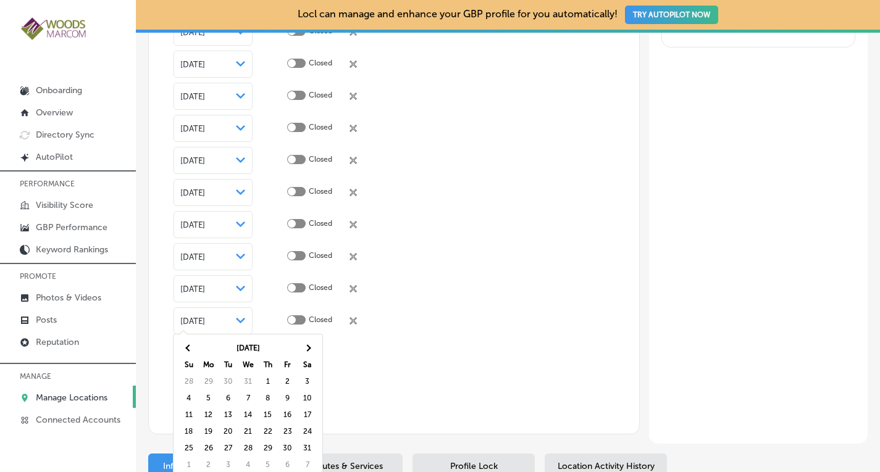
click at [306, 349] on span at bounding box center [307, 348] width 7 height 7
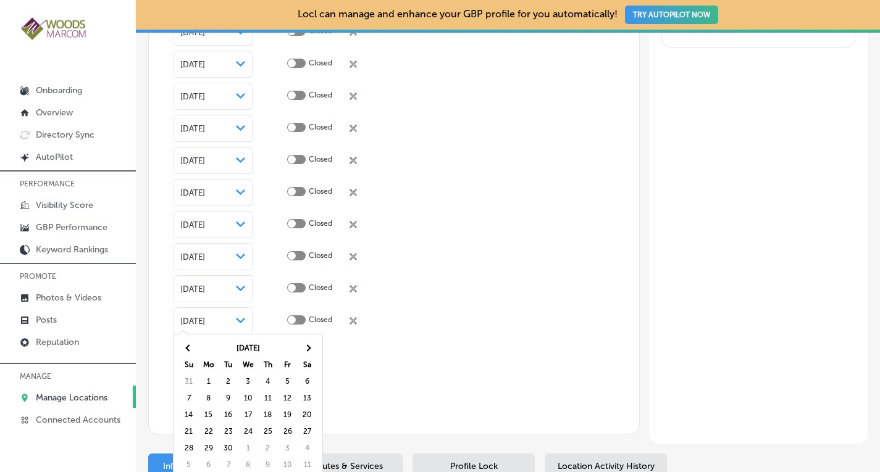
click at [306, 349] on span at bounding box center [307, 348] width 7 height 7
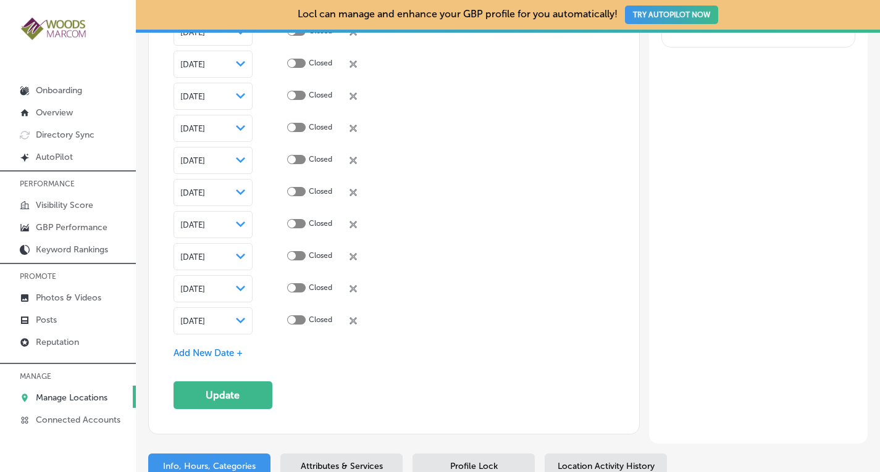
scroll to position [3198, 0]
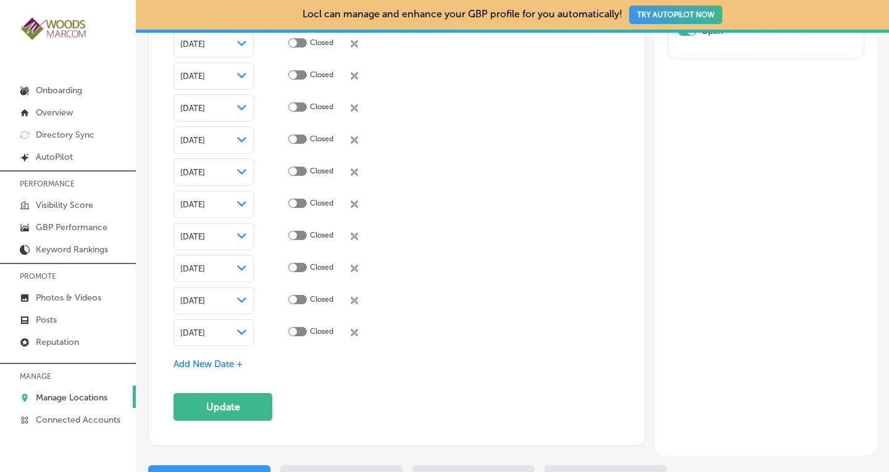
click at [222, 359] on span "Add New Date +" at bounding box center [208, 364] width 69 height 11
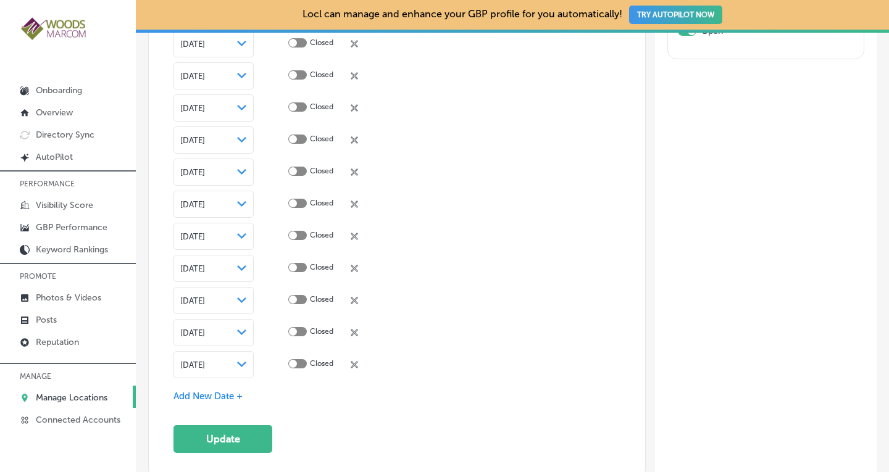
click at [241, 360] on div "Path Created with Sketch." at bounding box center [242, 365] width 10 height 10
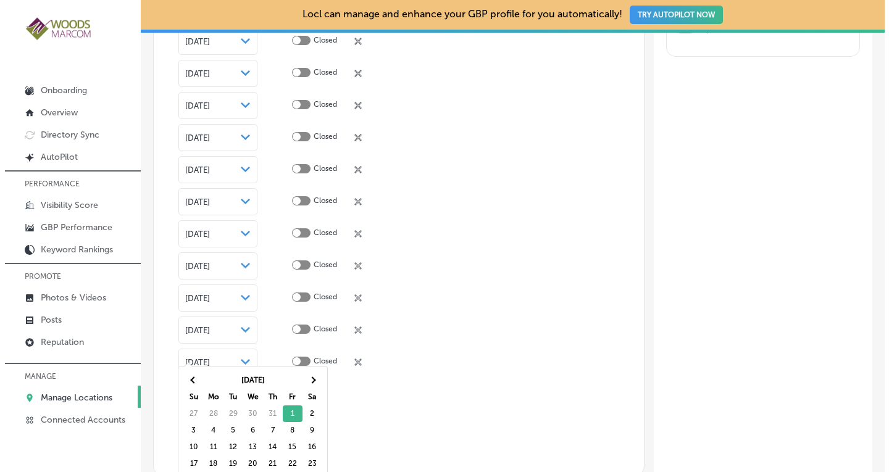
scroll to position [3207, 0]
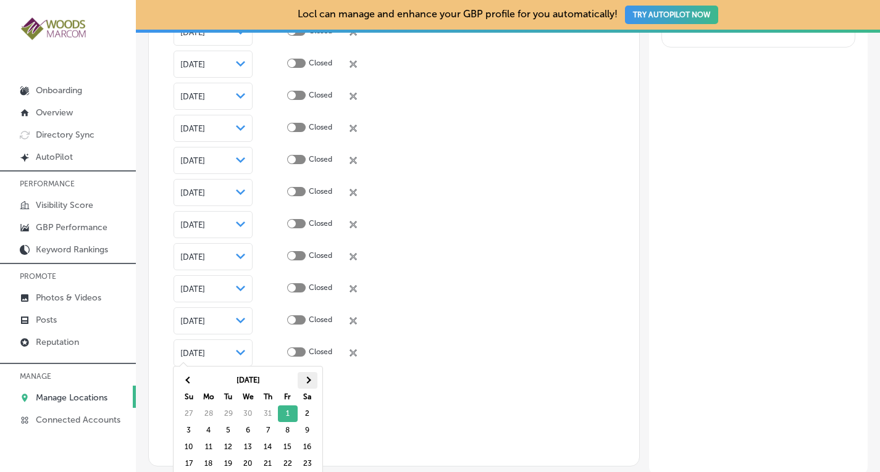
click at [308, 382] on span at bounding box center [307, 380] width 7 height 7
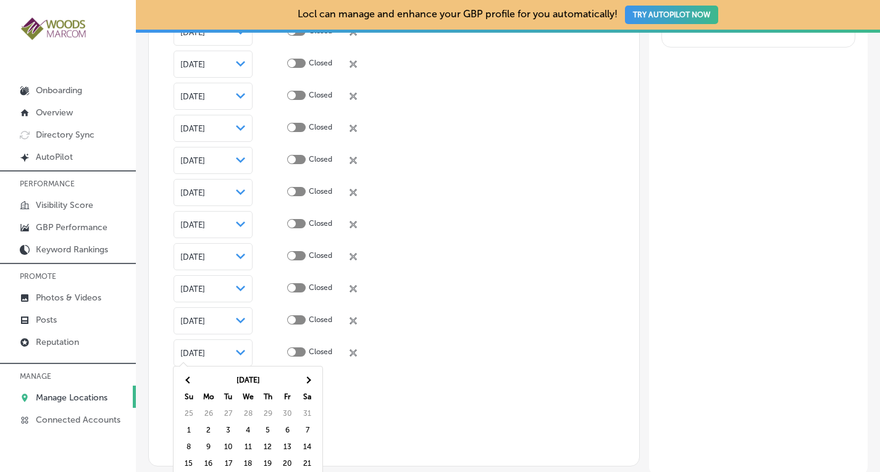
click at [308, 382] on span at bounding box center [307, 380] width 7 height 7
click at [305, 382] on th at bounding box center [308, 380] width 20 height 17
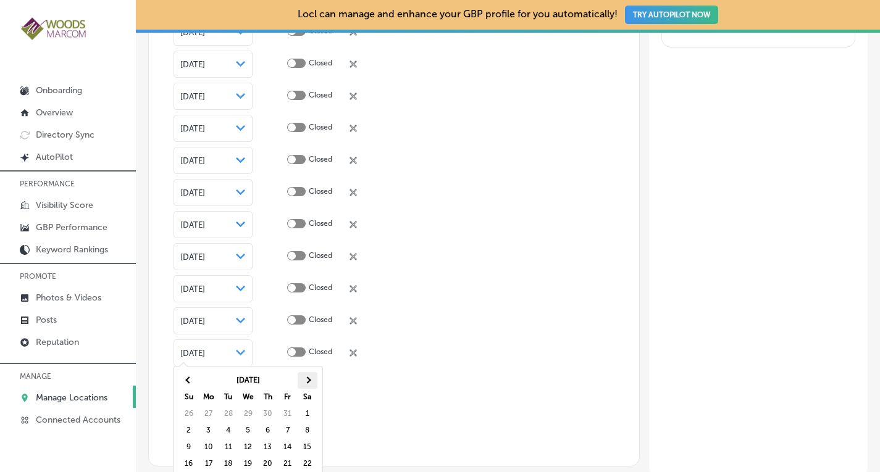
click at [306, 375] on th at bounding box center [308, 380] width 20 height 17
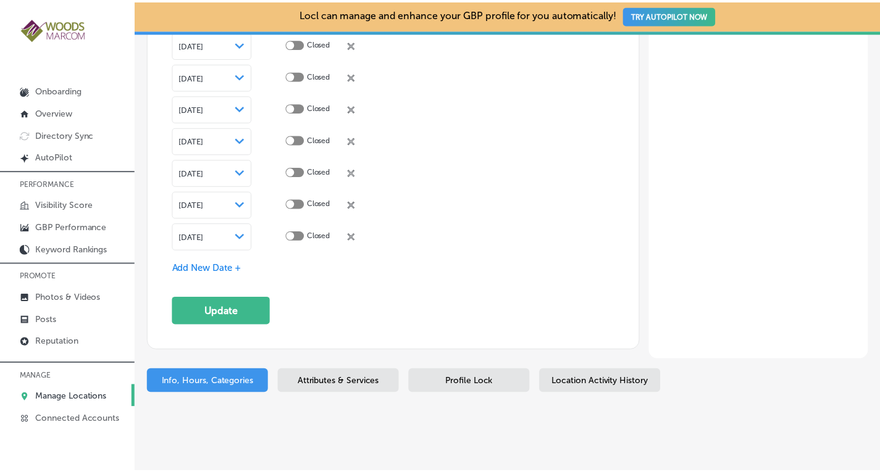
scroll to position [3327, 0]
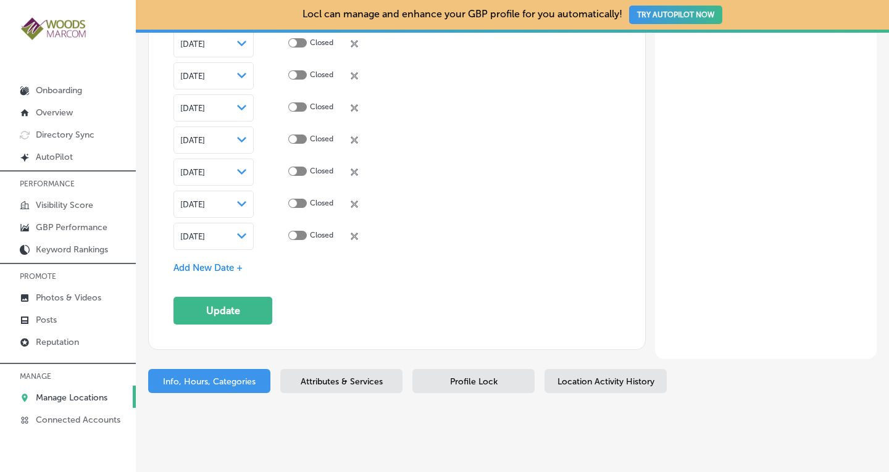
click at [220, 262] on span "Add New Date +" at bounding box center [208, 267] width 69 height 11
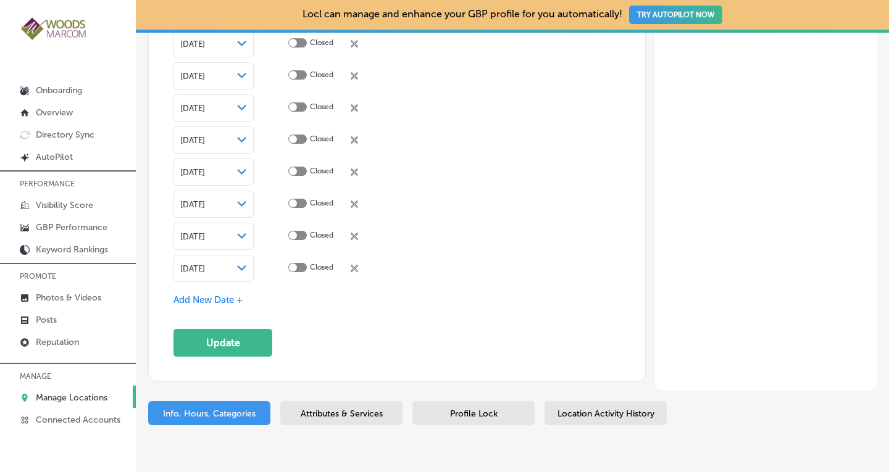
click at [238, 264] on div "Path Created with Sketch." at bounding box center [242, 269] width 10 height 10
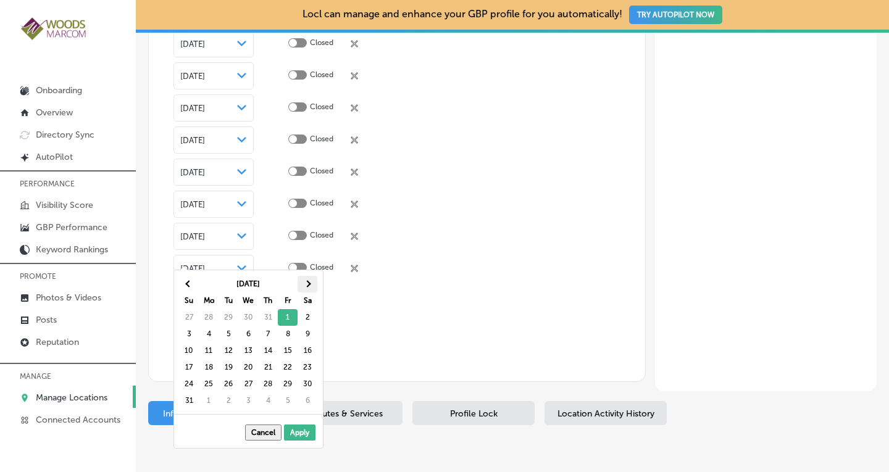
click at [310, 282] on th at bounding box center [308, 284] width 20 height 17
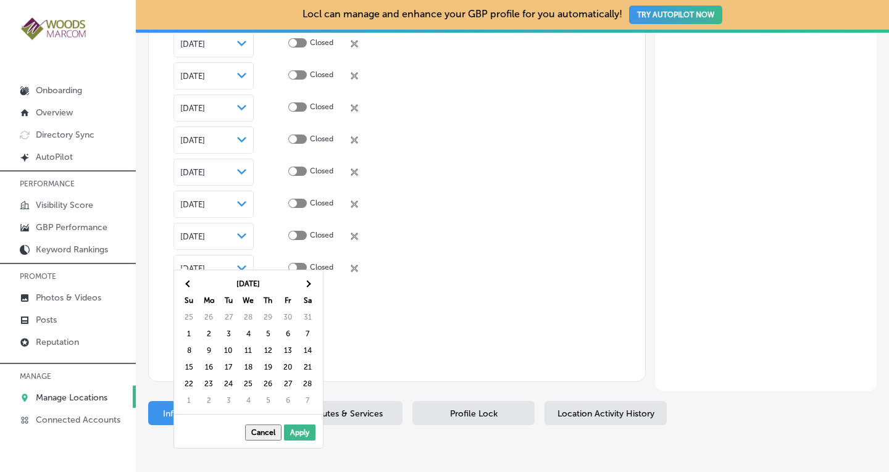
click at [310, 282] on th at bounding box center [308, 284] width 20 height 17
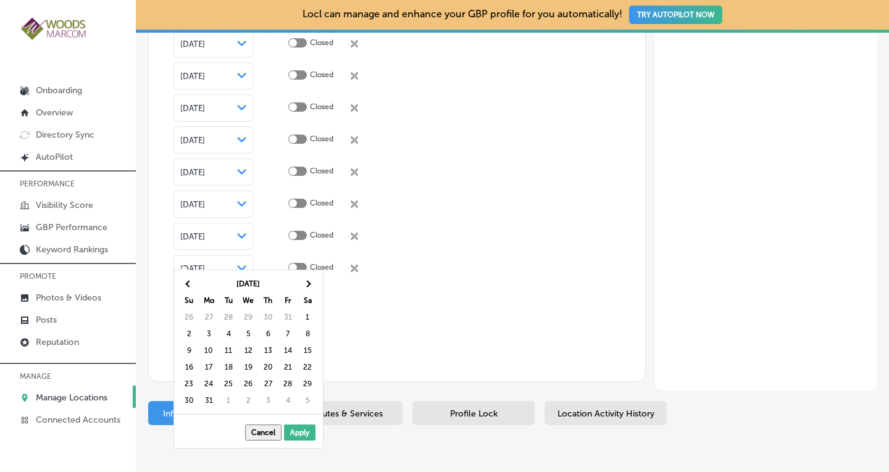
click at [310, 282] on th at bounding box center [308, 284] width 20 height 17
click at [186, 283] on th at bounding box center [189, 284] width 20 height 17
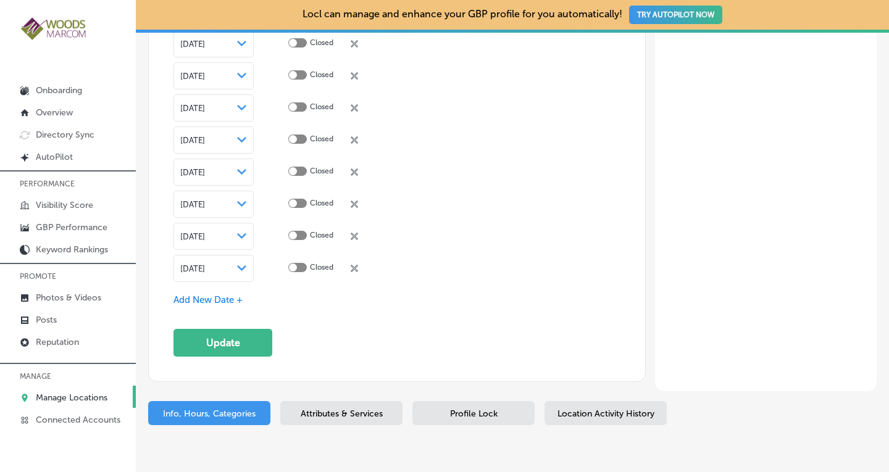
click at [231, 295] on span "Add New Date +" at bounding box center [208, 300] width 69 height 11
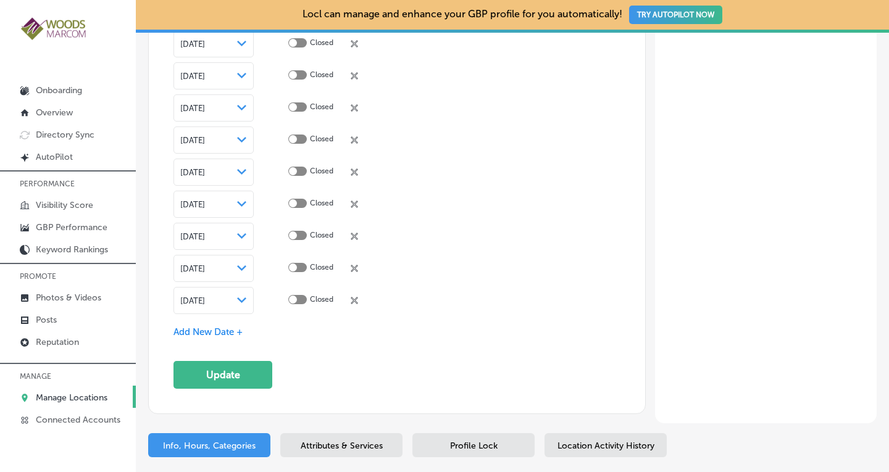
click at [244, 298] on icon "Path Created with Sketch." at bounding box center [241, 301] width 9 height 6
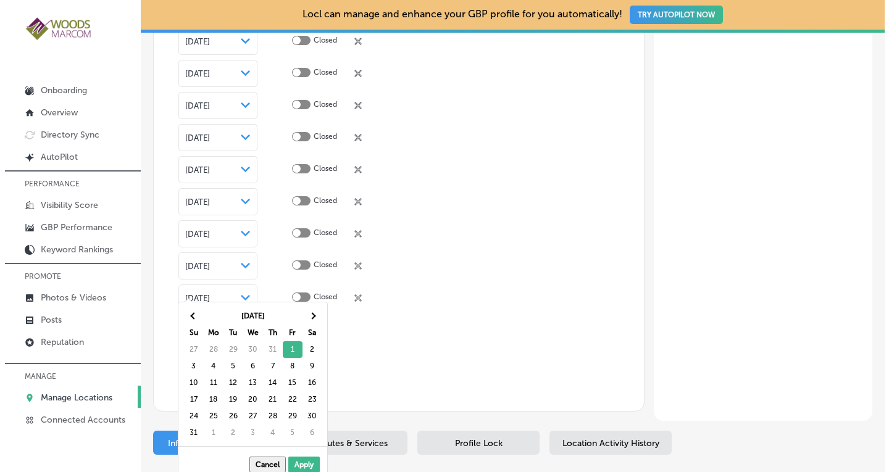
scroll to position [3336, 0]
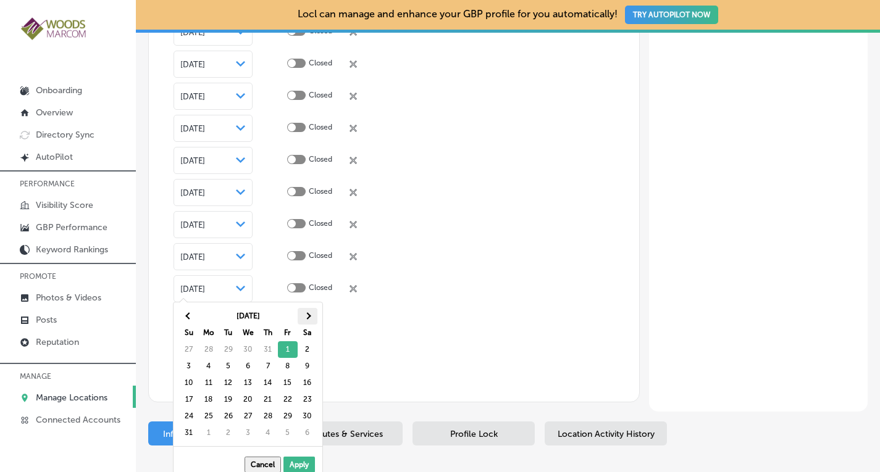
click at [307, 316] on span at bounding box center [307, 316] width 7 height 7
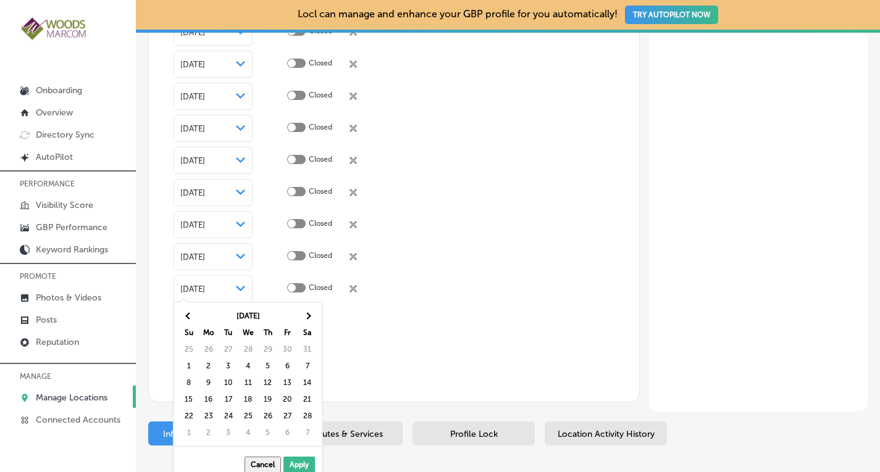
click at [307, 316] on span at bounding box center [307, 316] width 7 height 7
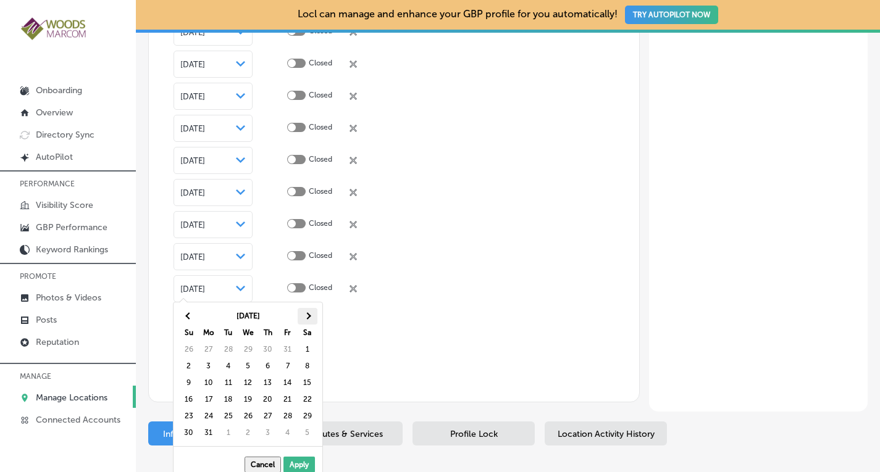
click at [305, 315] on span at bounding box center [307, 316] width 7 height 7
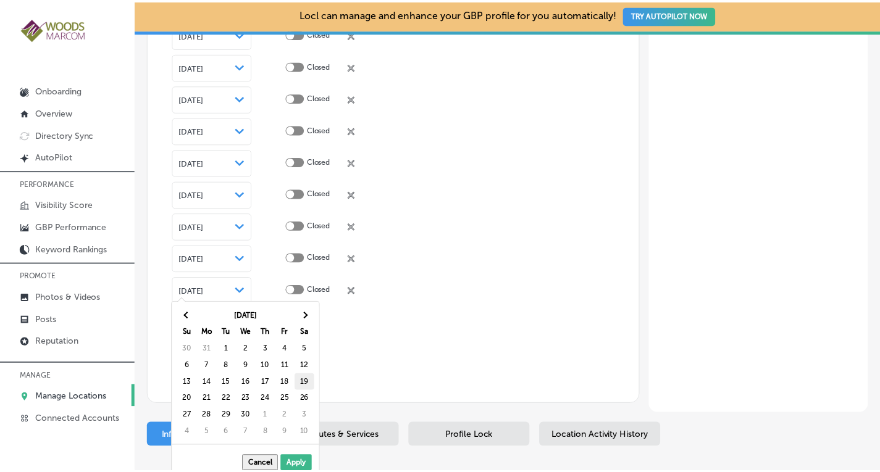
scroll to position [3327, 0]
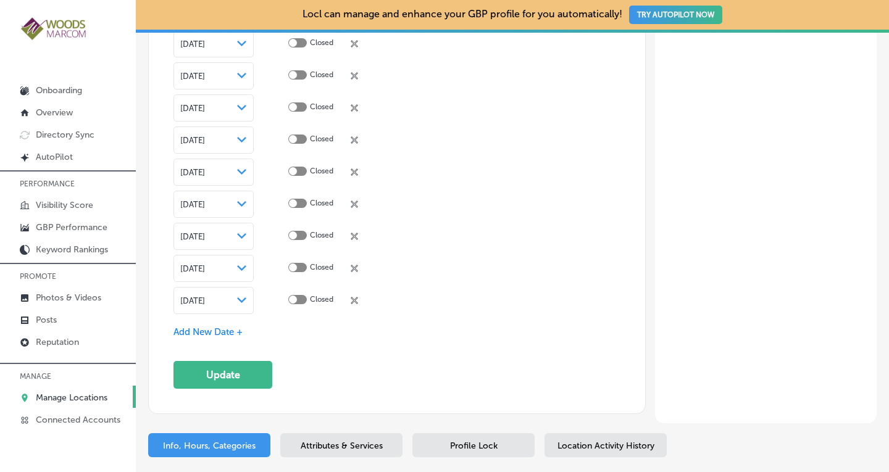
click at [222, 327] on span "Add New Date +" at bounding box center [208, 332] width 69 height 11
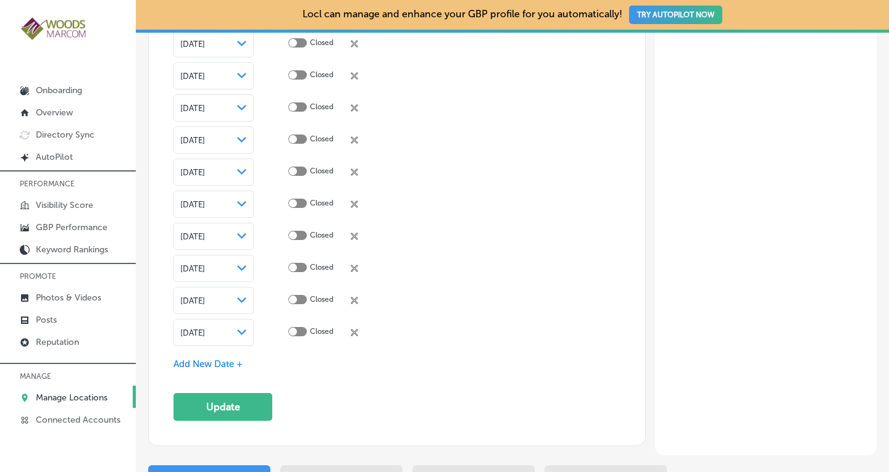
click at [205, 329] on span "[DATE]" at bounding box center [192, 333] width 25 height 9
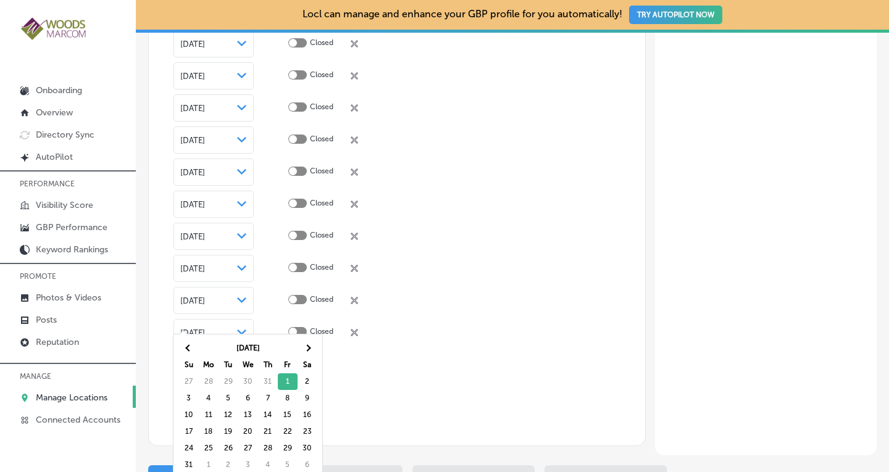
scroll to position [3336, 0]
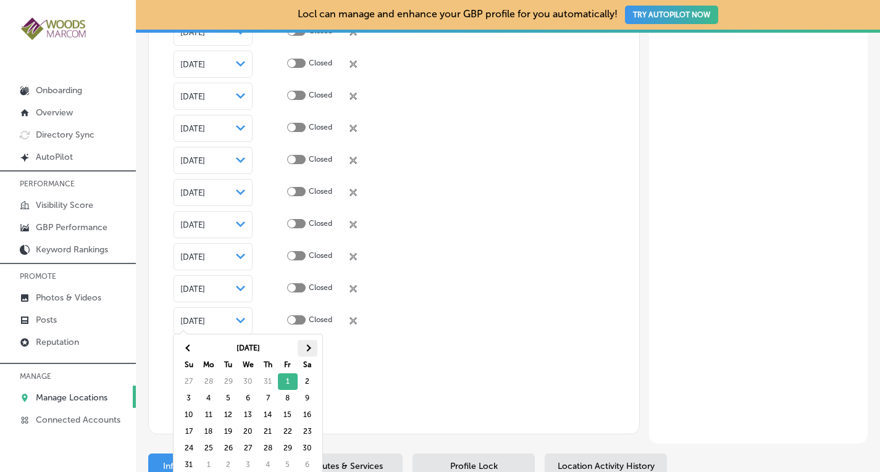
click at [304, 343] on th at bounding box center [308, 348] width 20 height 17
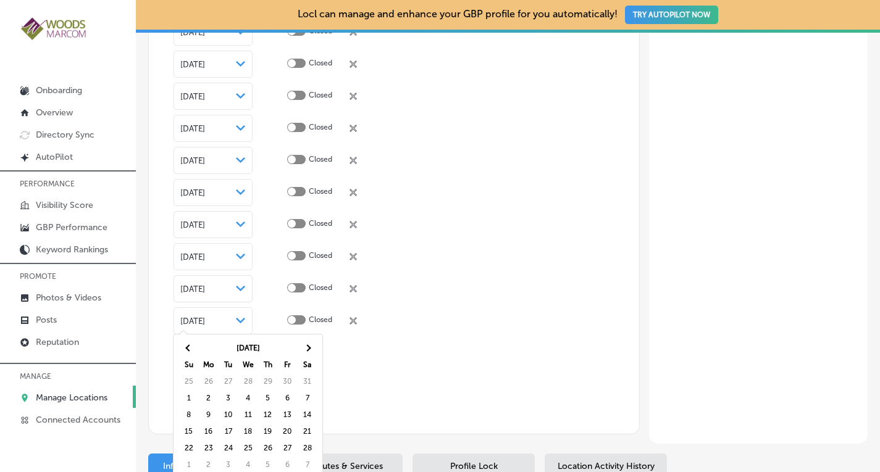
click at [304, 343] on th at bounding box center [308, 348] width 20 height 17
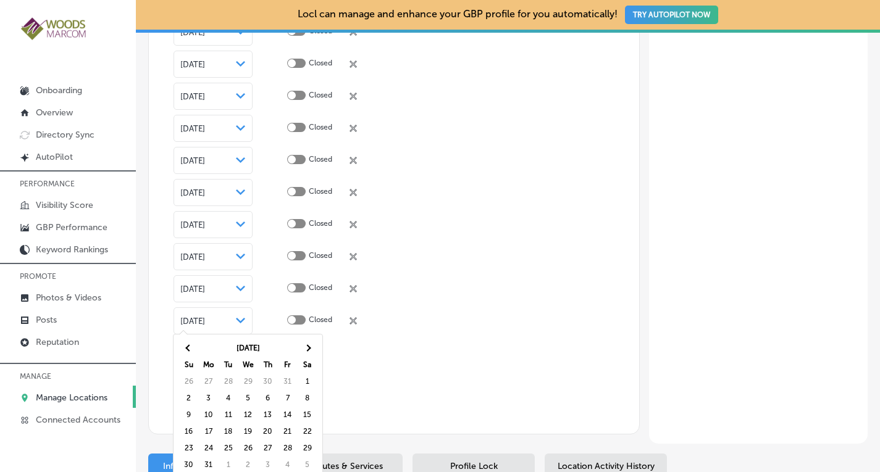
click at [304, 343] on th at bounding box center [308, 348] width 20 height 17
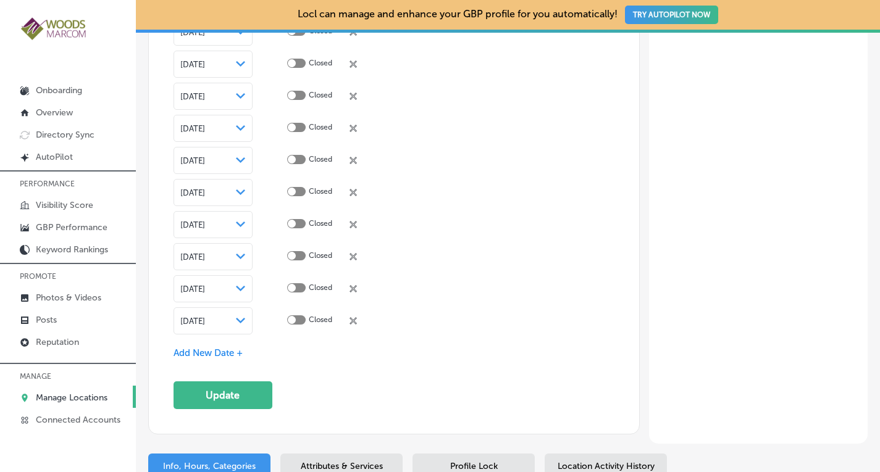
scroll to position [3327, 0]
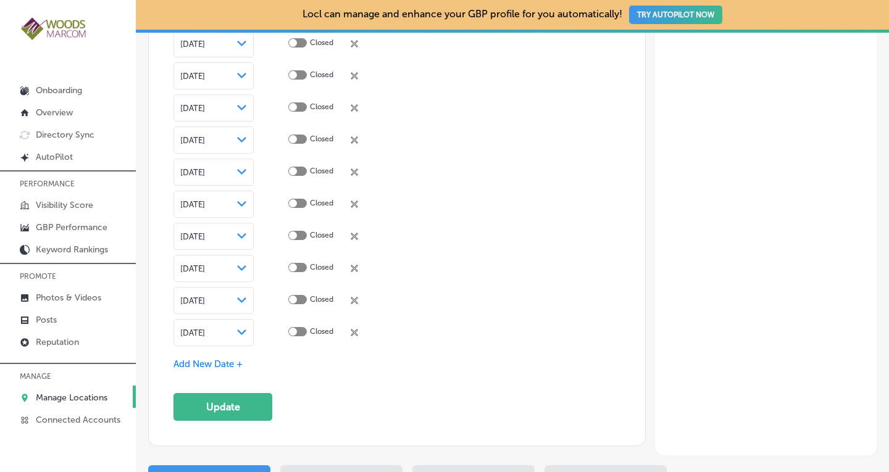
click at [199, 359] on span "Add New Date +" at bounding box center [208, 364] width 69 height 11
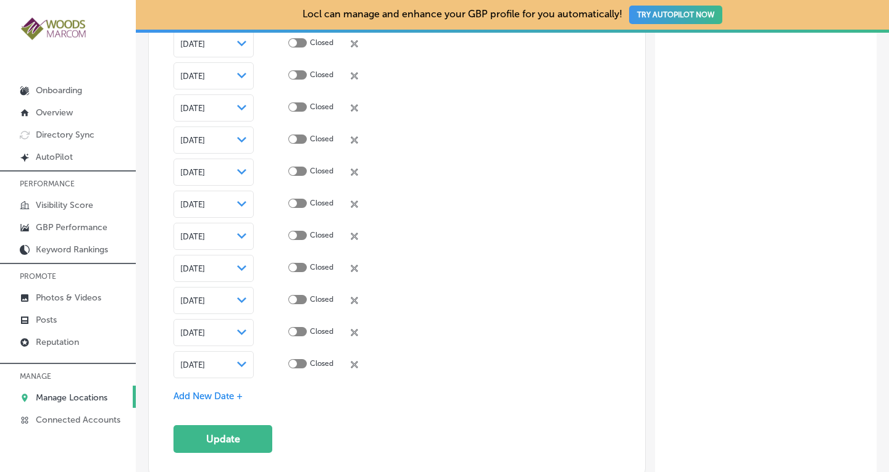
click at [238, 362] on polygon at bounding box center [241, 365] width 9 height 6
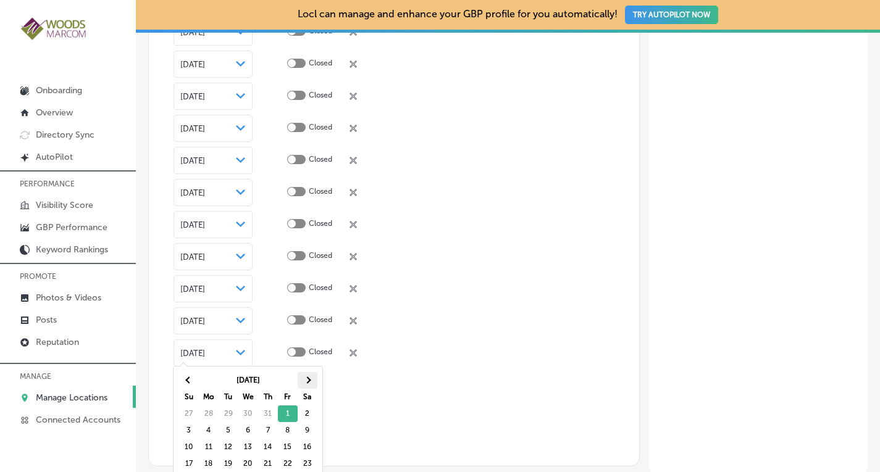
click at [309, 380] on span at bounding box center [307, 380] width 7 height 7
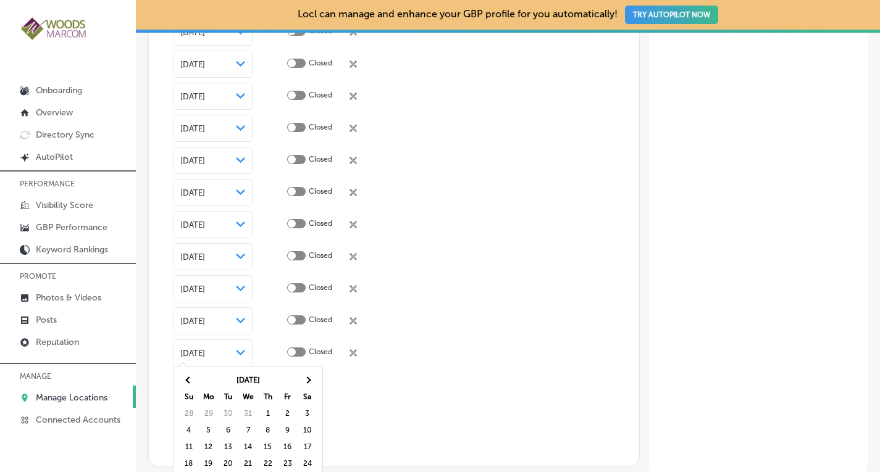
click at [309, 380] on span at bounding box center [307, 380] width 7 height 7
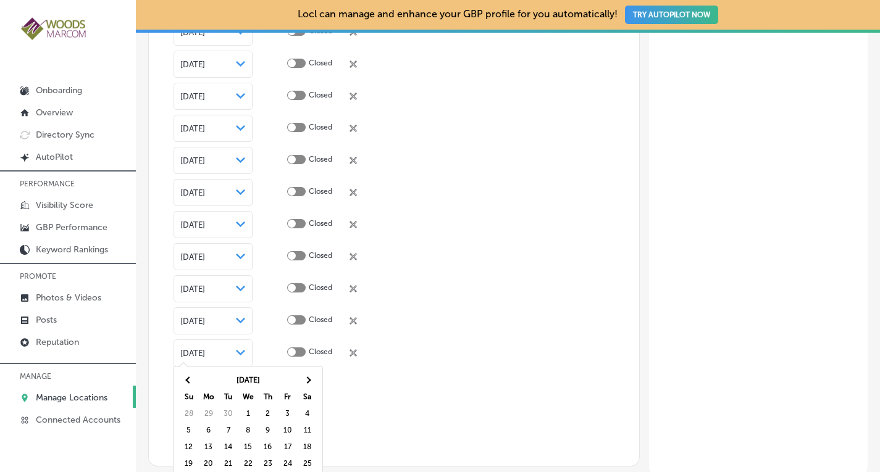
click at [309, 380] on span at bounding box center [307, 380] width 7 height 7
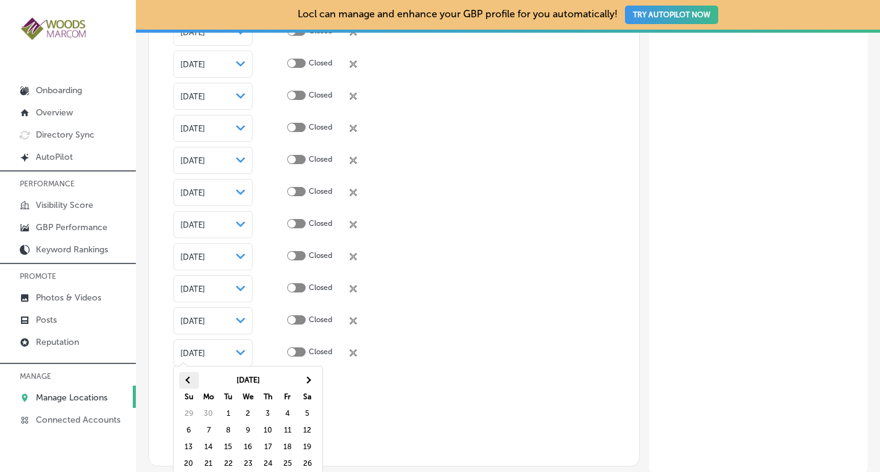
click at [191, 380] on span at bounding box center [188, 380] width 7 height 7
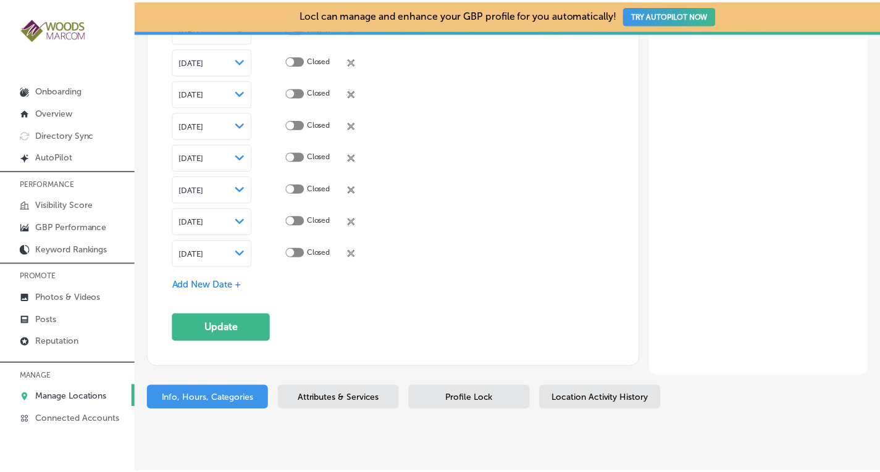
scroll to position [3455, 0]
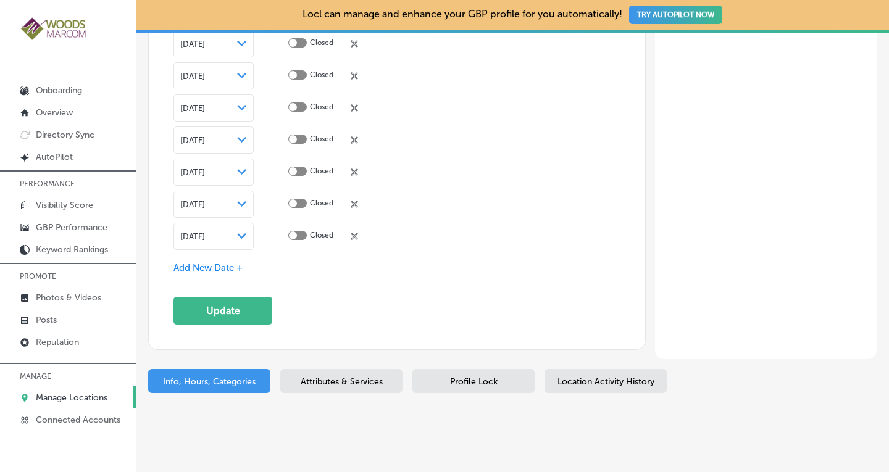
click at [240, 233] on polygon at bounding box center [241, 236] width 9 height 6
click at [198, 262] on span "Add New Date +" at bounding box center [208, 267] width 69 height 11
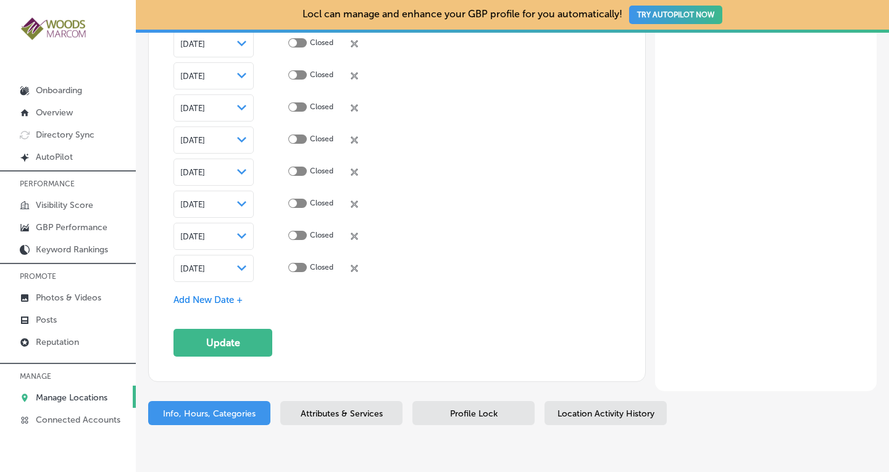
click at [228, 259] on div "[DATE] Path Created with Sketch." at bounding box center [214, 268] width 80 height 27
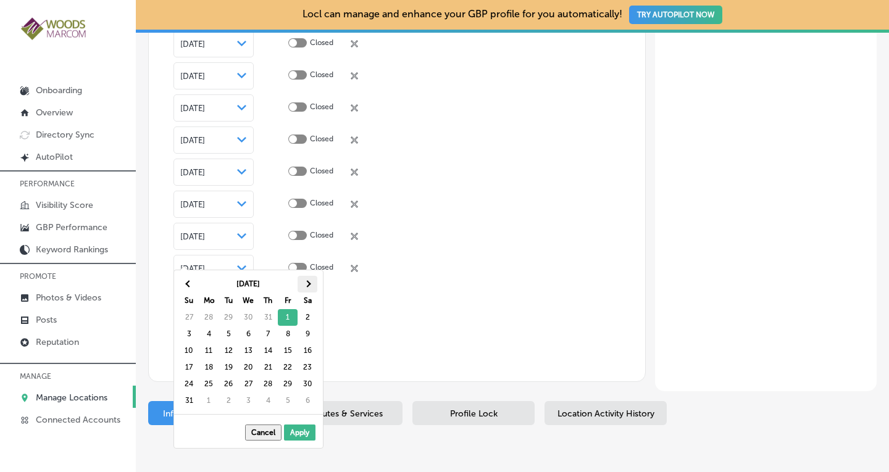
click at [308, 282] on span at bounding box center [307, 284] width 7 height 7
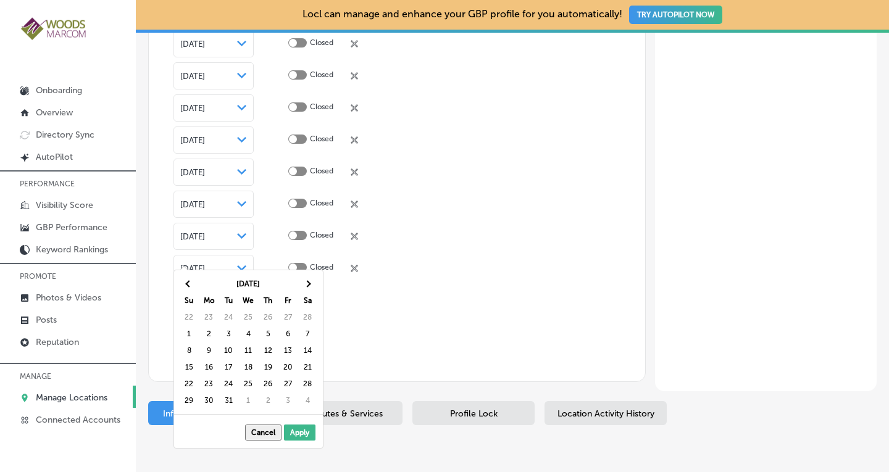
click at [308, 282] on span at bounding box center [307, 284] width 7 height 7
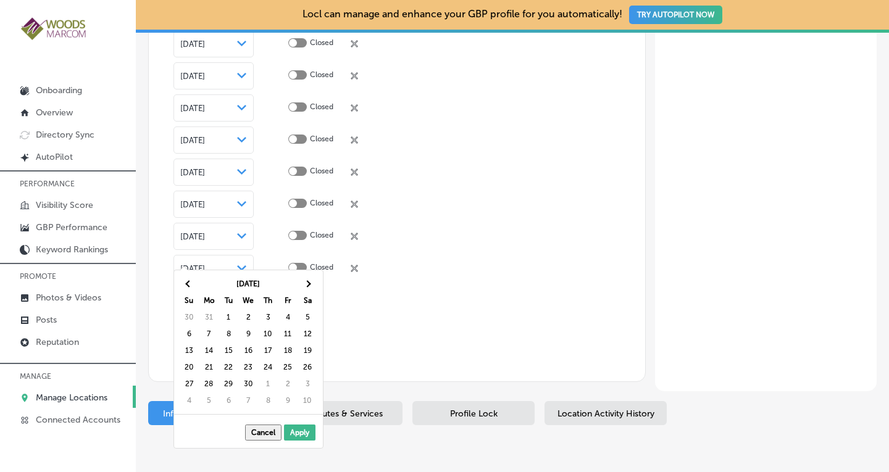
click at [308, 282] on span at bounding box center [307, 284] width 7 height 7
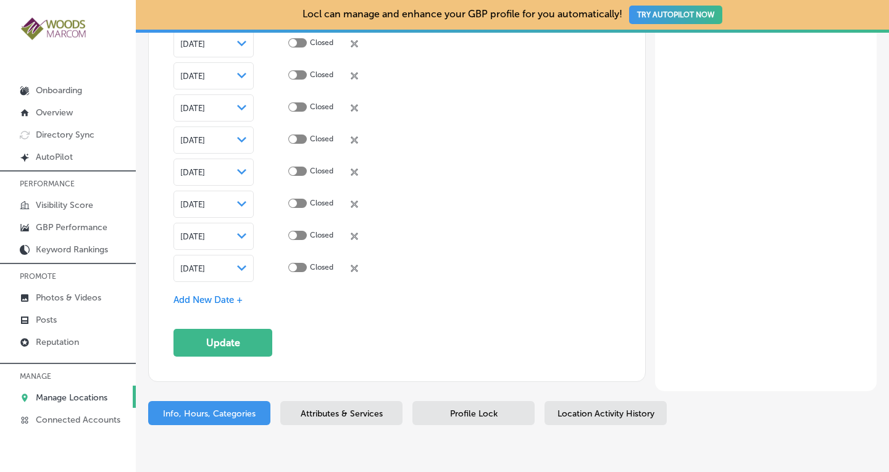
click at [217, 295] on span "Add New Date +" at bounding box center [208, 300] width 69 height 11
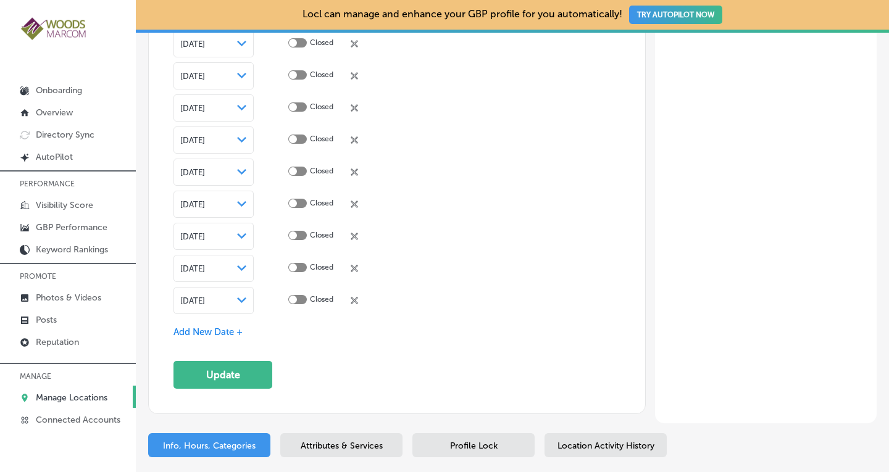
click at [205, 296] on span "[DATE]" at bounding box center [192, 300] width 25 height 9
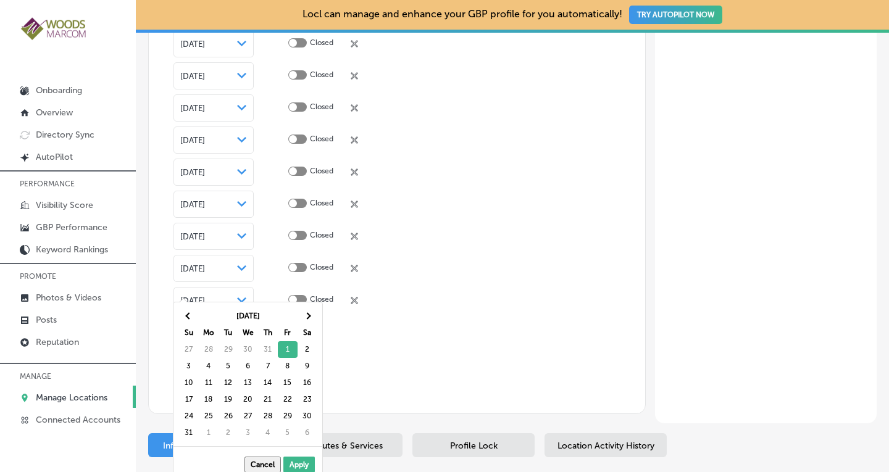
scroll to position [3464, 0]
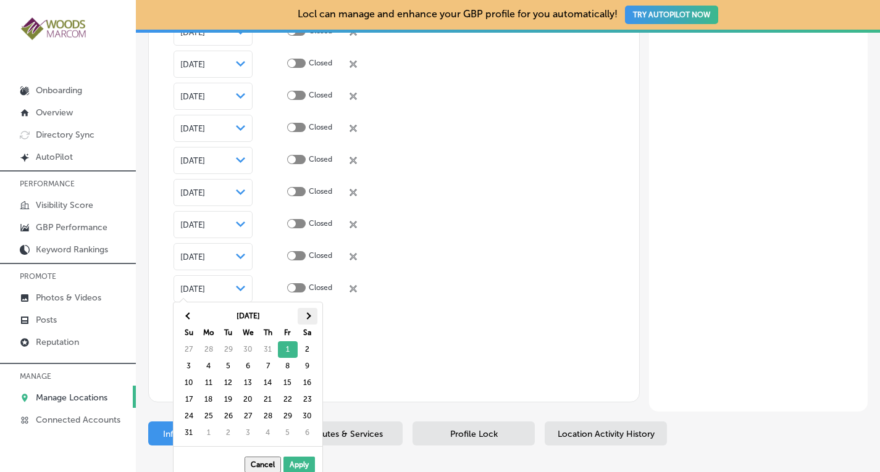
click at [309, 316] on span at bounding box center [307, 316] width 7 height 7
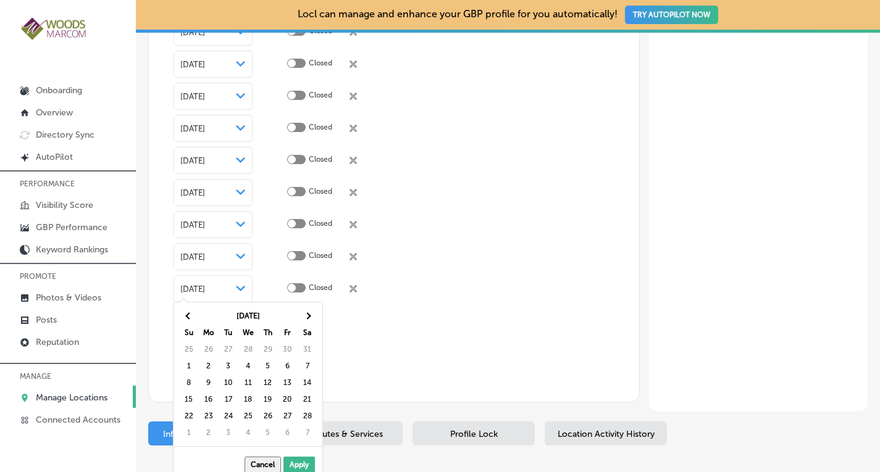
click at [309, 316] on span at bounding box center [307, 316] width 7 height 7
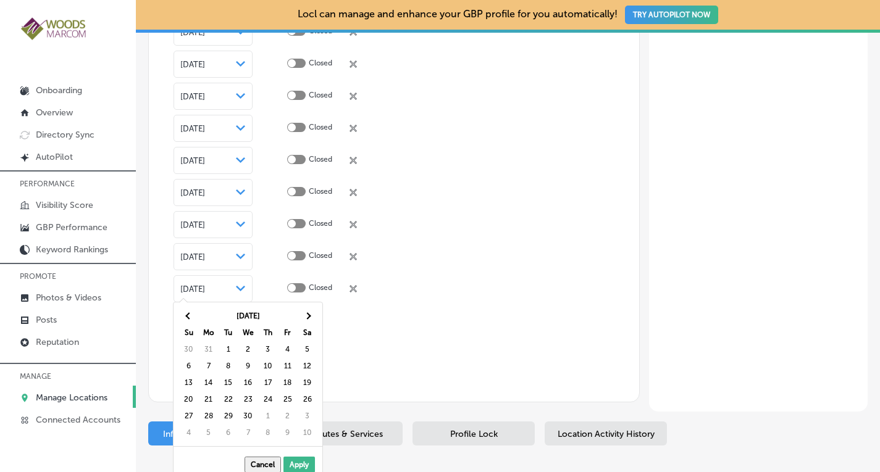
click at [309, 316] on span at bounding box center [307, 316] width 7 height 7
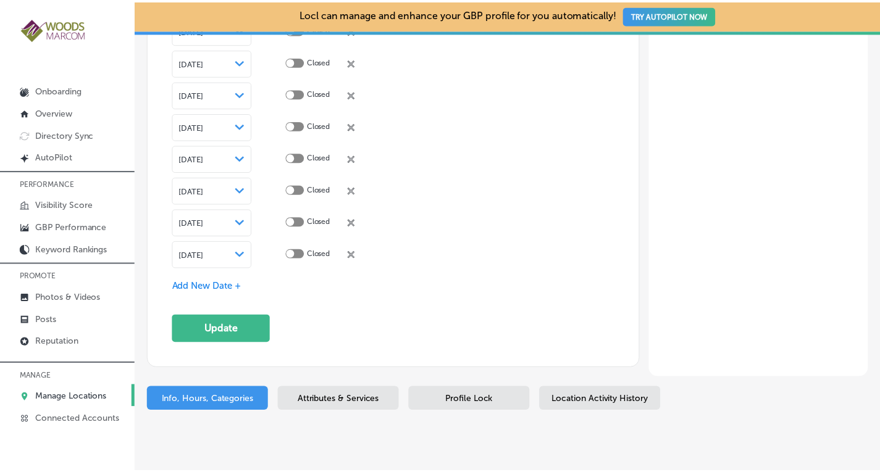
scroll to position [3519, 0]
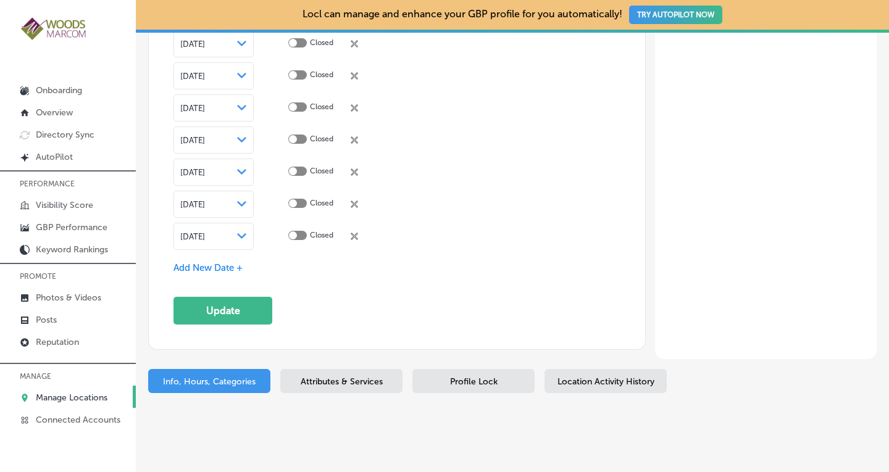
click at [224, 262] on span "Add New Date +" at bounding box center [208, 267] width 69 height 11
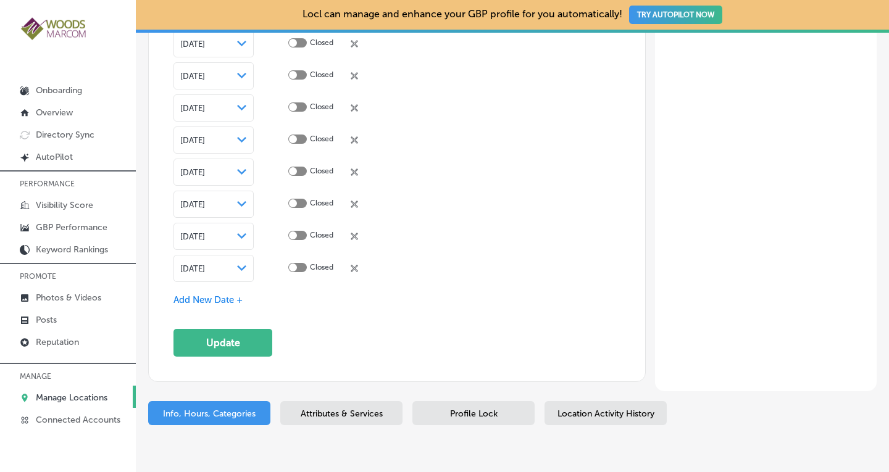
click at [205, 264] on span "[DATE]" at bounding box center [192, 268] width 25 height 9
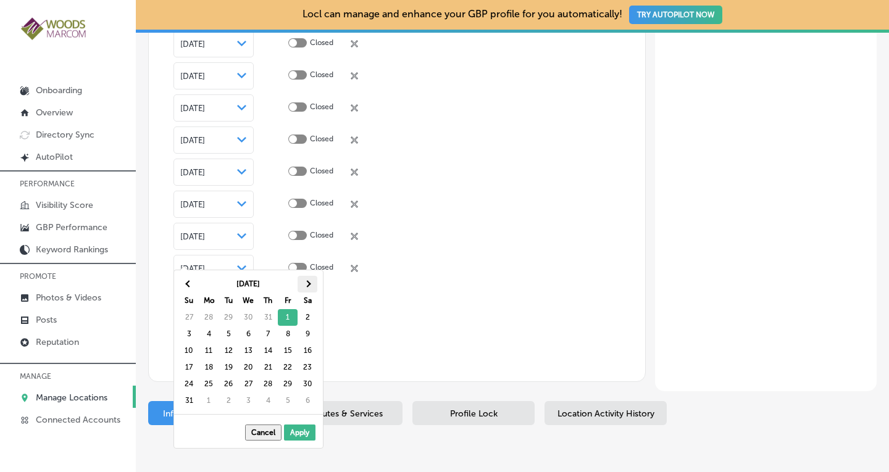
click at [310, 286] on th at bounding box center [308, 284] width 20 height 17
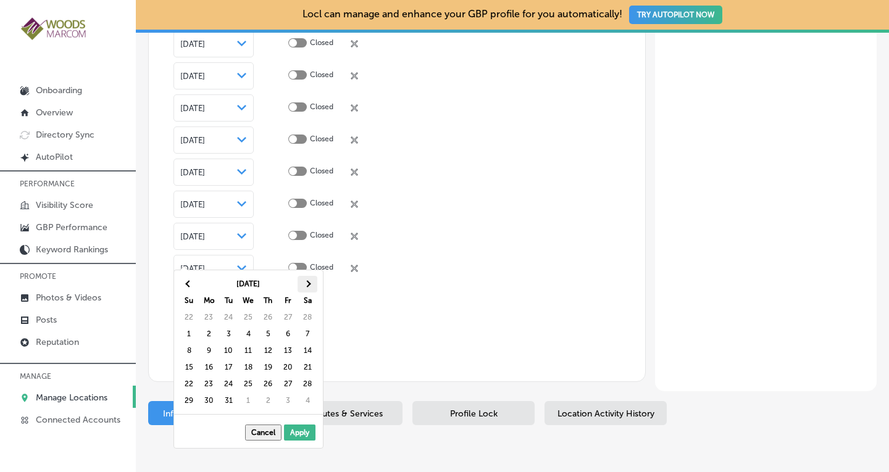
click at [310, 287] on th at bounding box center [308, 284] width 20 height 17
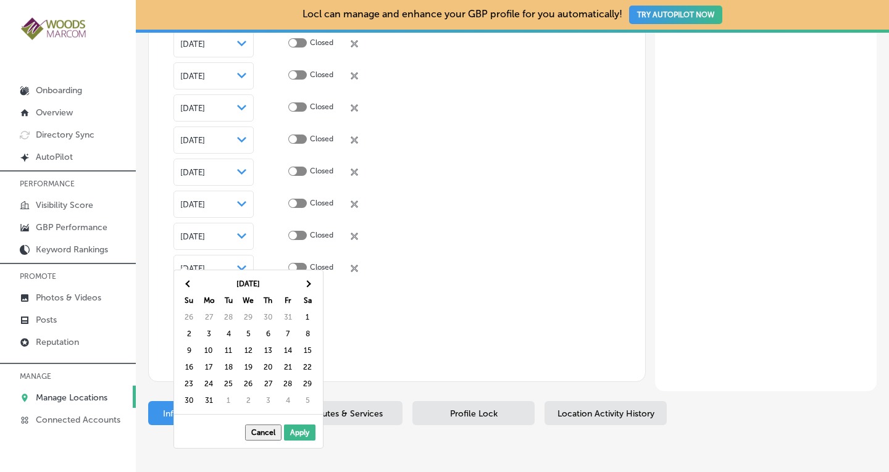
click at [310, 287] on th at bounding box center [308, 284] width 20 height 17
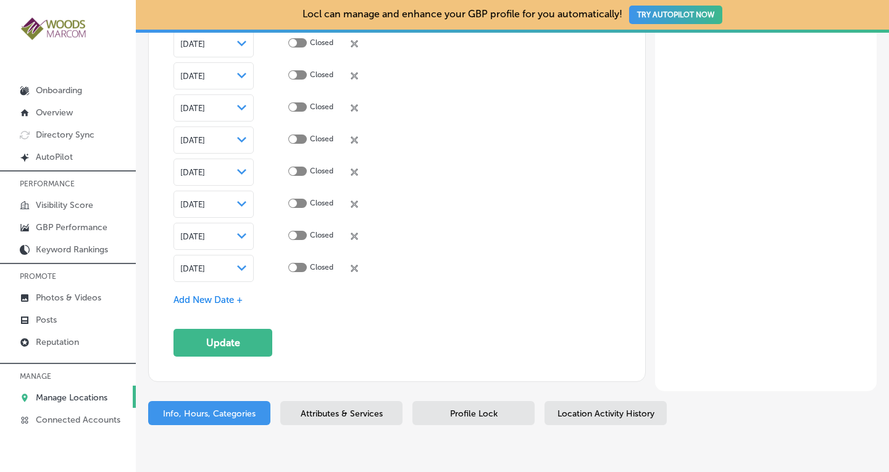
click at [205, 295] on span "Add New Date +" at bounding box center [208, 300] width 69 height 11
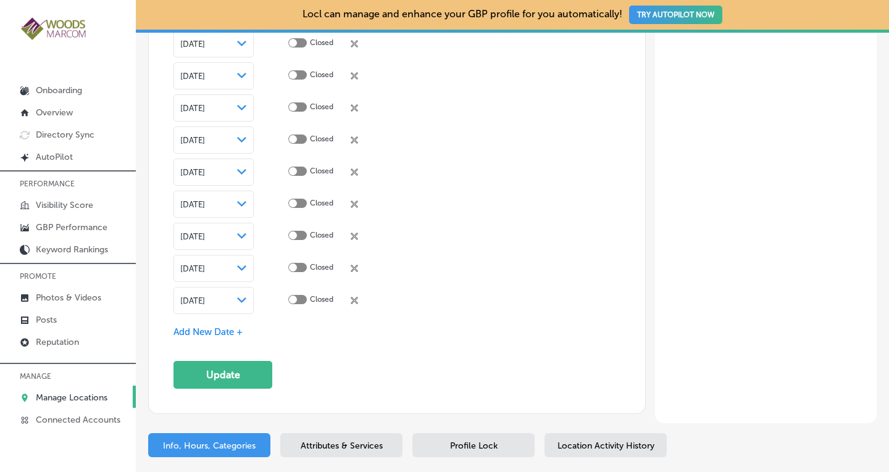
click at [205, 296] on span "[DATE]" at bounding box center [192, 300] width 25 height 9
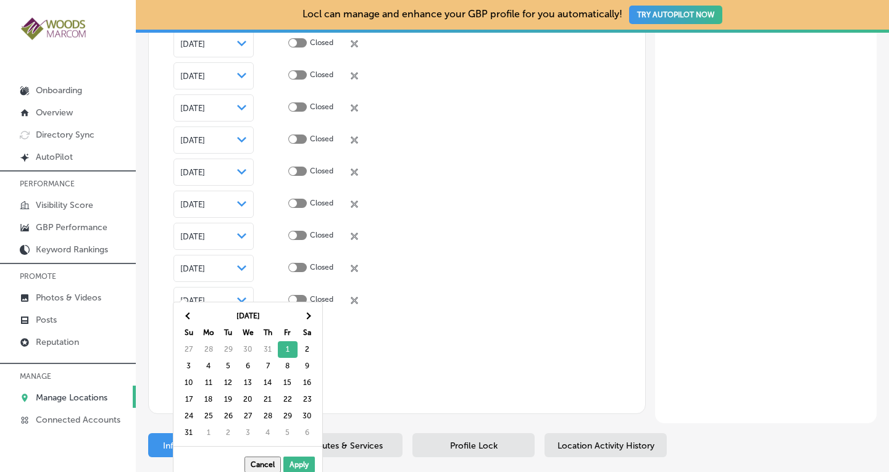
scroll to position [3528, 0]
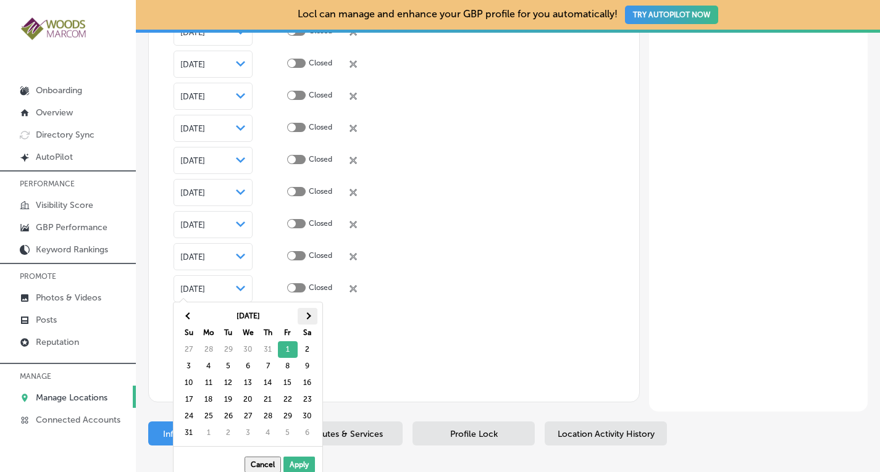
click at [306, 314] on span at bounding box center [307, 316] width 7 height 7
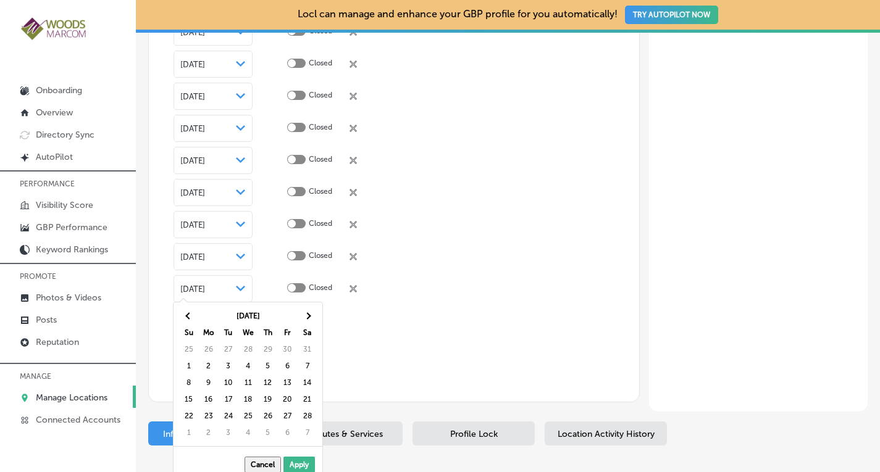
click at [306, 314] on span at bounding box center [307, 316] width 7 height 7
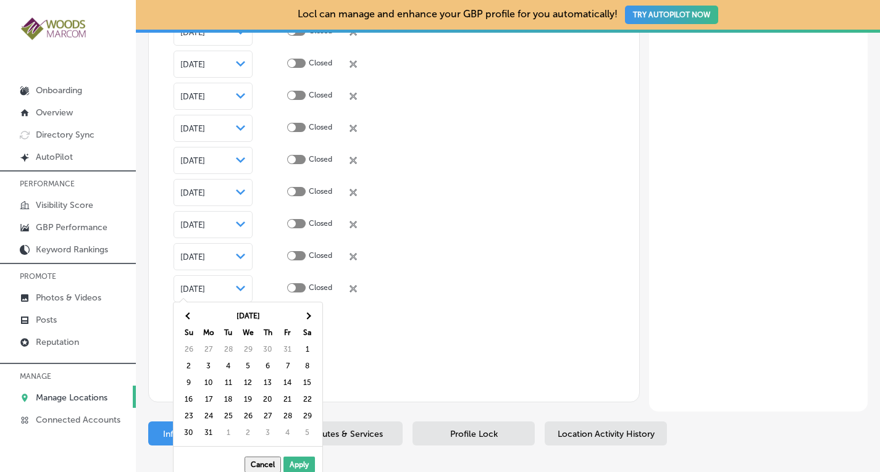
click at [306, 314] on span at bounding box center [307, 316] width 7 height 7
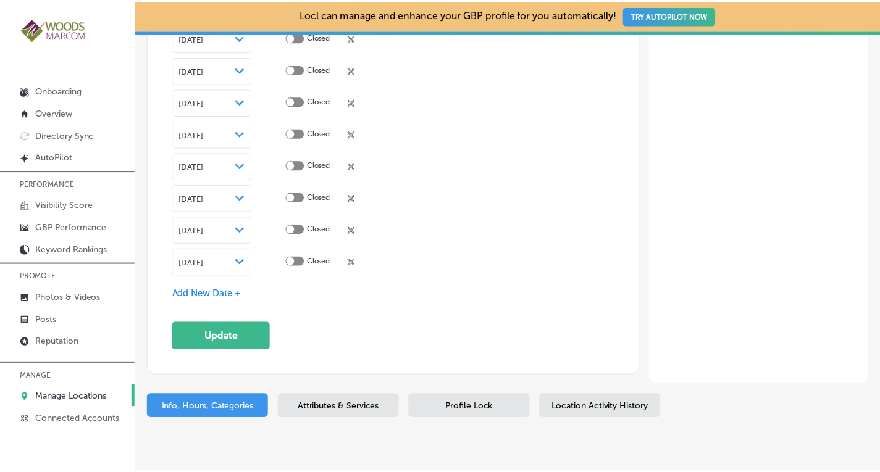
scroll to position [3583, 0]
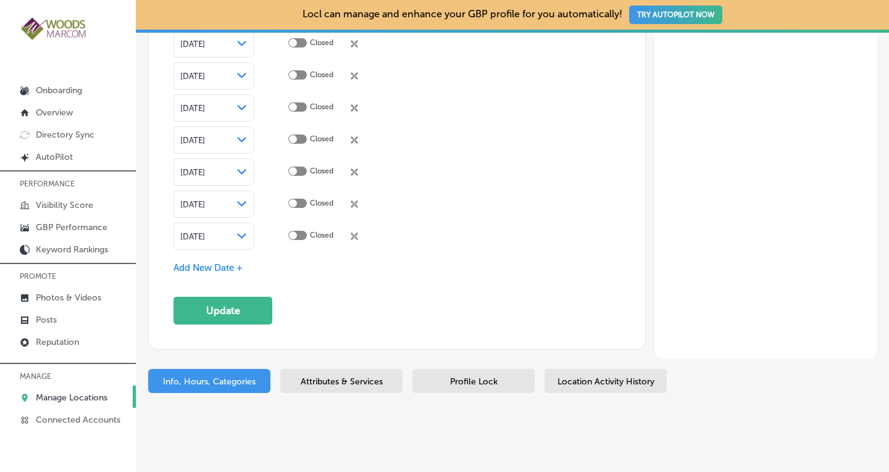
click at [202, 262] on span "Add New Date +" at bounding box center [208, 267] width 69 height 11
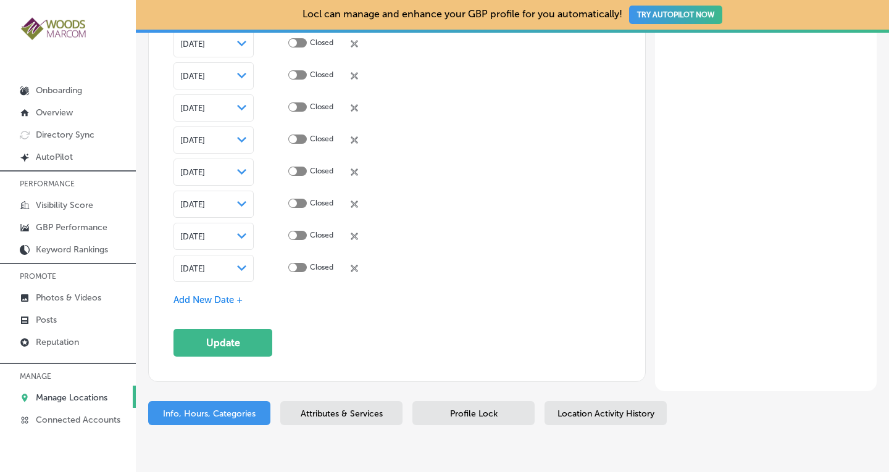
click at [202, 264] on span "[DATE]" at bounding box center [192, 268] width 25 height 9
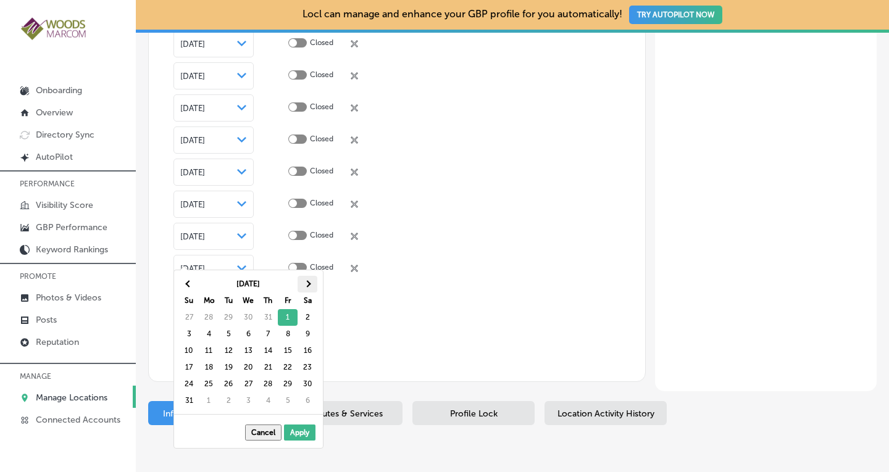
click at [307, 280] on th at bounding box center [308, 284] width 20 height 17
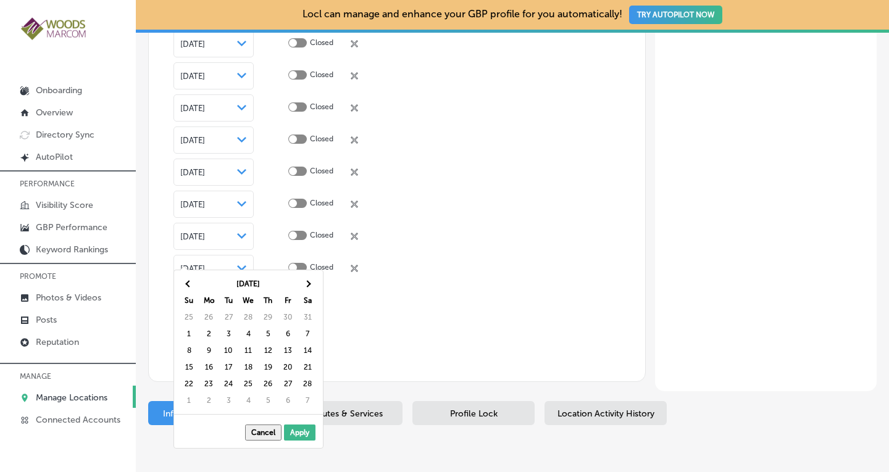
click at [307, 280] on th at bounding box center [308, 284] width 20 height 17
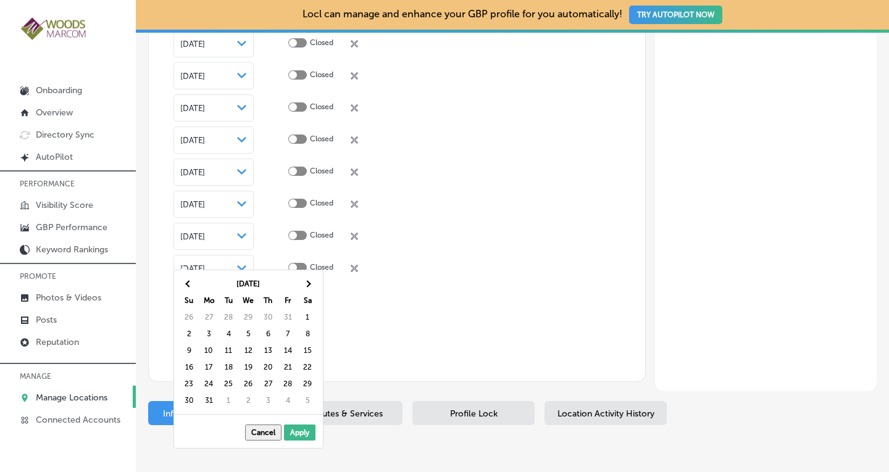
click at [307, 280] on th at bounding box center [308, 284] width 20 height 17
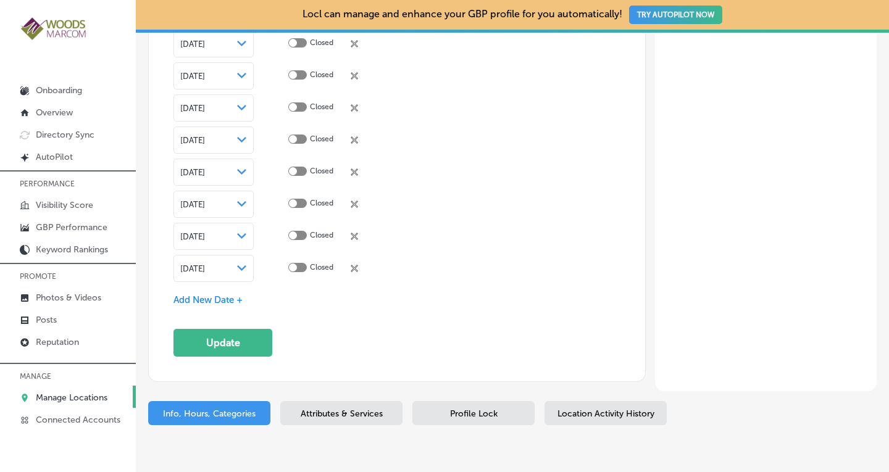
click at [214, 295] on span "Add New Date +" at bounding box center [208, 300] width 69 height 11
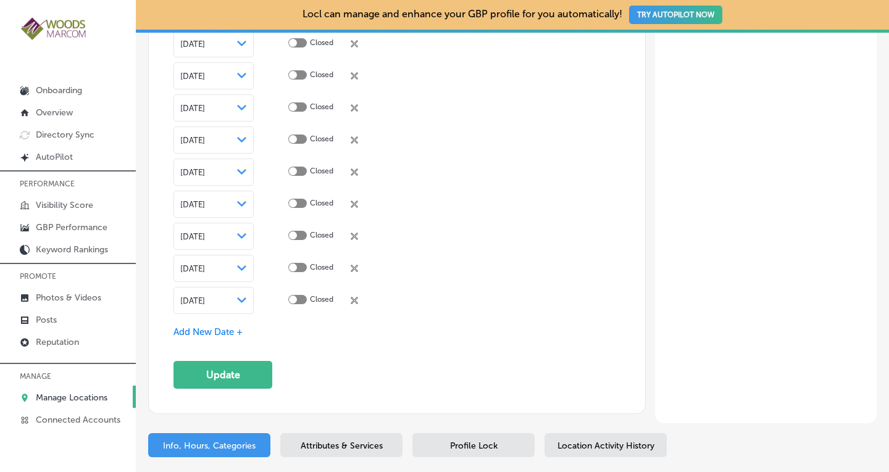
click at [205, 296] on span "[DATE]" at bounding box center [192, 300] width 25 height 9
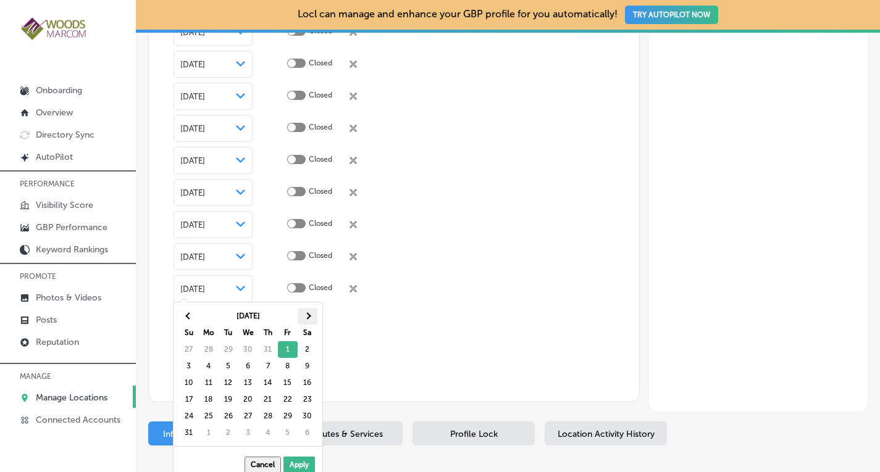
click at [307, 315] on span at bounding box center [307, 316] width 7 height 7
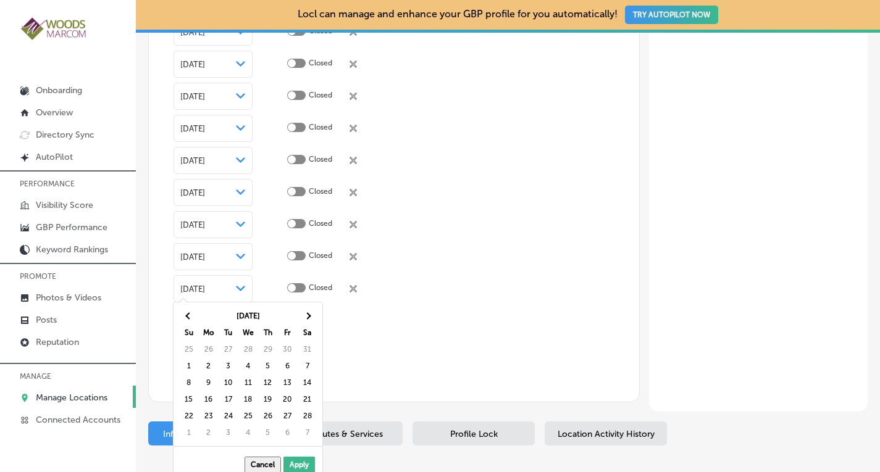
click at [307, 315] on span at bounding box center [307, 316] width 7 height 7
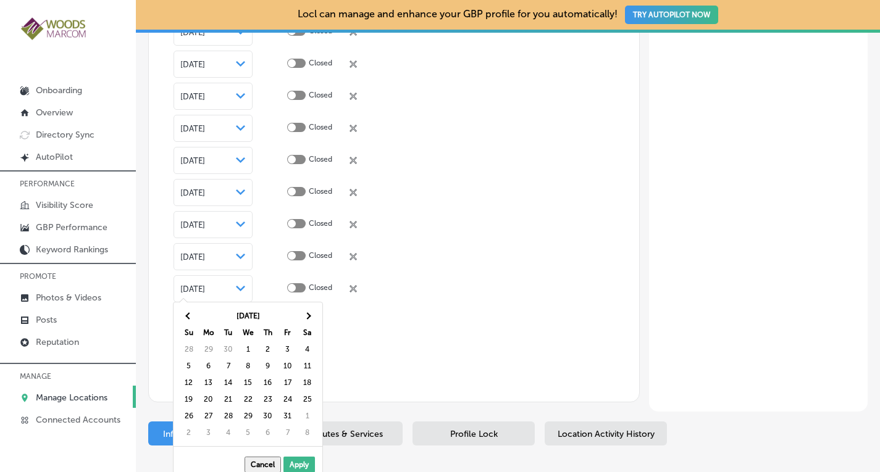
click at [307, 315] on span at bounding box center [307, 316] width 7 height 7
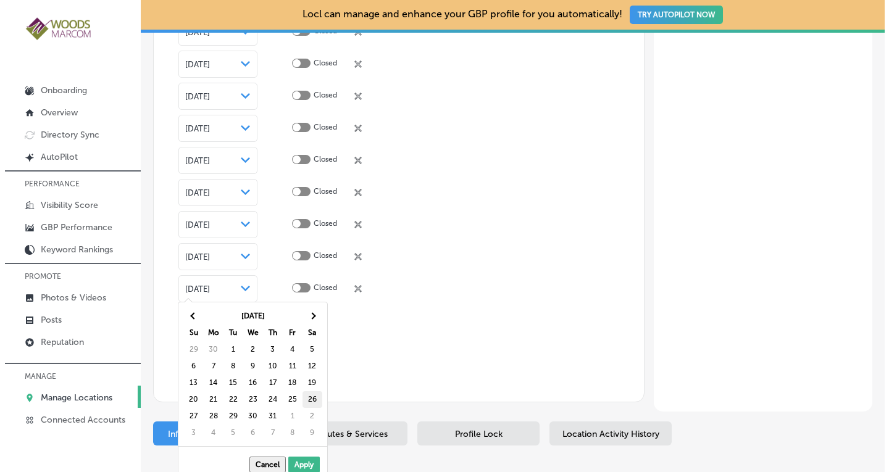
scroll to position [3583, 0]
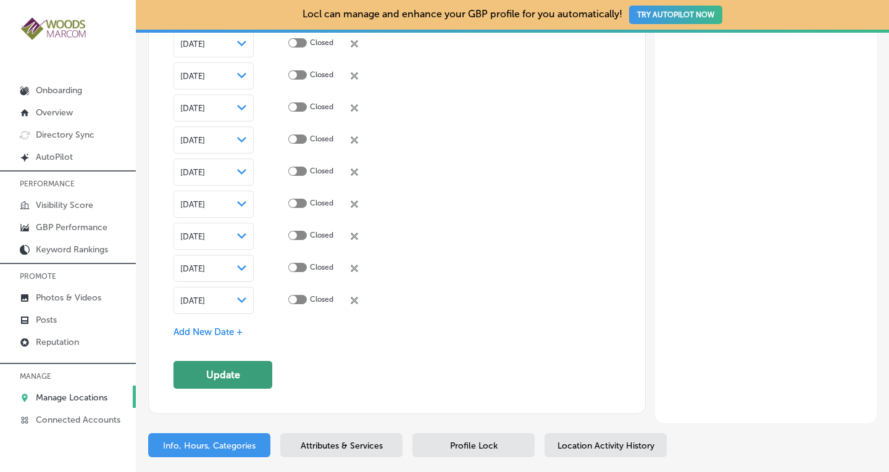
click at [229, 361] on button "Update" at bounding box center [223, 375] width 99 height 28
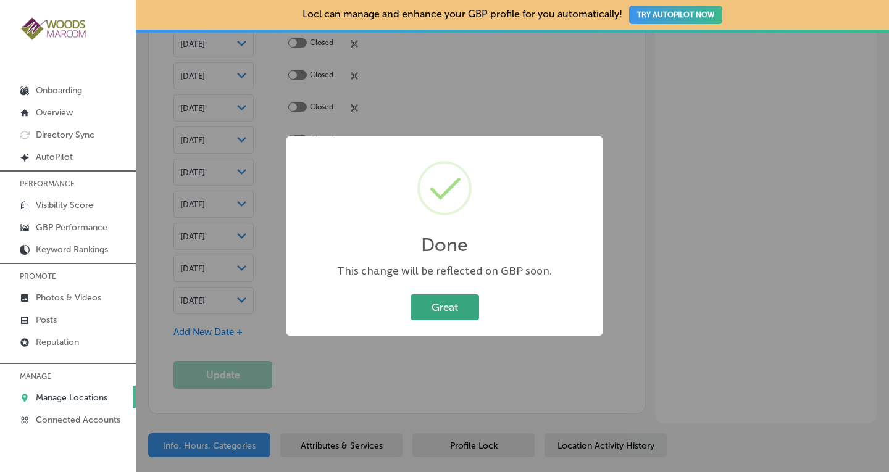
click at [452, 312] on button "Great" at bounding box center [445, 307] width 69 height 25
